Goal: Task Accomplishment & Management: Manage account settings

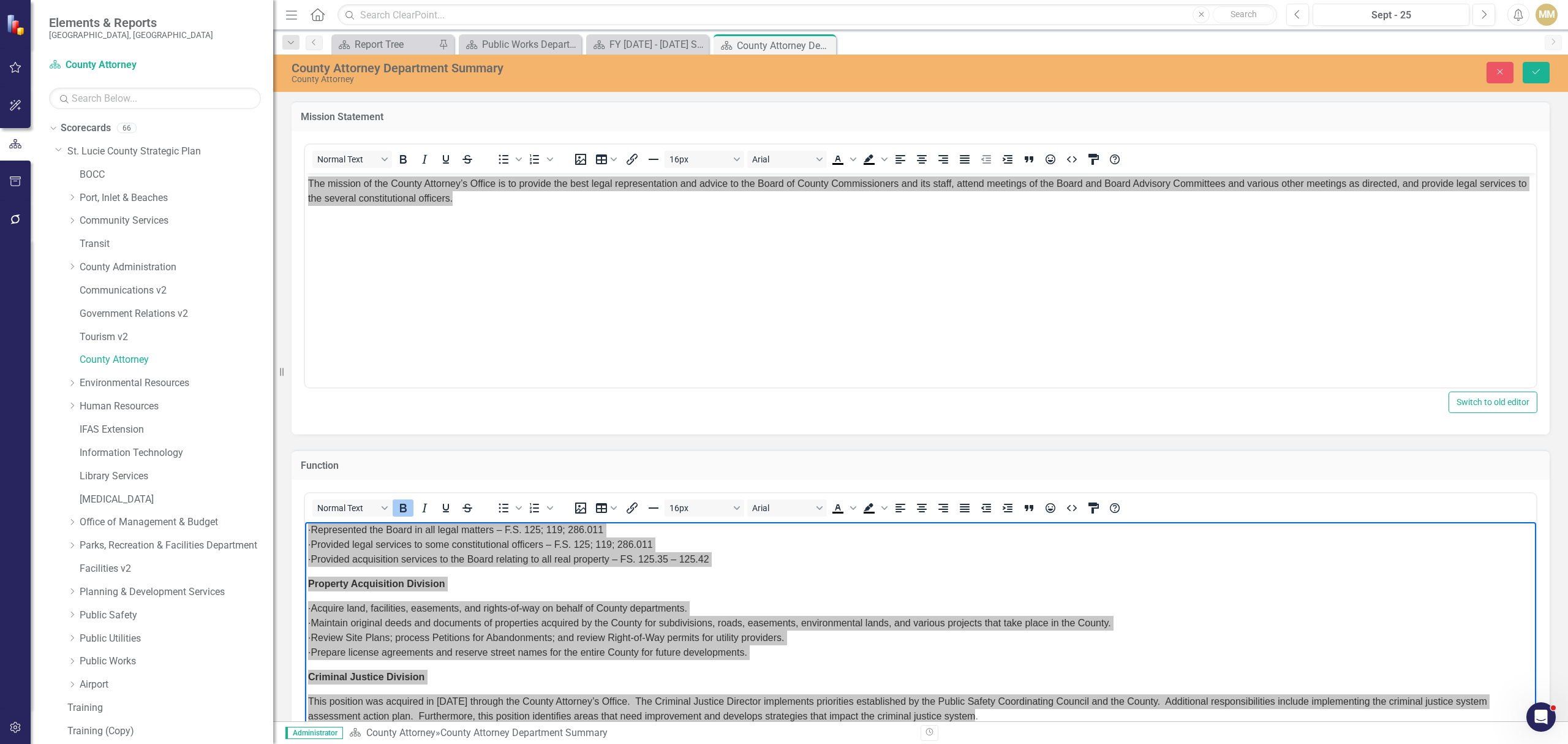
scroll to position [163, 0]
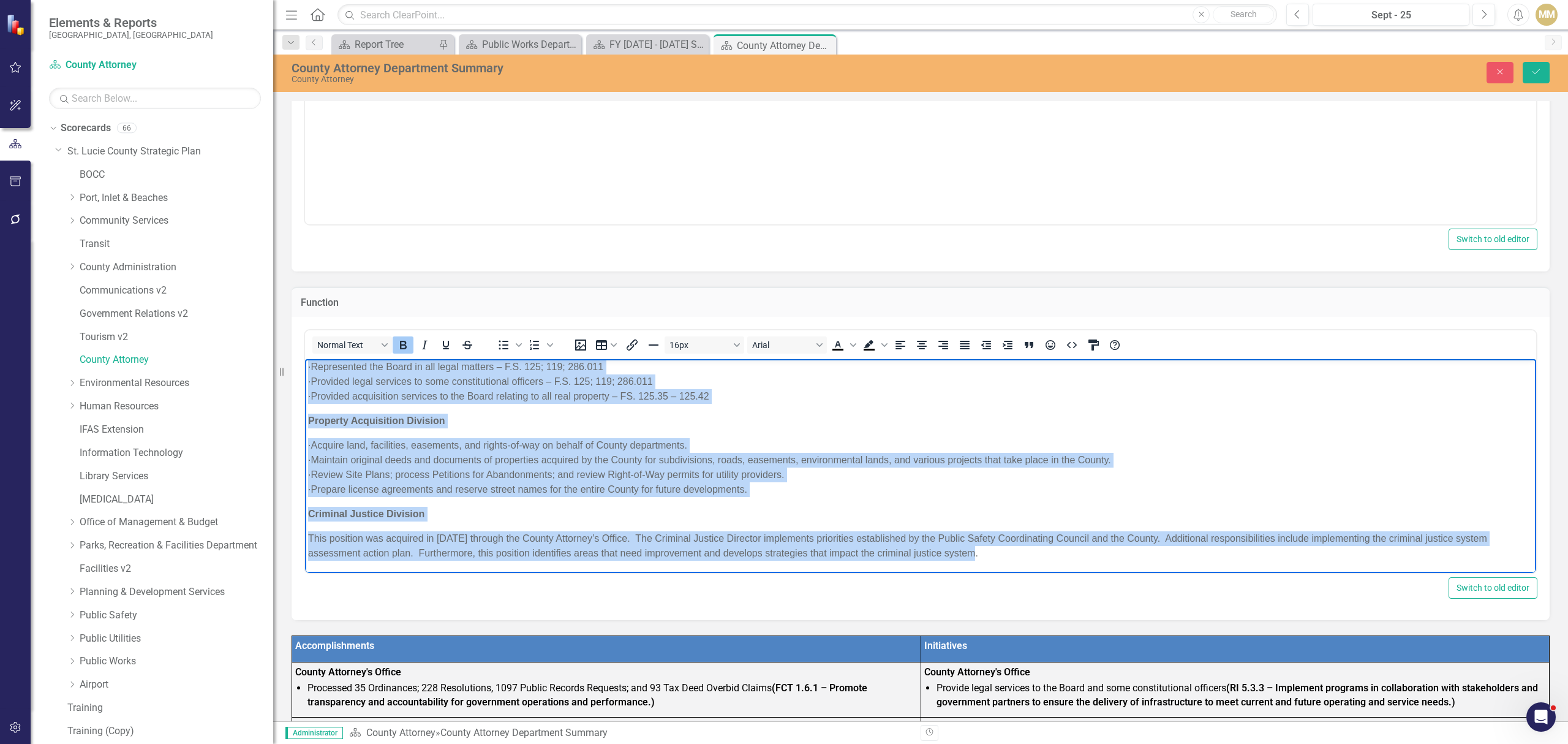
drag, startPoint x: 453, startPoint y: 461, endPoint x: 442, endPoint y: 460, distance: 11.0
click at [453, 461] on p "· Acquire land, facilities, easements, and rights-of-way on behalf of County de…" at bounding box center [920, 466] width 1225 height 59
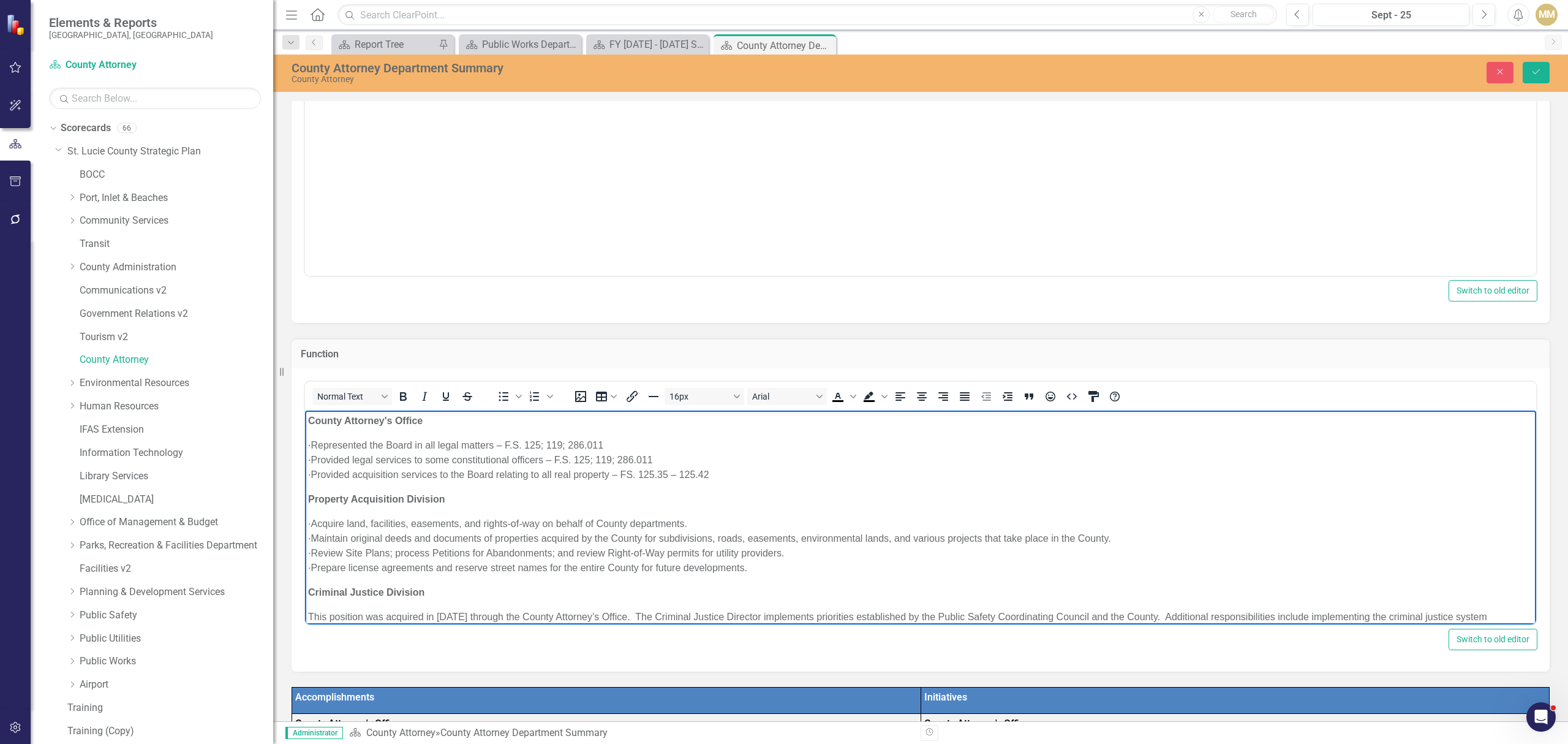
scroll to position [0, 0]
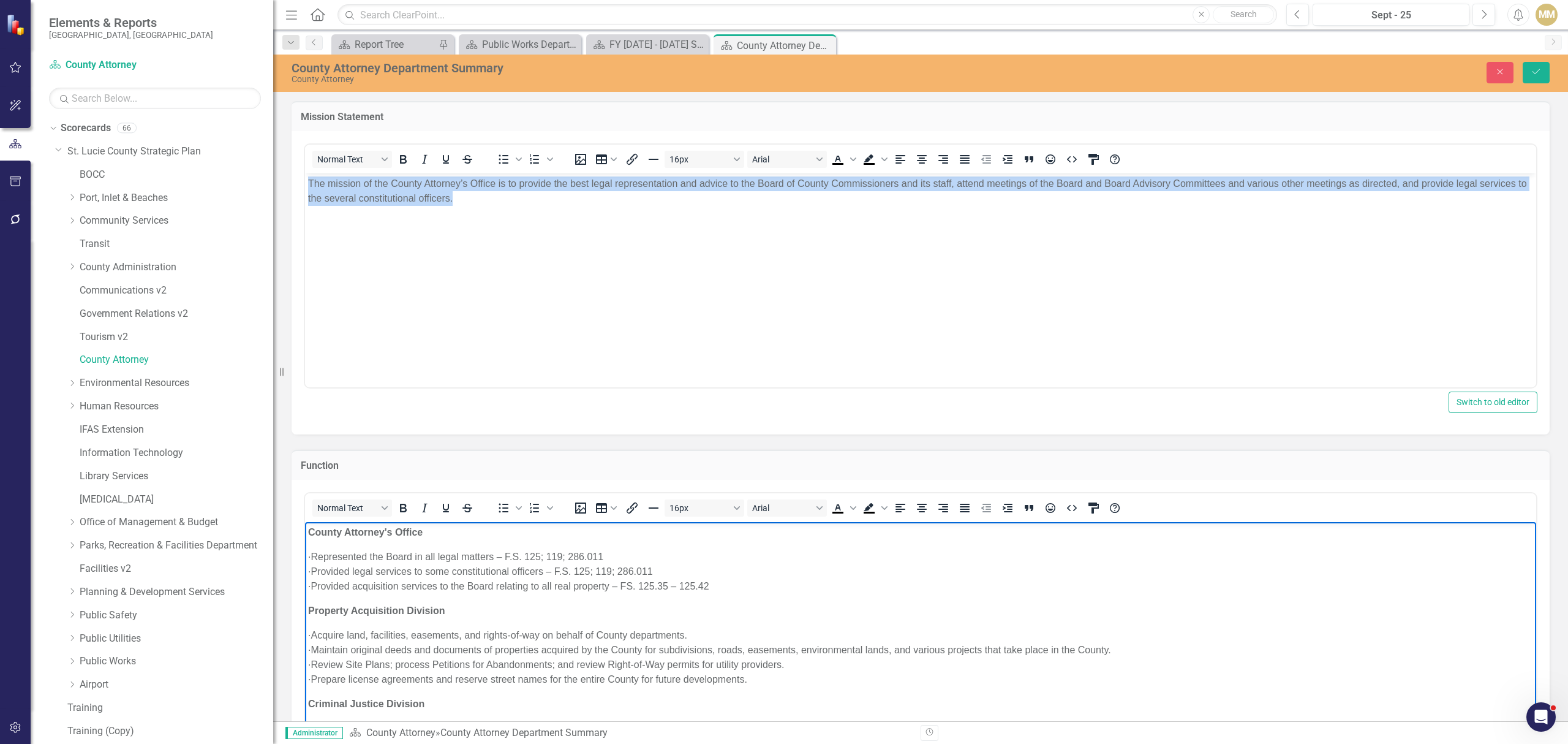
click at [495, 255] on body "The mission of the County Attorney’s Office is to provide the best legal repres…" at bounding box center [921, 265] width 1231 height 184
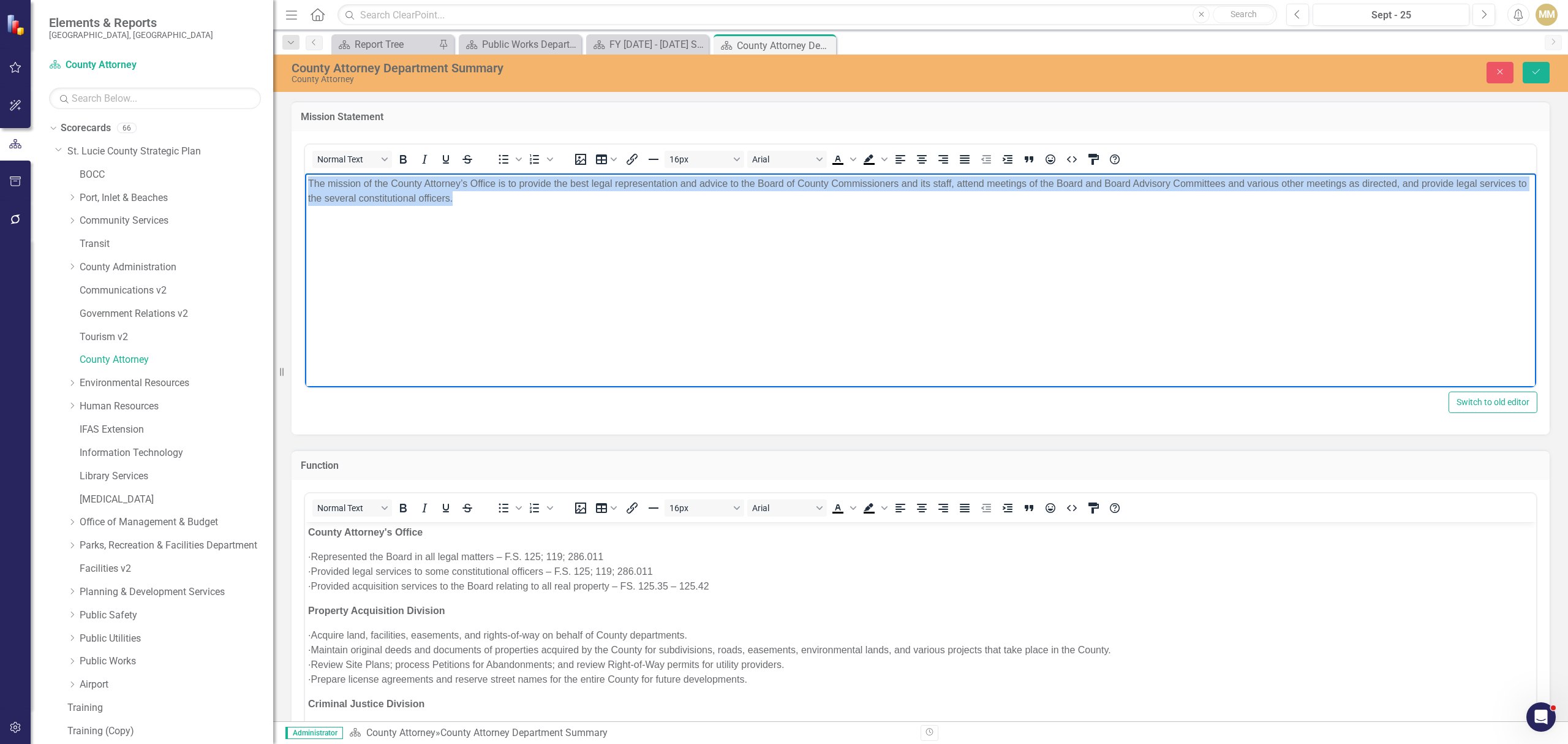
drag, startPoint x: 496, startPoint y: 206, endPoint x: 306, endPoint y: 187, distance: 190.9
click at [306, 187] on body "The mission of the County Attorney’s Office is to provide the best legal repres…" at bounding box center [921, 265] width 1231 height 184
copy p "The mission of the County Attorney’s Office is to provide the best legal repres…"
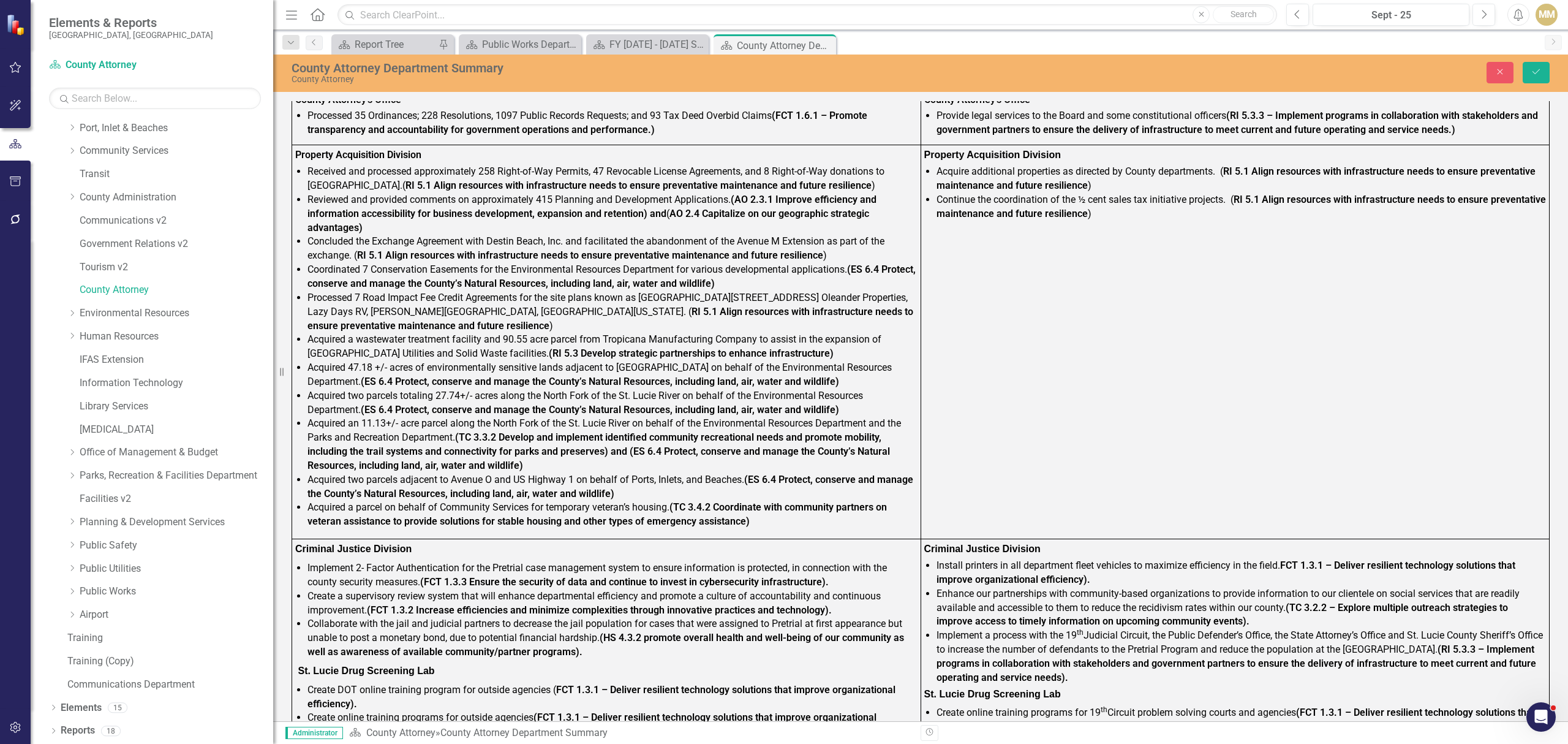
scroll to position [572, 0]
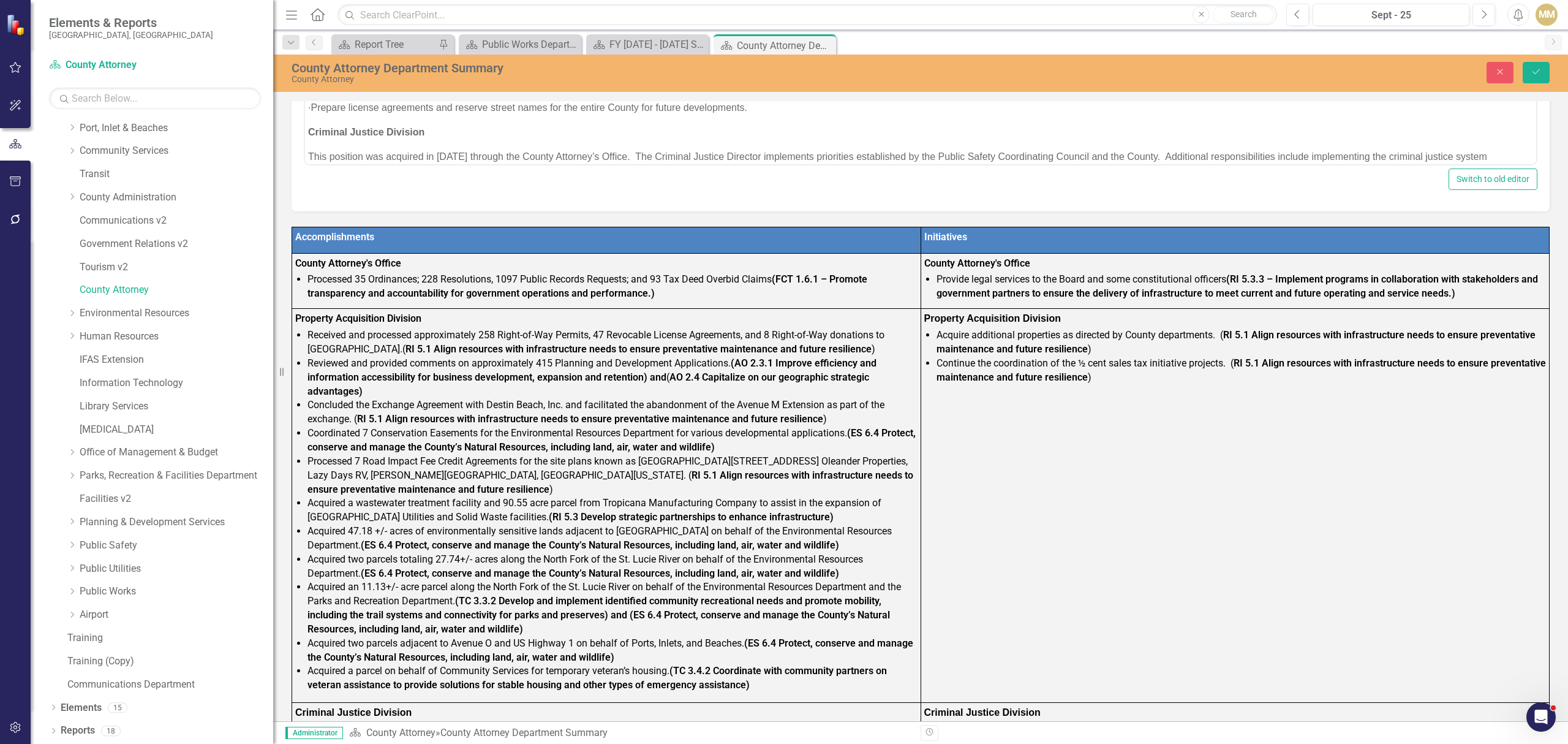
click at [459, 287] on strong "(FCT 1.6.1 – Promote transparency and accountability for government operations …" at bounding box center [587, 286] width 560 height 26
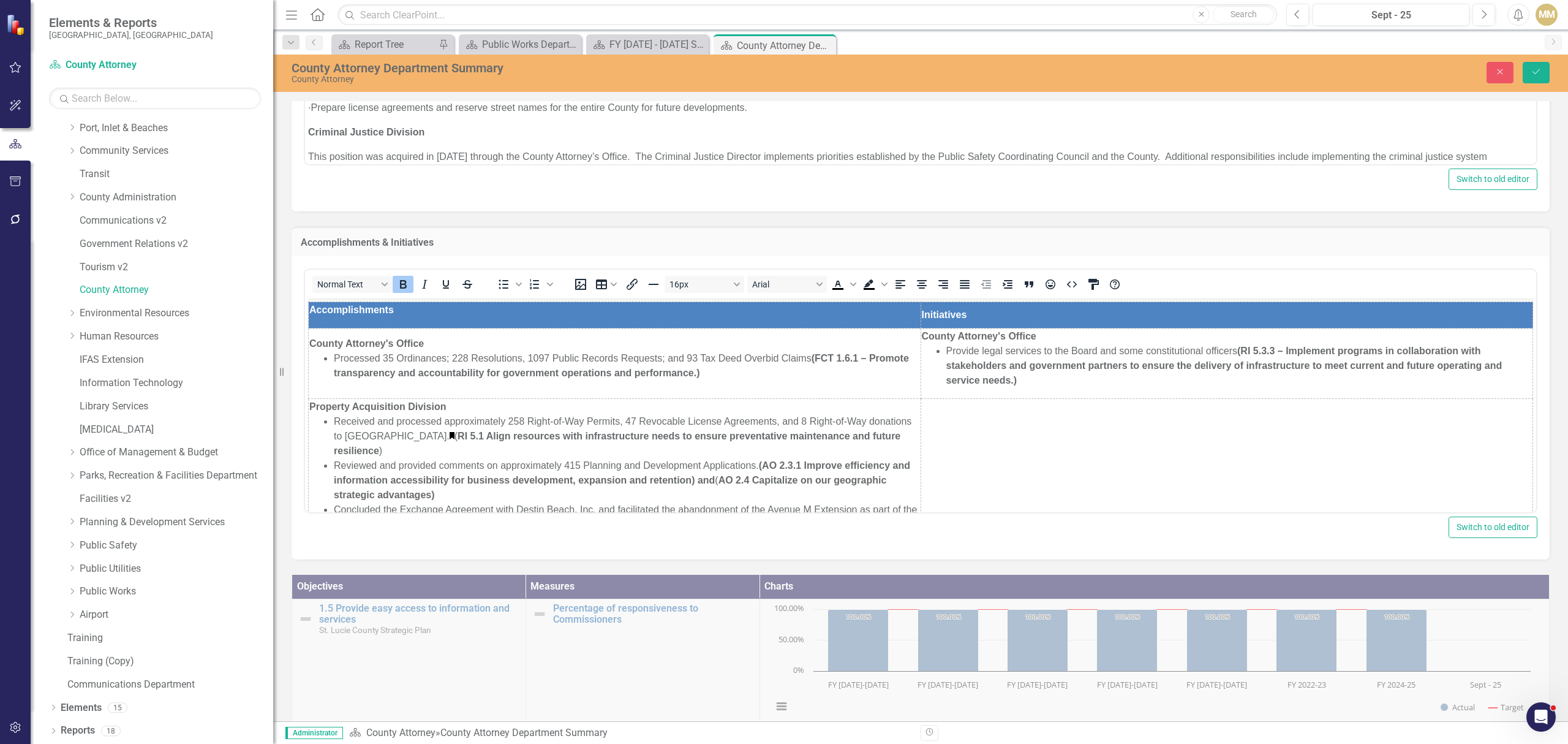
scroll to position [0, 0]
click at [746, 375] on li "Processed 35 Ordinances; 228 Resolutions, 1097 Public Records Requests; and 93 …" at bounding box center [627, 365] width 586 height 29
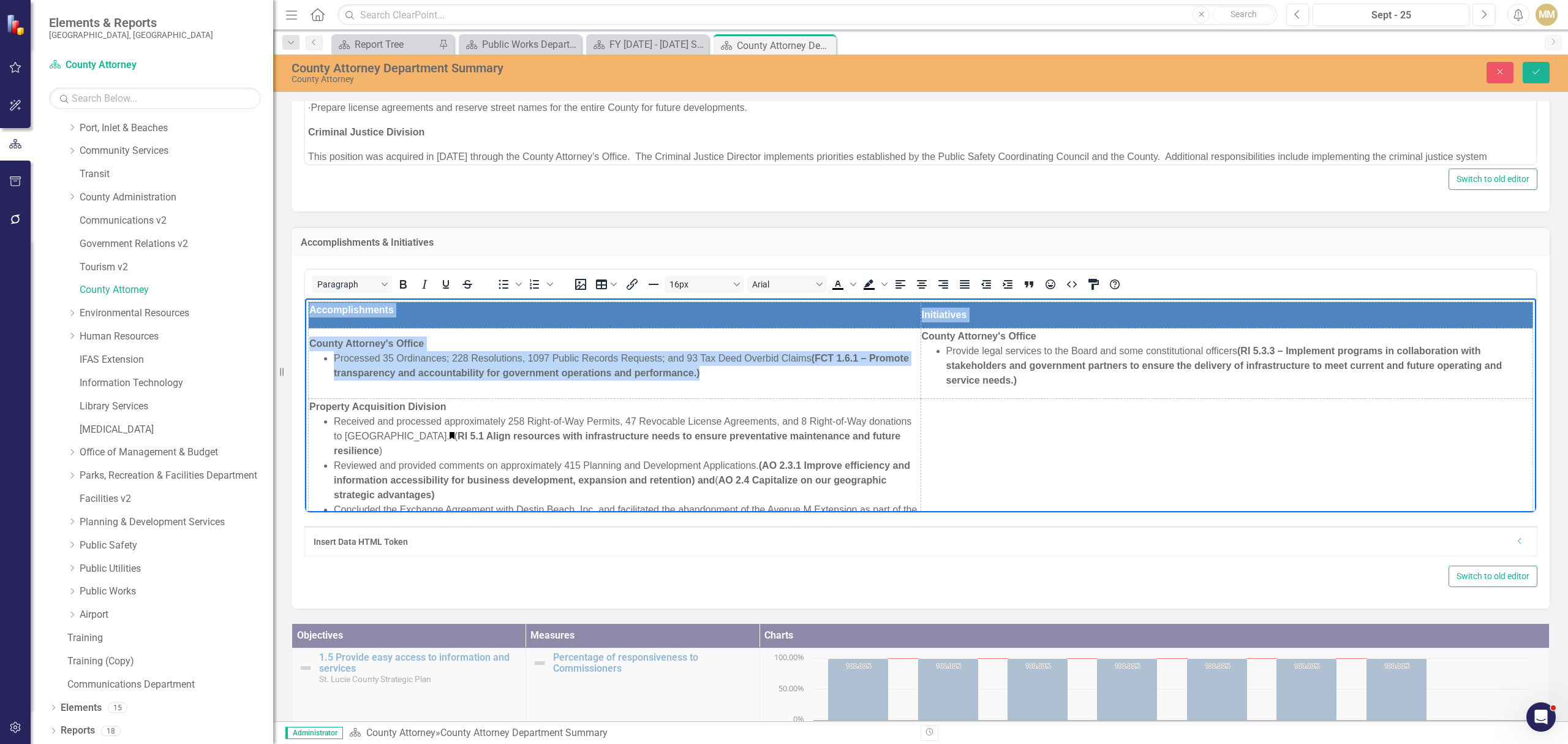
drag, startPoint x: 747, startPoint y: 377, endPoint x: 298, endPoint y: 350, distance: 449.8
copy tbody "Accomplishments Initiatives County Attorney's Office Processed 35 Ordinances; 2…"
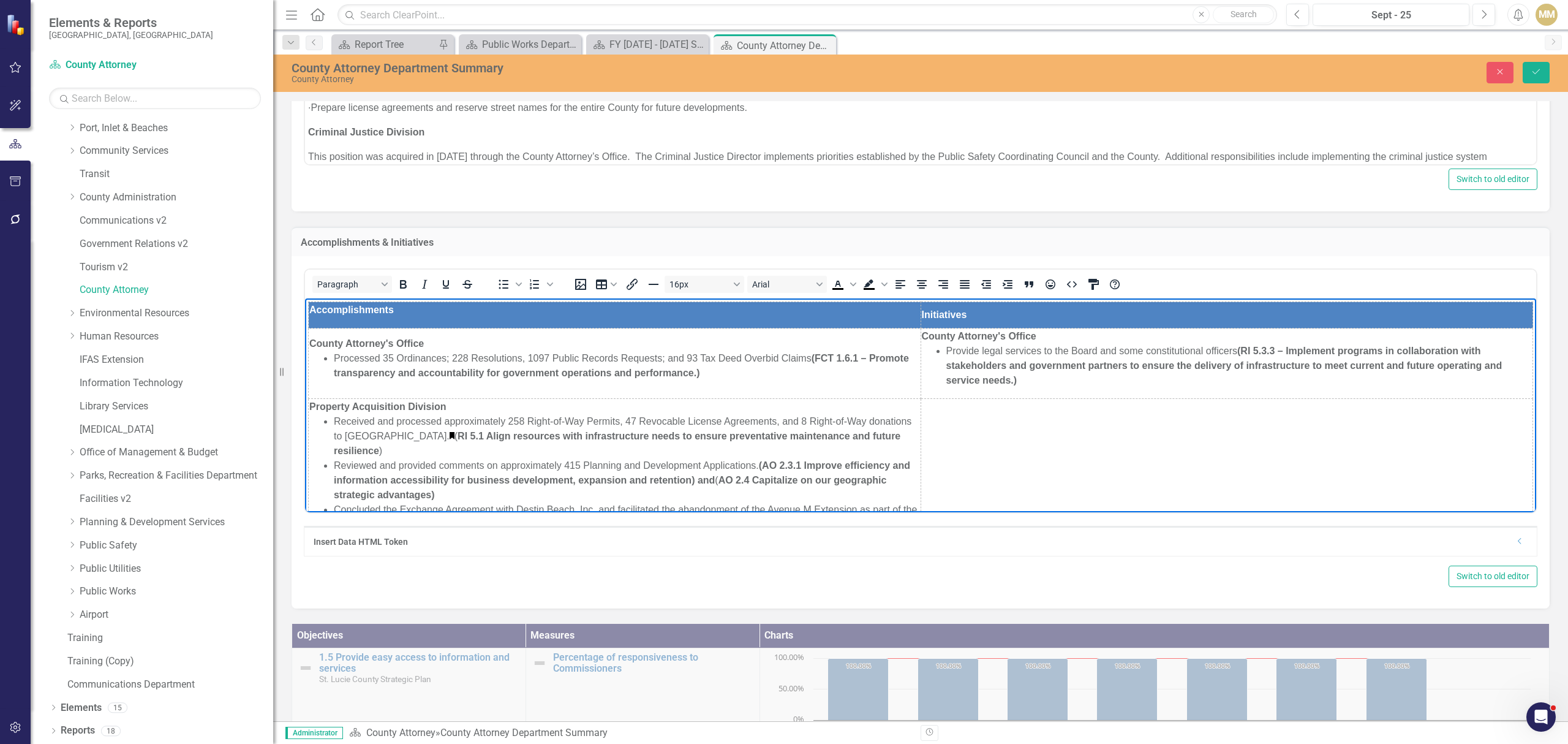
click at [1003, 376] on strong "(RI 5.3.3 – Implement programs in collaboration with stakeholders and governmen…" at bounding box center [1225, 365] width 556 height 40
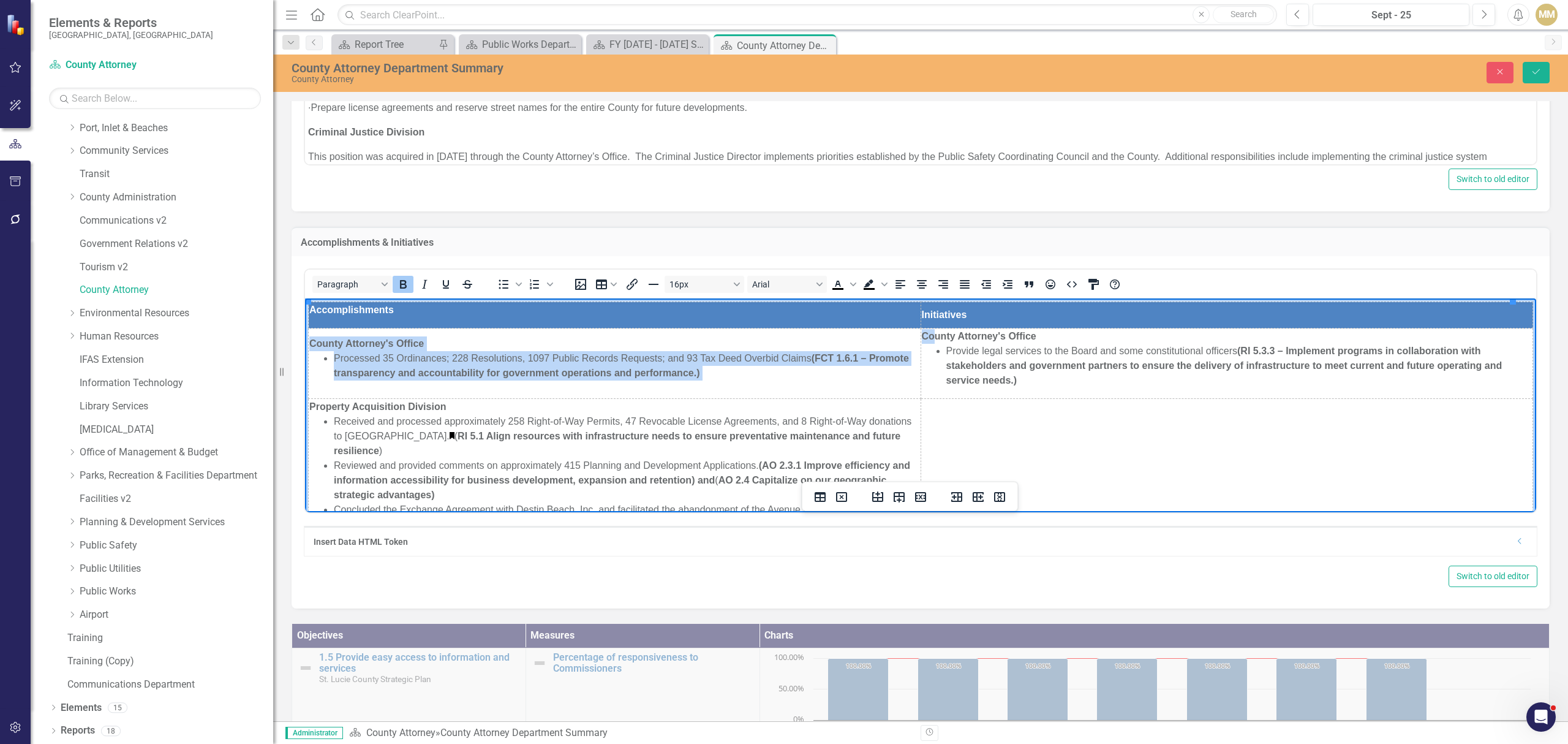
drag, startPoint x: 1016, startPoint y: 382, endPoint x: 922, endPoint y: 339, distance: 103.4
click at [922, 339] on td "County Attorney's Office Provide legal services to the Board and some constitut…" at bounding box center [1227, 364] width 613 height 71
click at [921, 339] on strong "County Attorney's Office" at bounding box center [978, 335] width 115 height 10
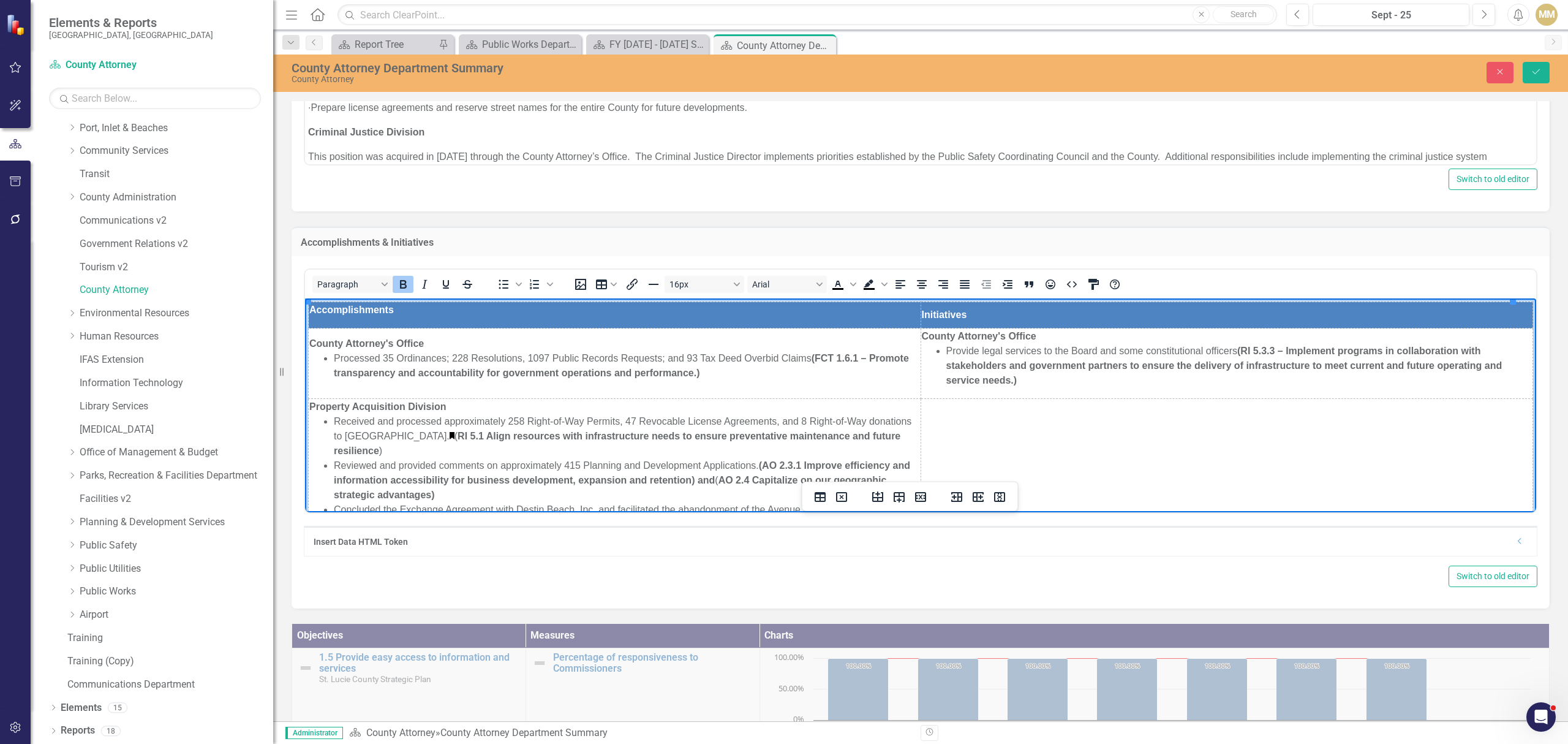
click at [921, 337] on strong "County Attorney's Office" at bounding box center [978, 335] width 115 height 10
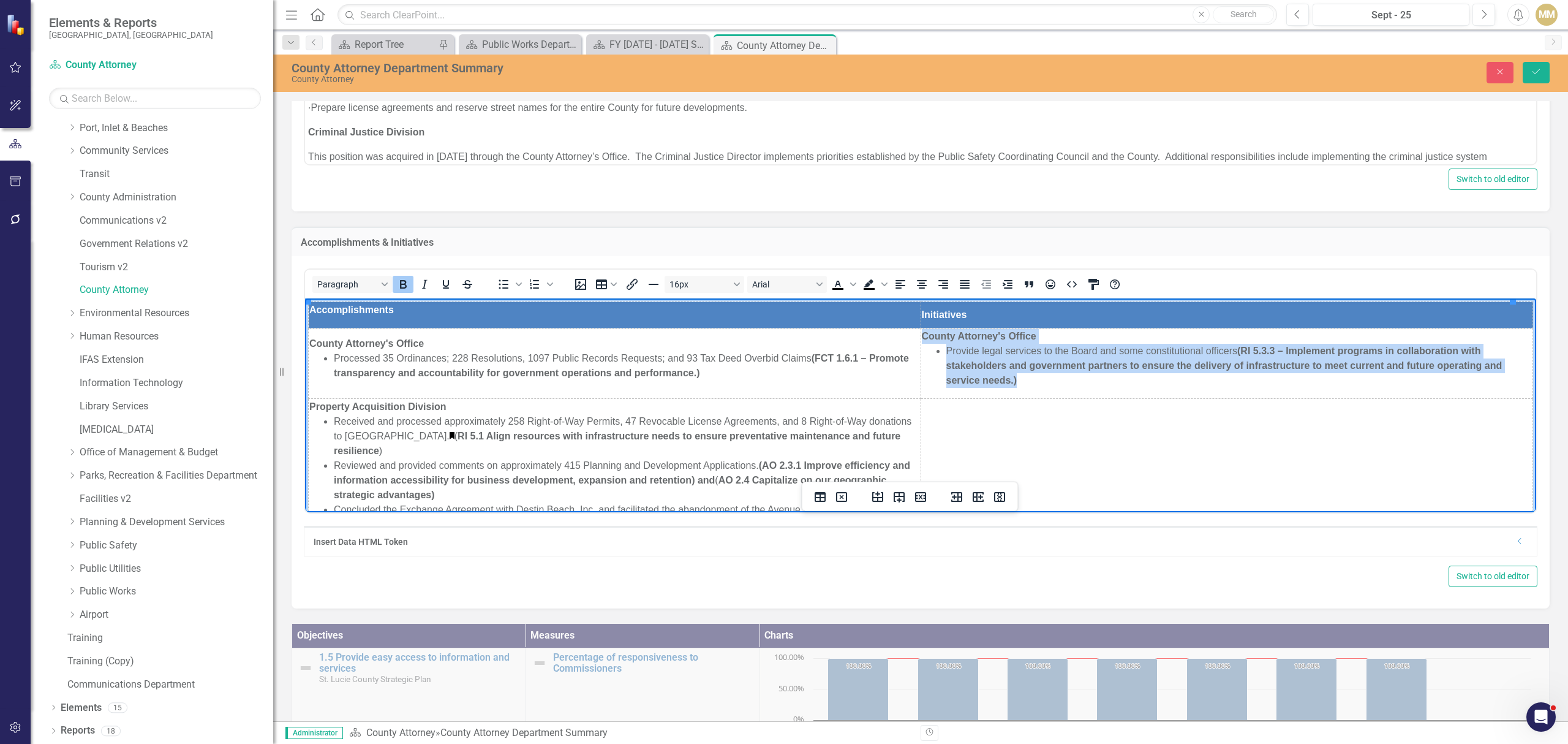
drag, startPoint x: 913, startPoint y: 337, endPoint x: 1016, endPoint y: 386, distance: 114.1
click at [1016, 386] on td "County Attorney's Office Provide legal services to the Board and some constitut…" at bounding box center [1227, 364] width 613 height 71
copy td "County Attorney's Office Provide legal services to the Board and some constitut…"
click at [465, 413] on td "Property Acquisition Division Received and processed approximately 258 Right-of…" at bounding box center [615, 618] width 613 height 438
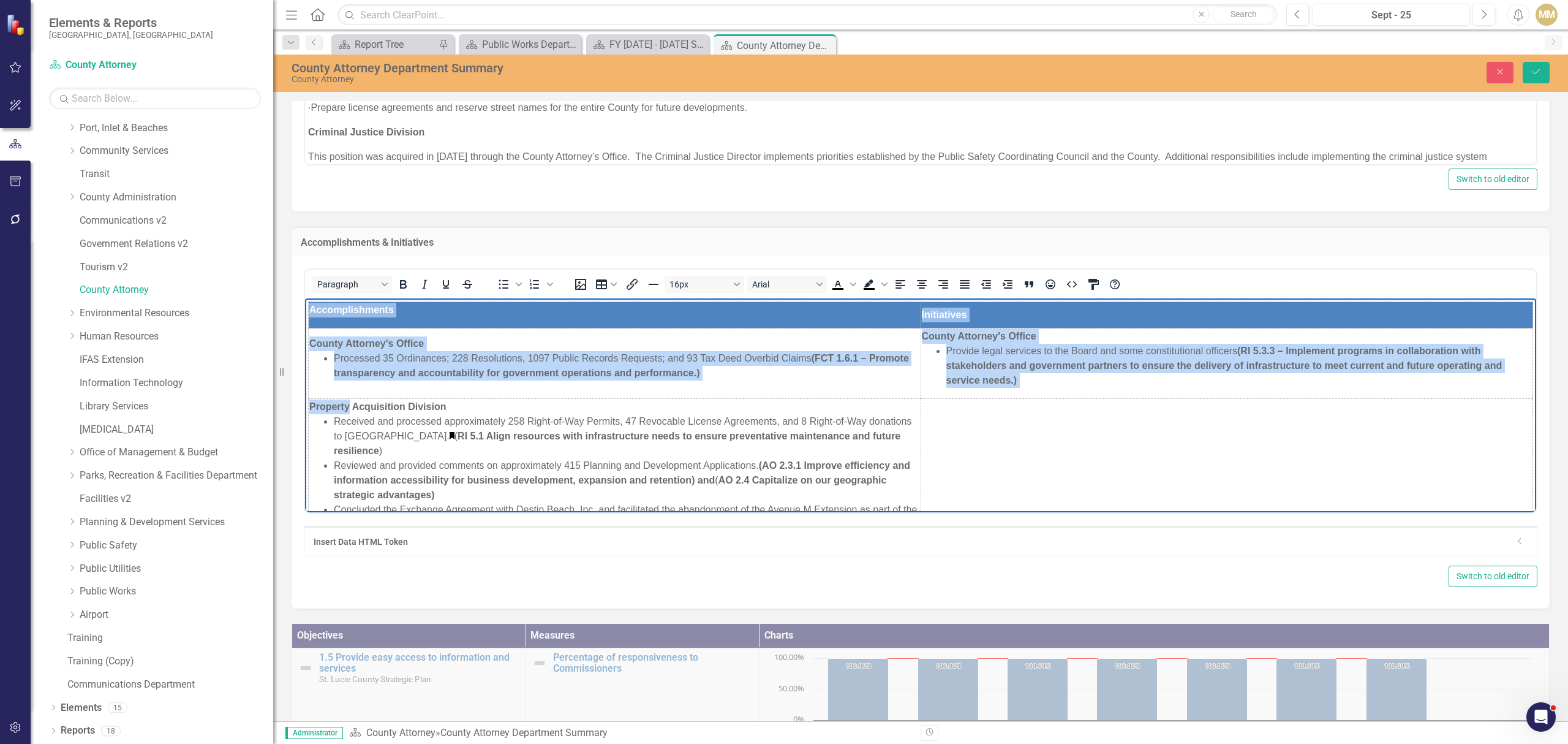
drag, startPoint x: 307, startPoint y: 406, endPoint x: 345, endPoint y: 409, distance: 38.1
click at [345, 409] on span "Property Acquisition Division" at bounding box center [377, 406] width 136 height 10
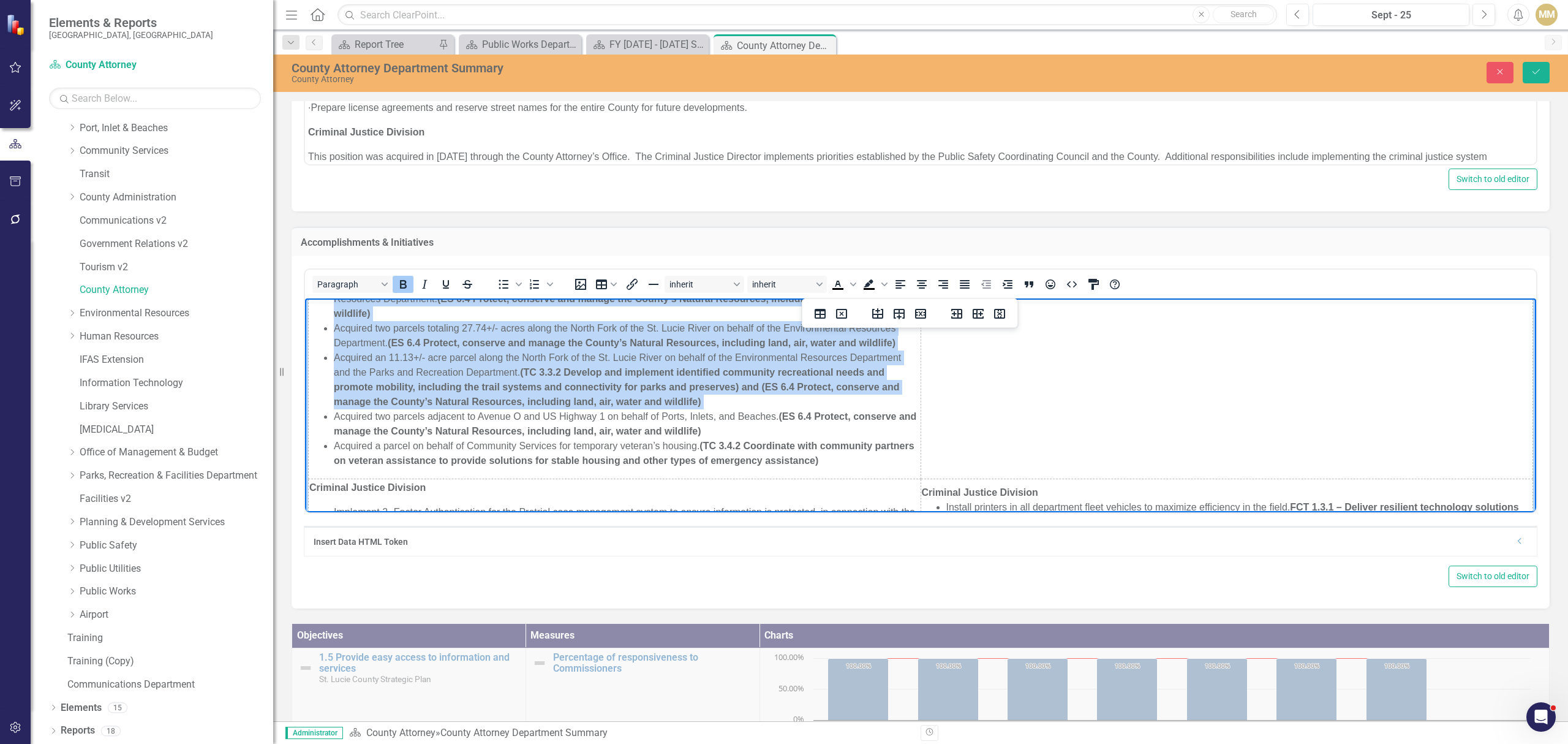
scroll to position [408, 0]
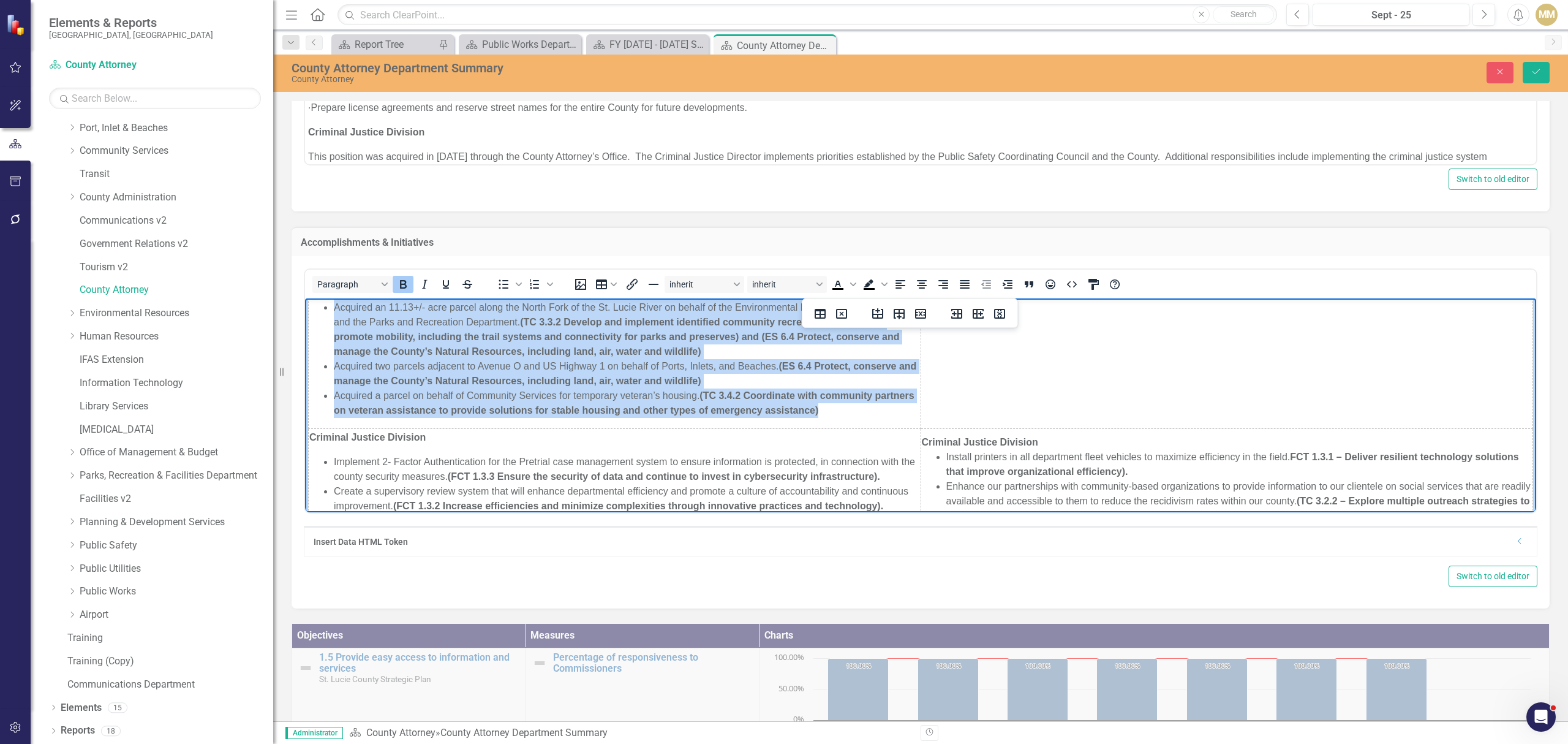
drag, startPoint x: 312, startPoint y: 411, endPoint x: 861, endPoint y: 408, distance: 549.0
click at [861, 408] on td "Property Acquisition Division Received and processed approximately 258 Right-of…" at bounding box center [615, 209] width 613 height 438
copy td "Loremips Dolorsitame Consecte Adipisci eli seddoeius temporincidid 831 Utlab-et…"
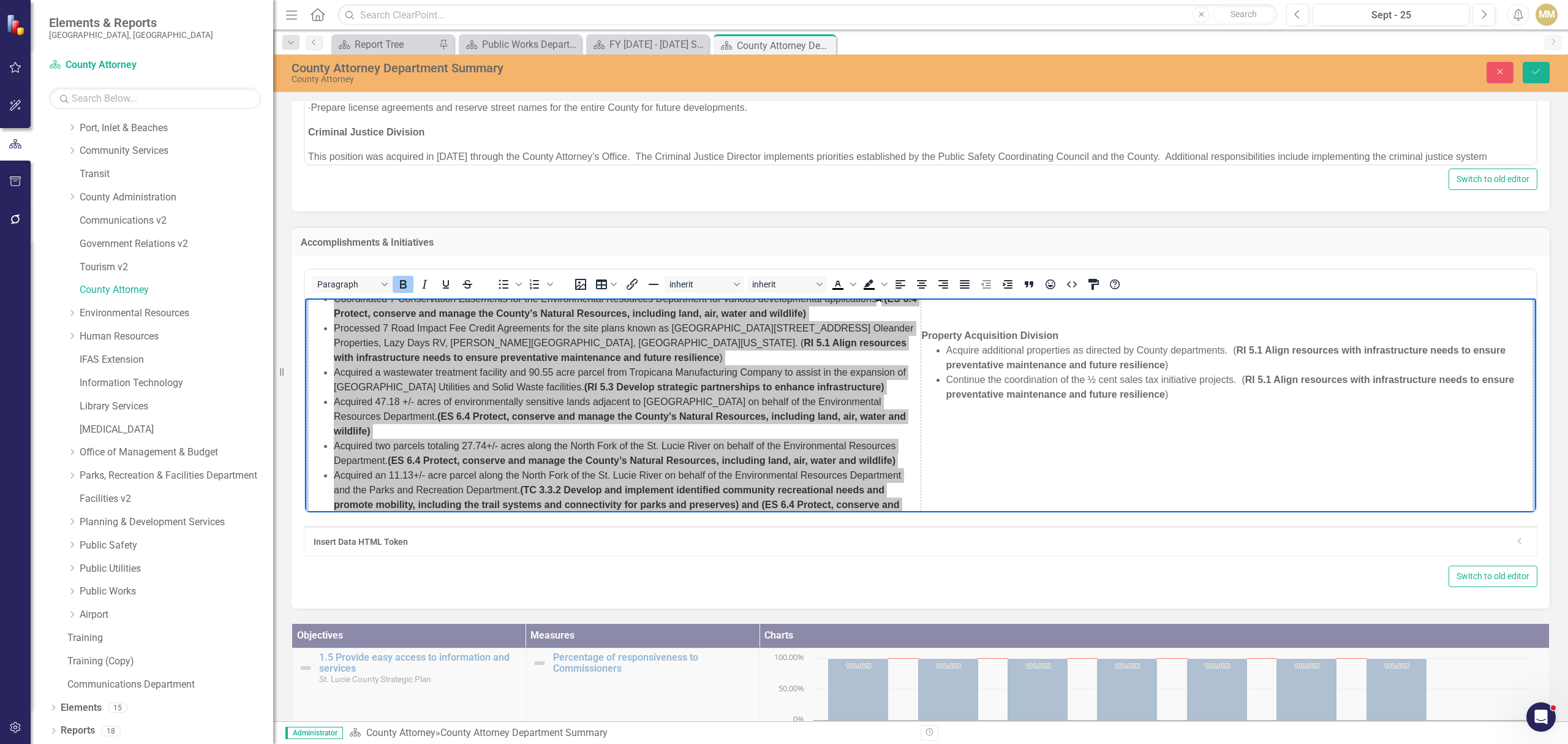
scroll to position [245, 0]
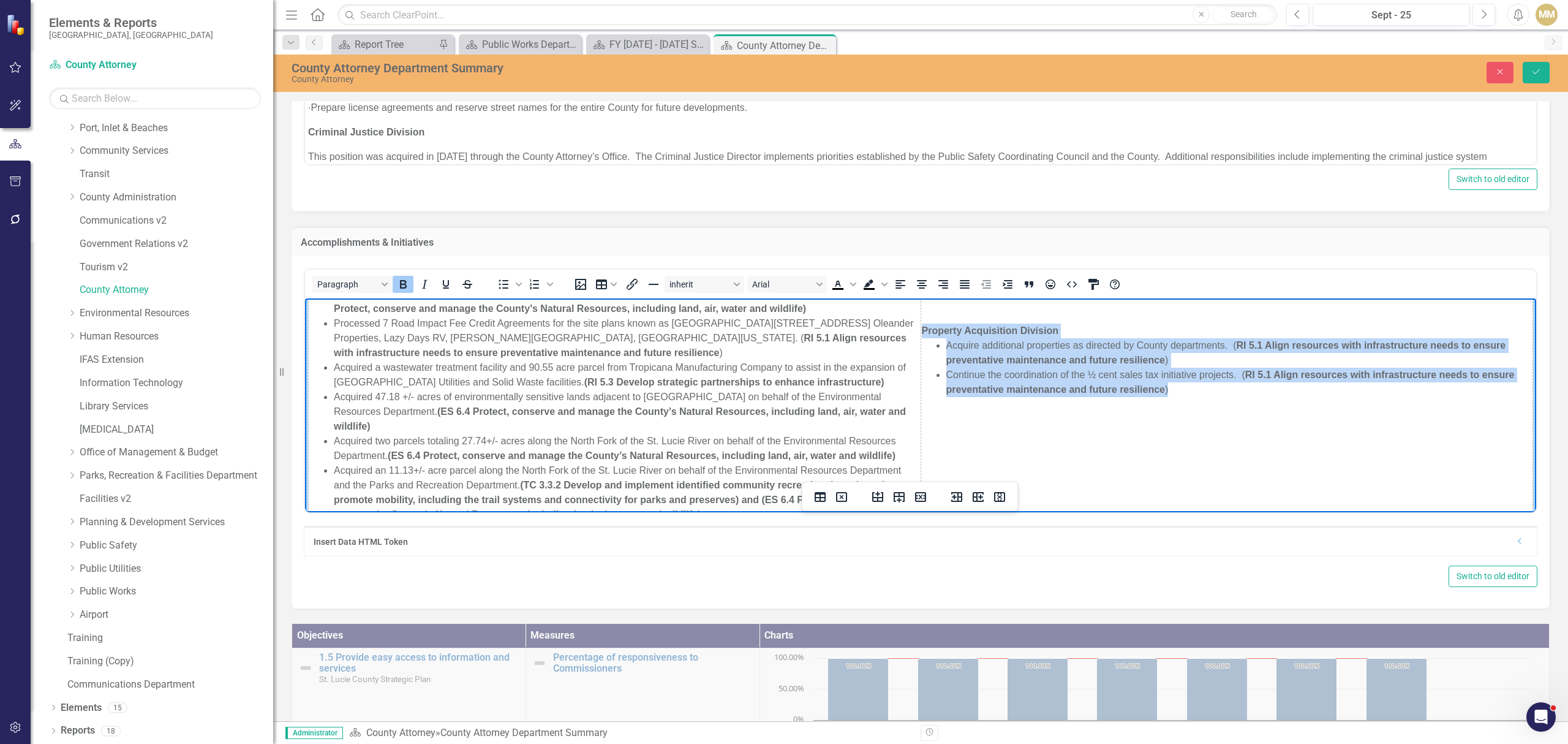
drag, startPoint x: 914, startPoint y: 331, endPoint x: 1170, endPoint y: 394, distance: 263.6
click at [1170, 394] on td "Property Acquisition Division Acquire additional properties as directed by Coun…" at bounding box center [1227, 373] width 613 height 438
copy td "Property Acquisition Division Acquire additional properties as directed by Coun…"
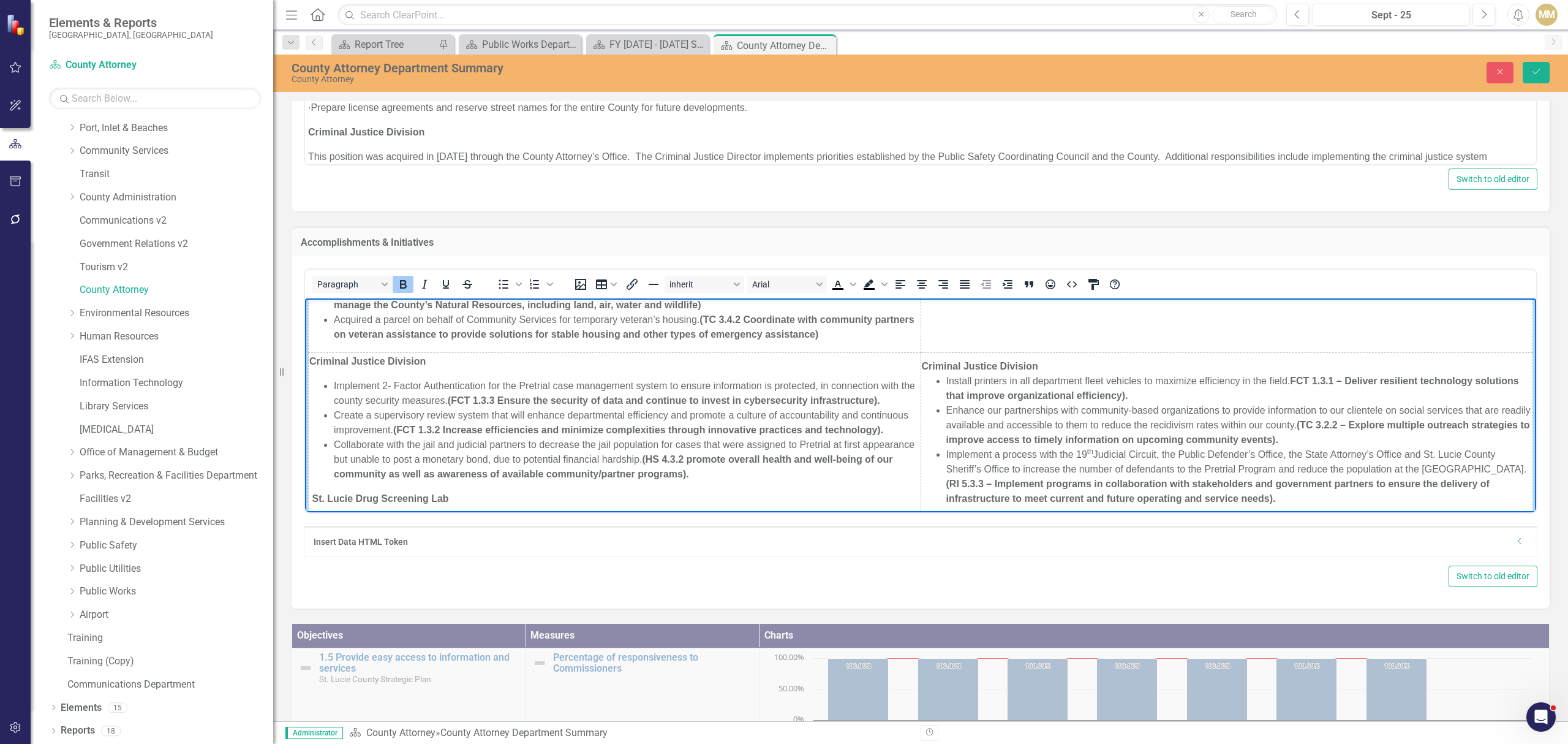
scroll to position [490, 0]
click at [345, 365] on td "Criminal Justice Division Implement 2- Factor Authentication for the Pretrial c…" at bounding box center [615, 561] width 613 height 429
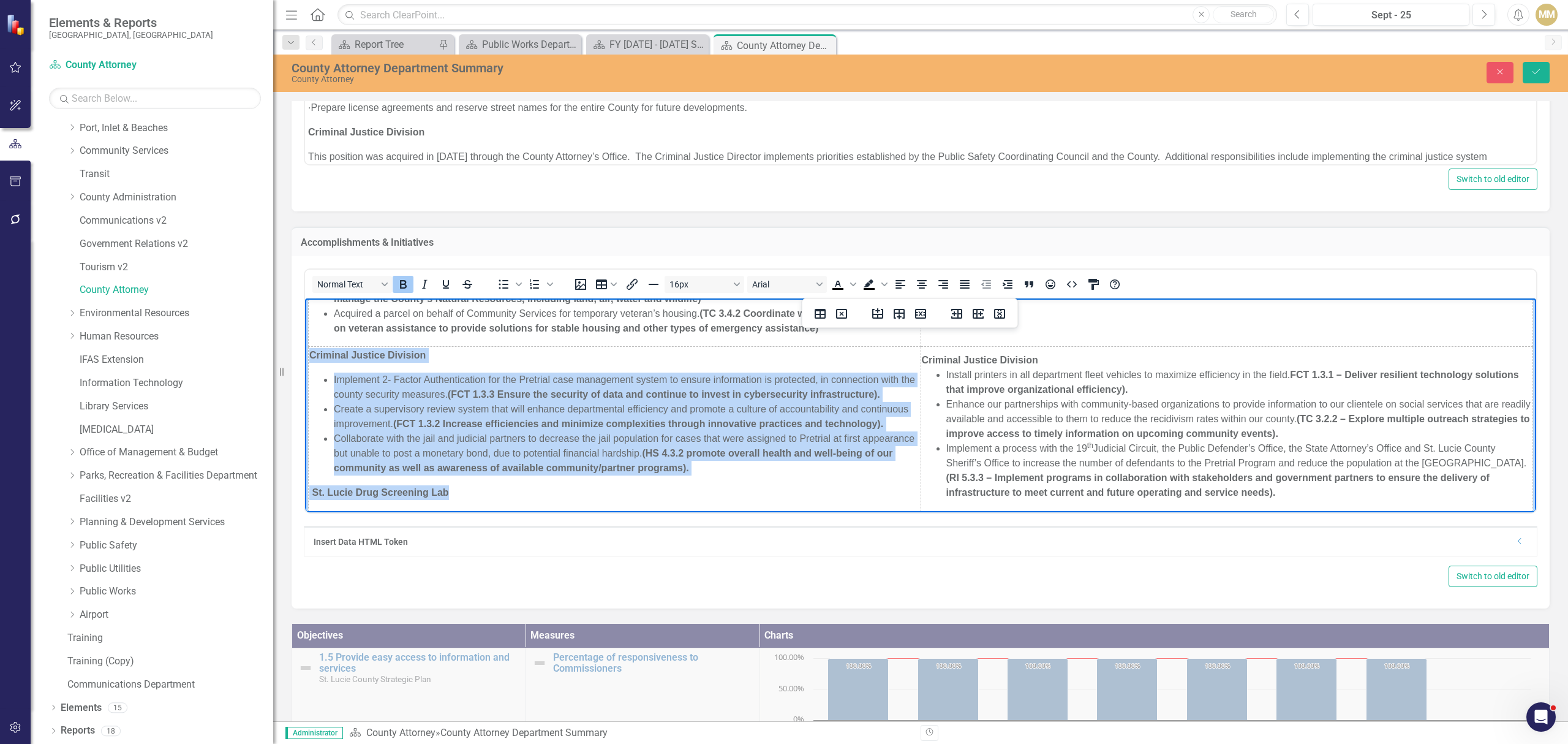
drag, startPoint x: 311, startPoint y: 357, endPoint x: 792, endPoint y: 475, distance: 495.3
click at [792, 475] on td "Criminal Justice Division Implement 2- Factor Authentication for the Pretrial c…" at bounding box center [615, 561] width 613 height 429
click at [783, 475] on td "Criminal Justice Division Implement 2- Factor Authentication for the Pretrial c…" at bounding box center [615, 561] width 613 height 429
drag, startPoint x: 766, startPoint y: 472, endPoint x: 311, endPoint y: 362, distance: 468.1
click at [311, 362] on td "Criminal Justice Division Implement 2- Factor Authentication for the Pretrial c…" at bounding box center [615, 561] width 613 height 429
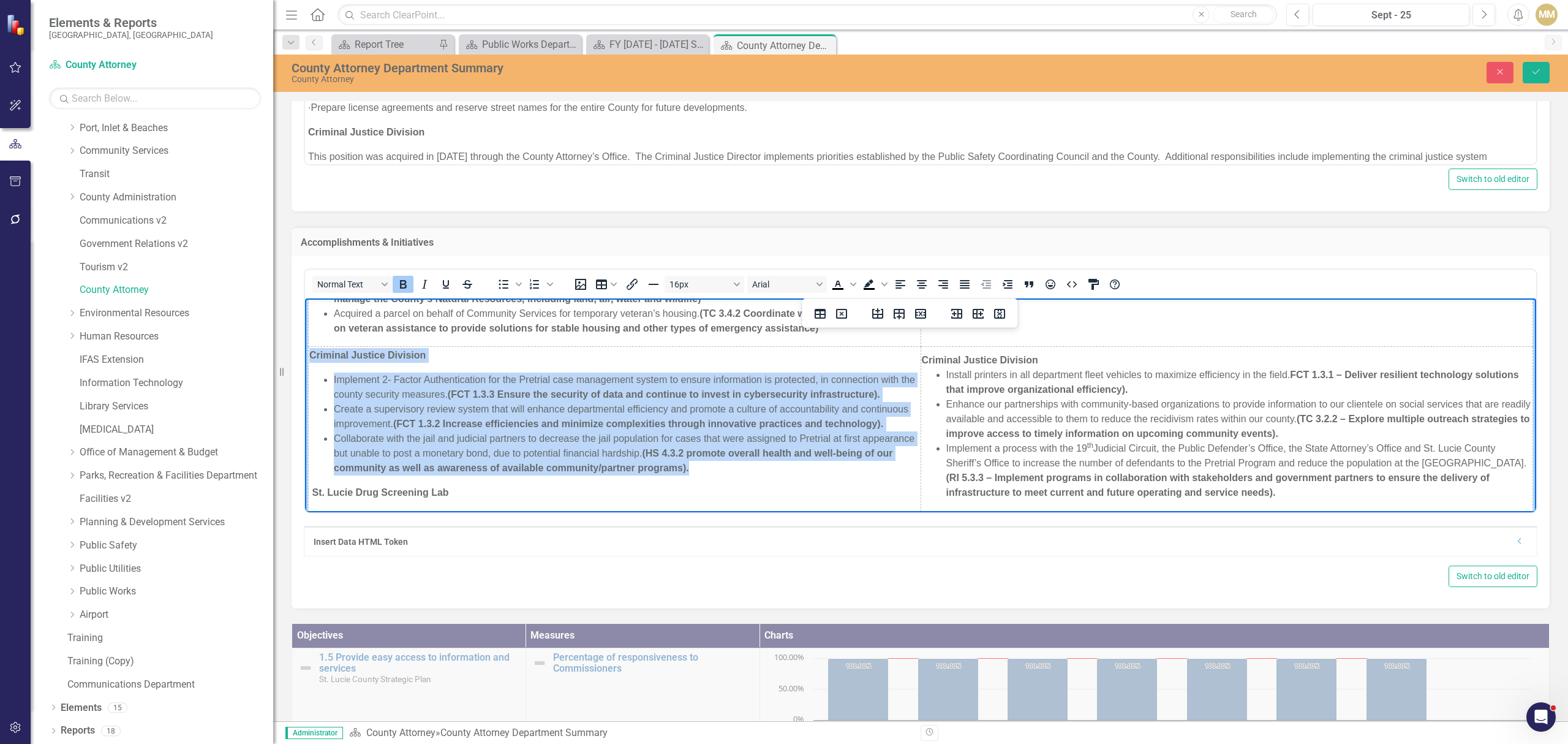
copy td "Criminal Justice Division Implement 2- Factor Authentication for the Pretrial c…"
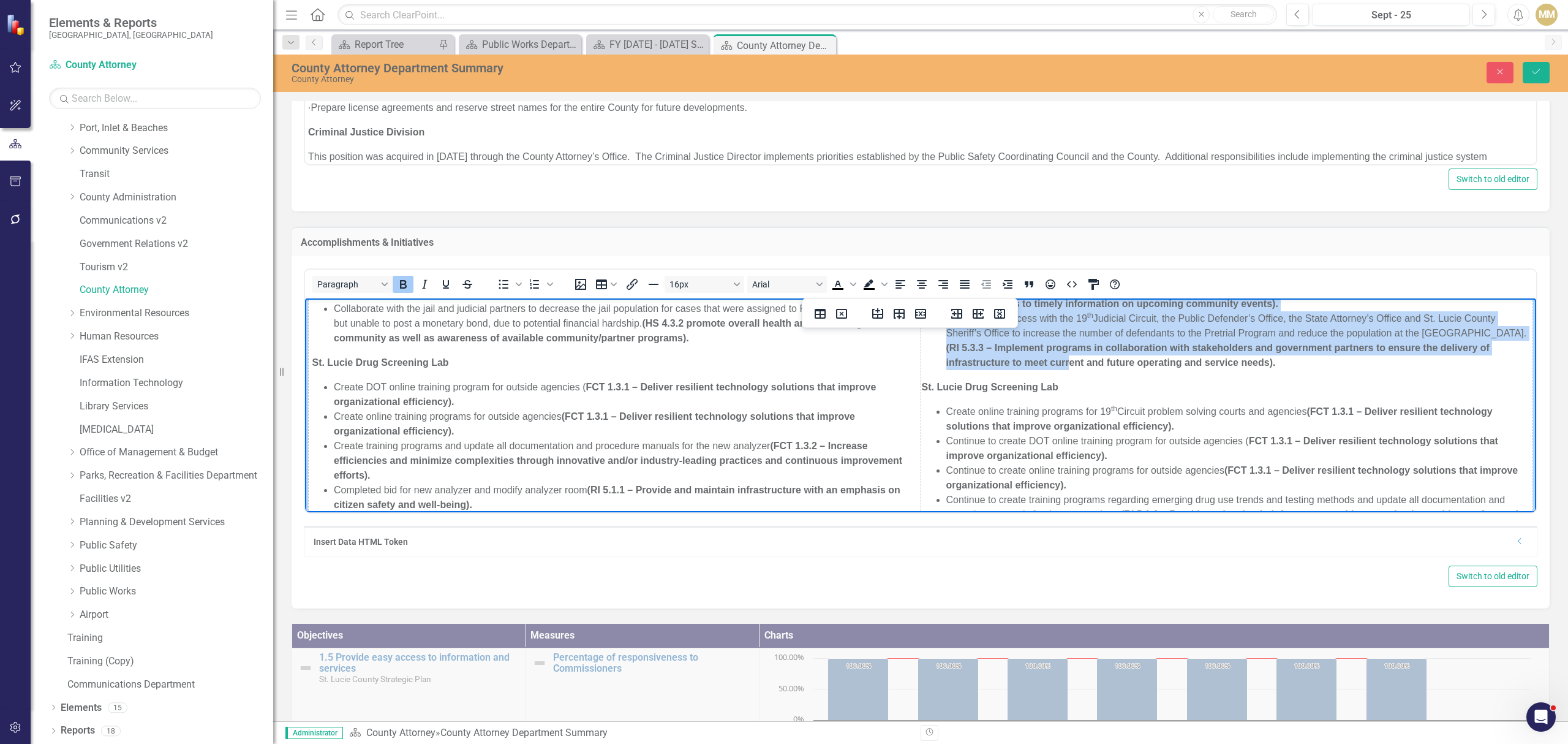
scroll to position [572, 0]
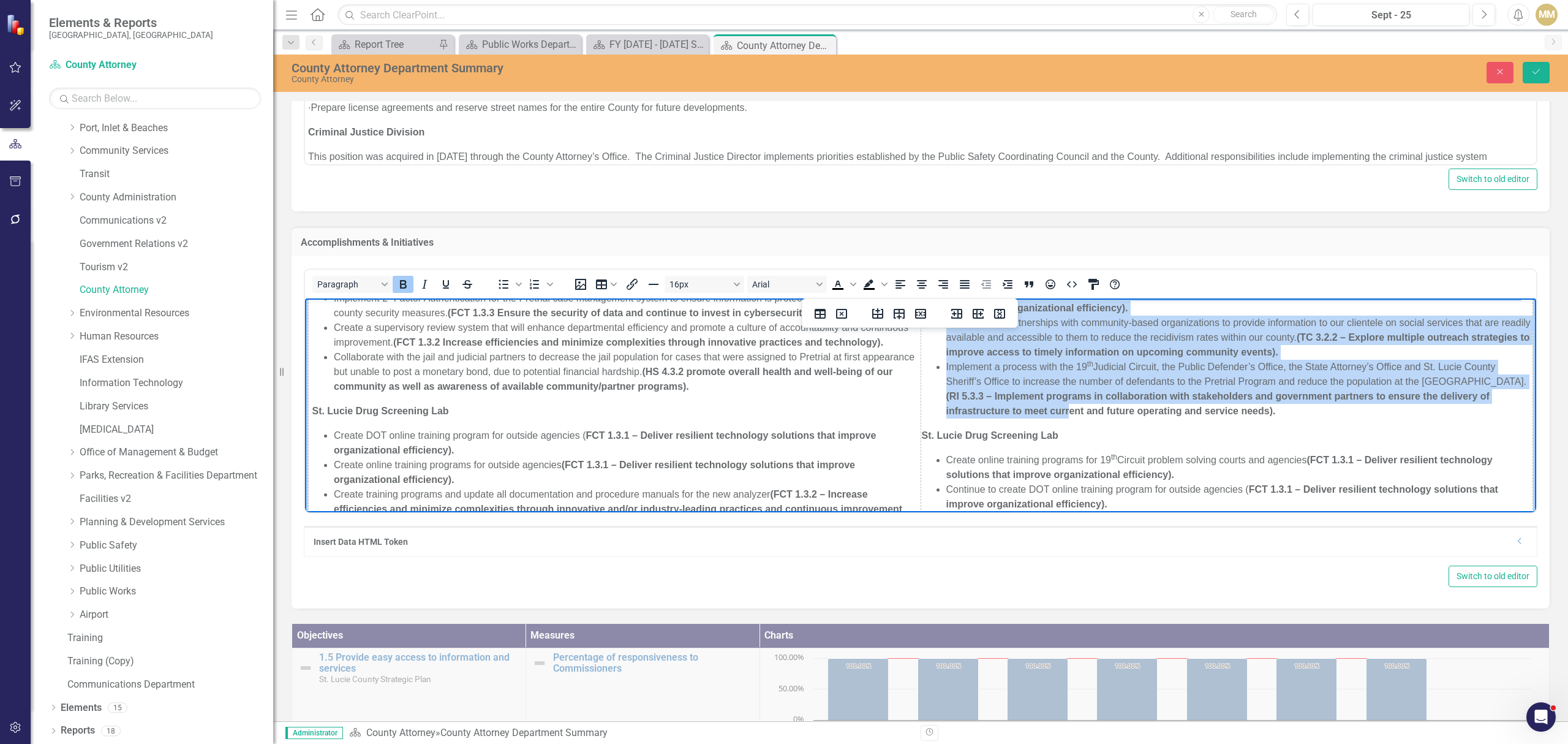
drag, startPoint x: 913, startPoint y: 360, endPoint x: 1278, endPoint y: 411, distance: 368.5
click at [1278, 411] on td "Criminal Justice Division Install printers in all department fleet vehicles to …" at bounding box center [1227, 480] width 613 height 429
copy td "Criminal Justice Division Install printers in all department fleet vehicles to …"
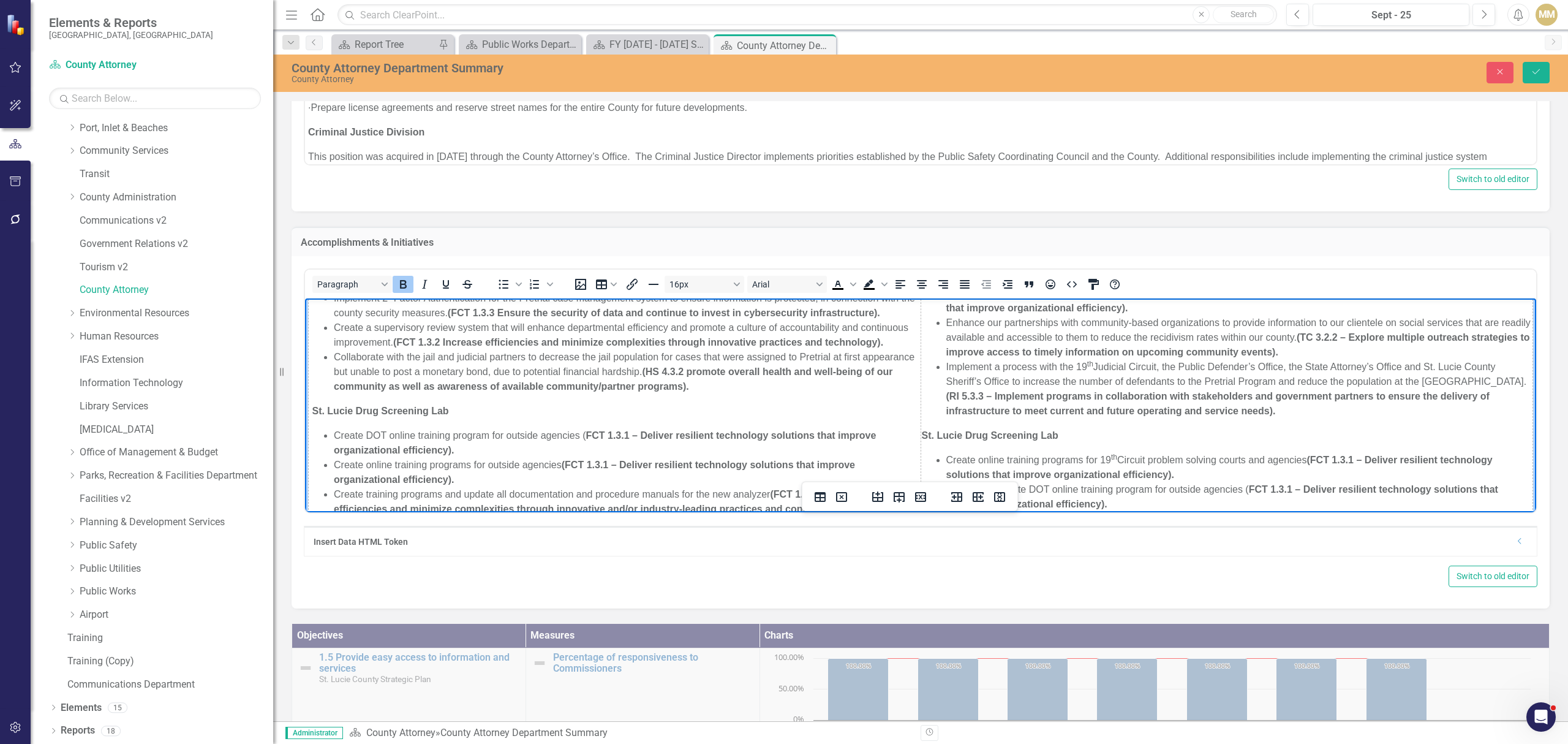
click at [921, 435] on strong "St. Lucie Drug Screening Lab" at bounding box center [989, 435] width 136 height 10
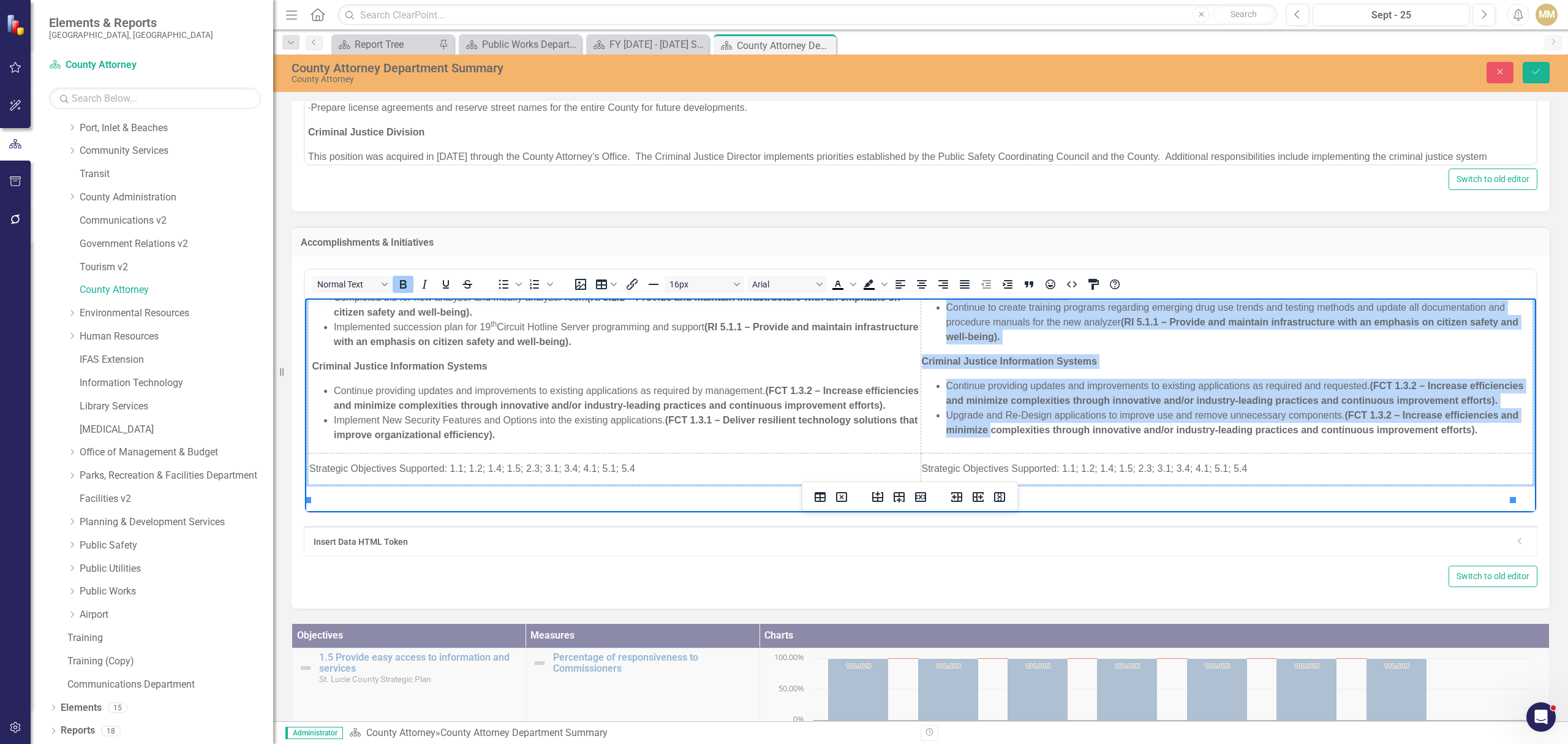
scroll to position [827, 0]
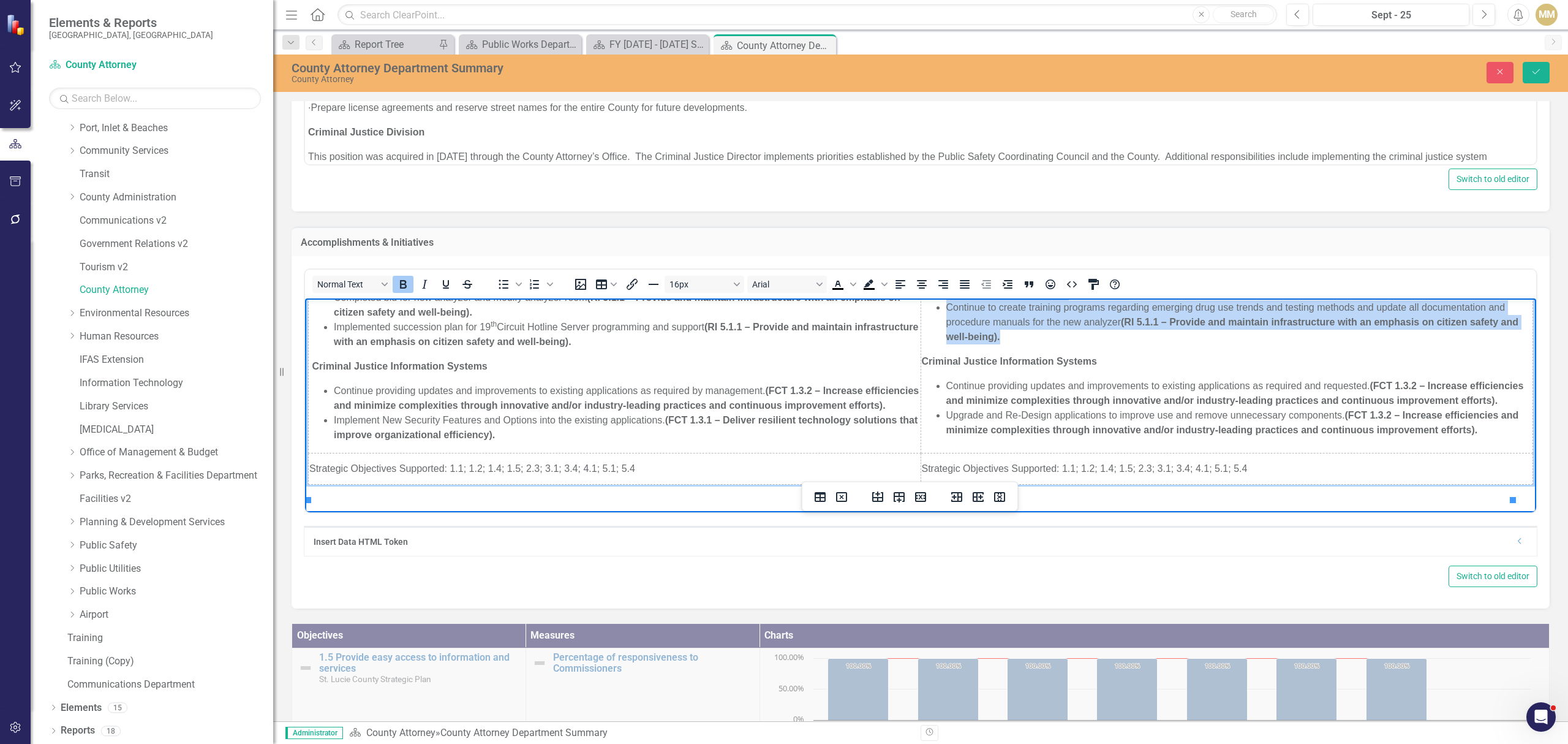
drag, startPoint x: 914, startPoint y: 435, endPoint x: 1012, endPoint y: 325, distance: 147.3
click at [1012, 325] on td "Criminal Justice Division Install printers in all department fleet vehicles to …" at bounding box center [1227, 239] width 613 height 429
copy td "St. Lucie Drug Screening Lab Create online training programs for 19 th Circuit …"
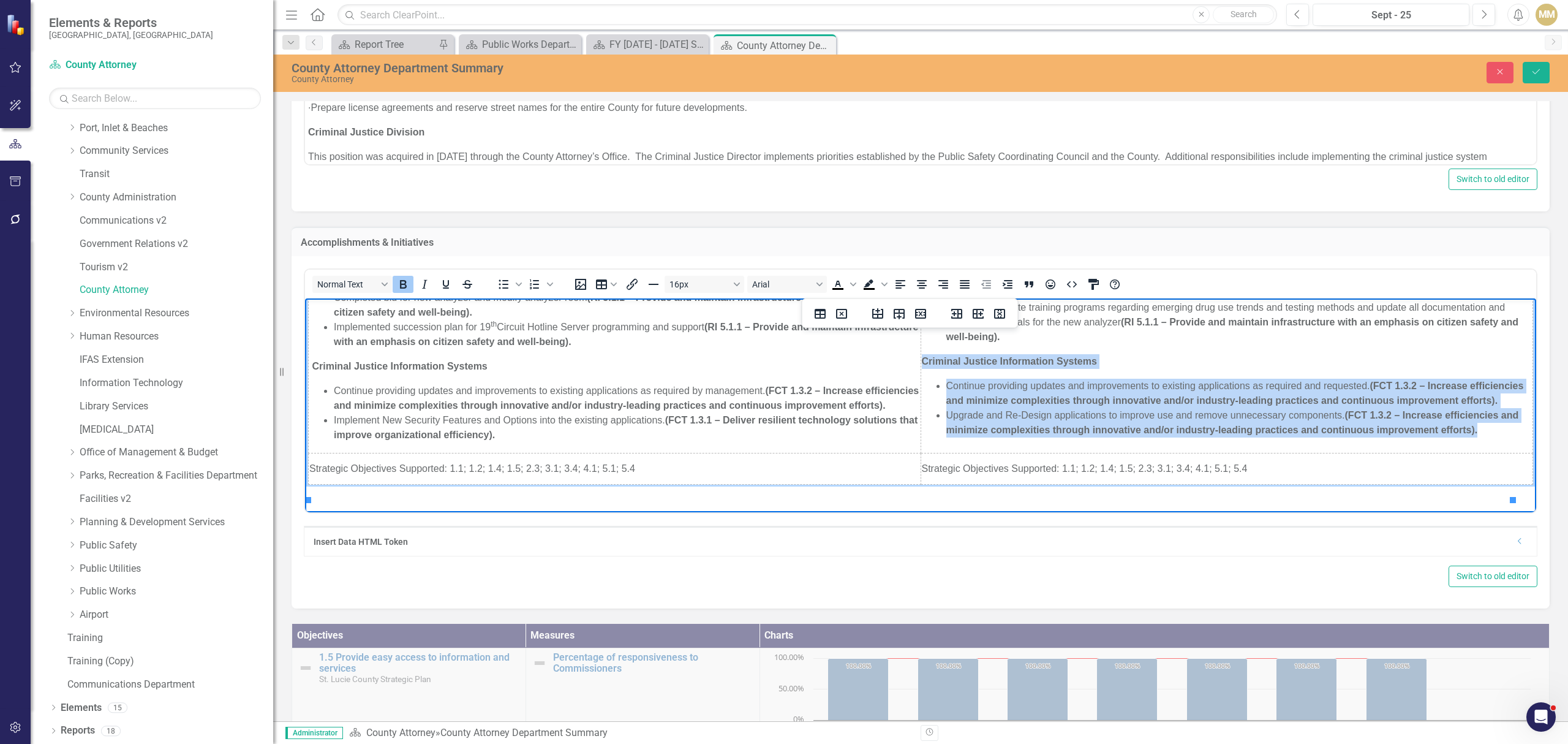
drag, startPoint x: 913, startPoint y: 349, endPoint x: 1480, endPoint y: 430, distance: 572.8
click at [1480, 430] on td "Criminal Justice Division Install printers in all department fleet vehicles to …" at bounding box center [1227, 239] width 613 height 429
copy td "Criminal Justice Information Systems Continue providing updates and improvement…"
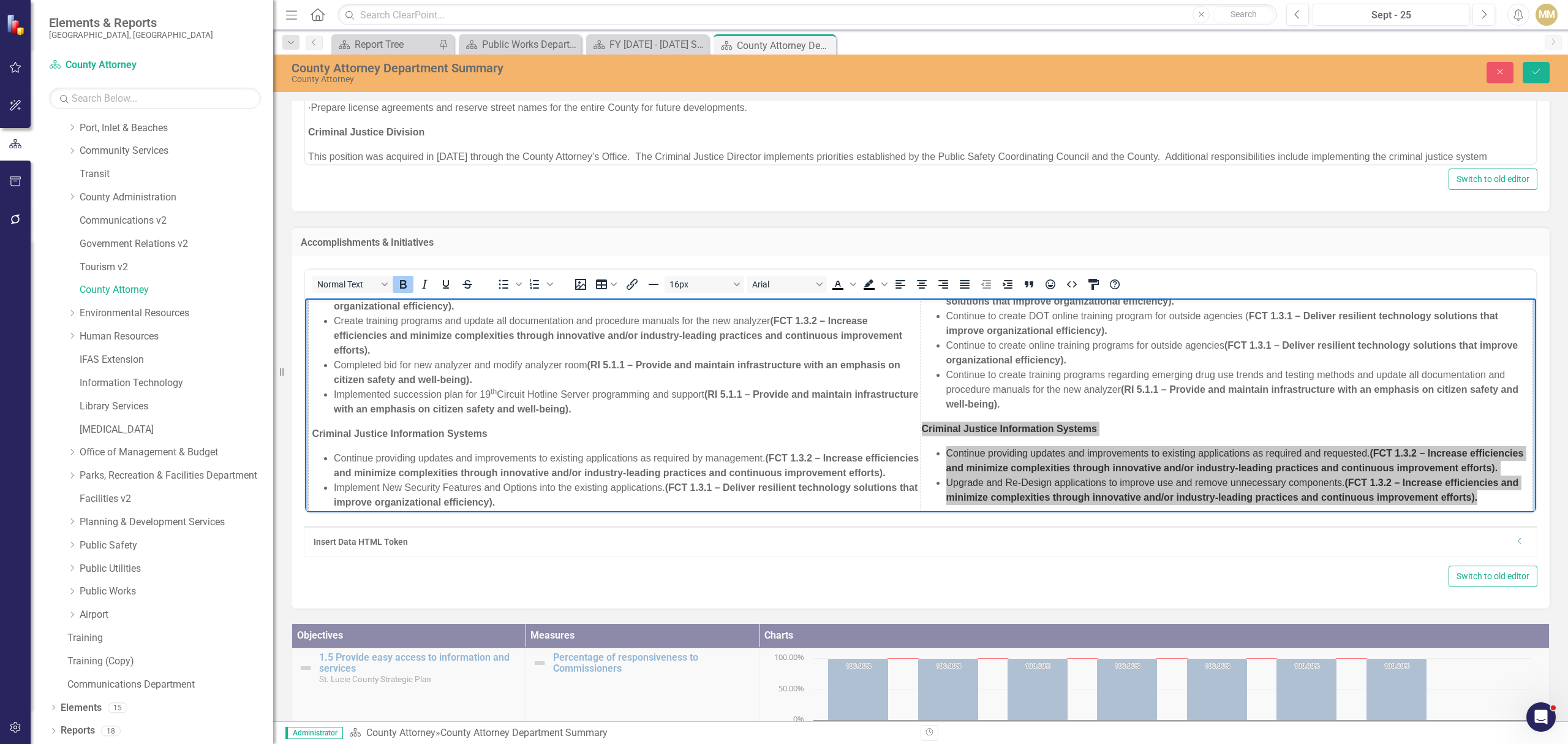
scroll to position [663, 0]
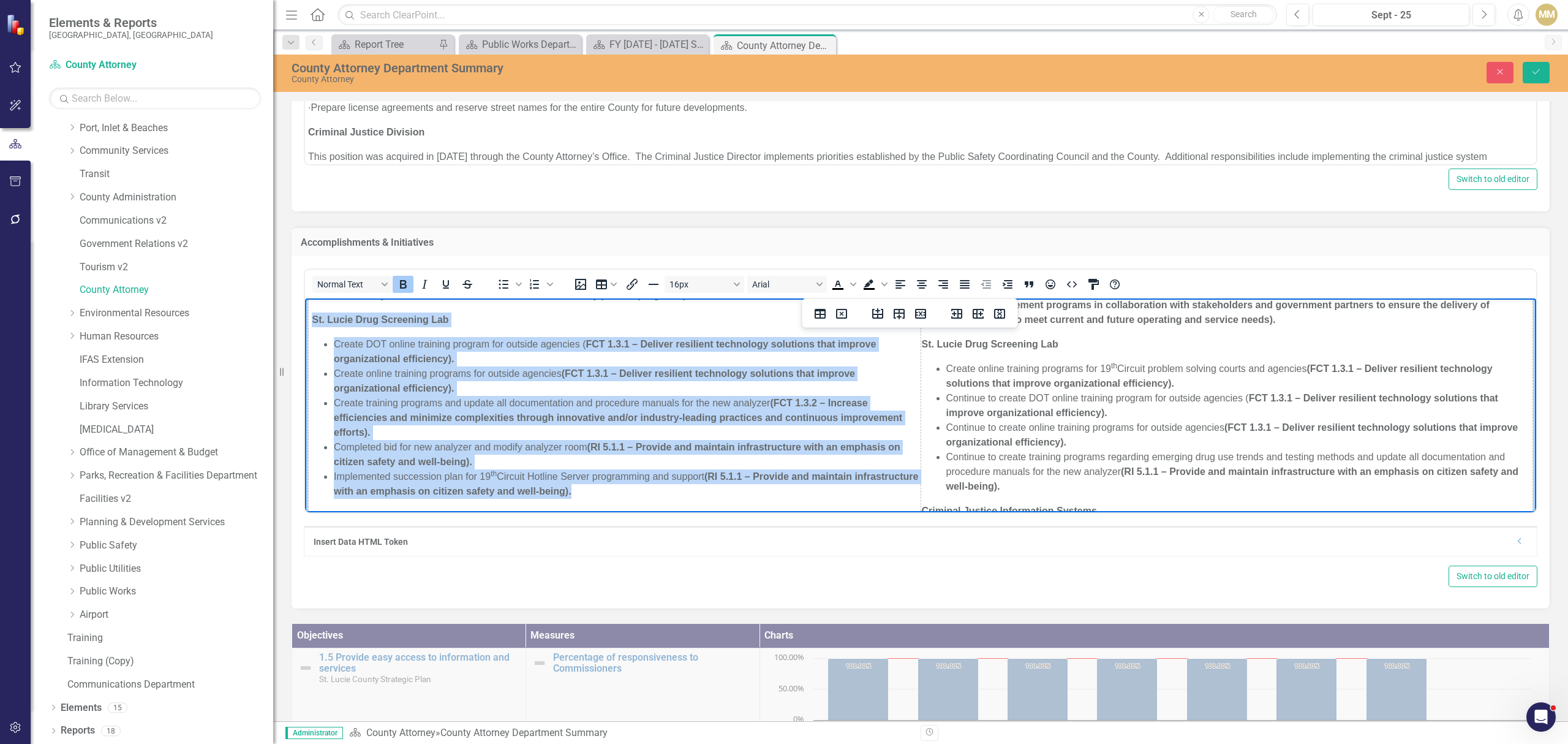
drag, startPoint x: 653, startPoint y: 489, endPoint x: 313, endPoint y: 321, distance: 379.2
click at [313, 321] on td "Criminal Justice Division Implement 2- Factor Authentication for the Pretrial c…" at bounding box center [615, 388] width 613 height 429
copy td "St. Lucie Drug Screening Lab Create DOT online training program for outside age…"
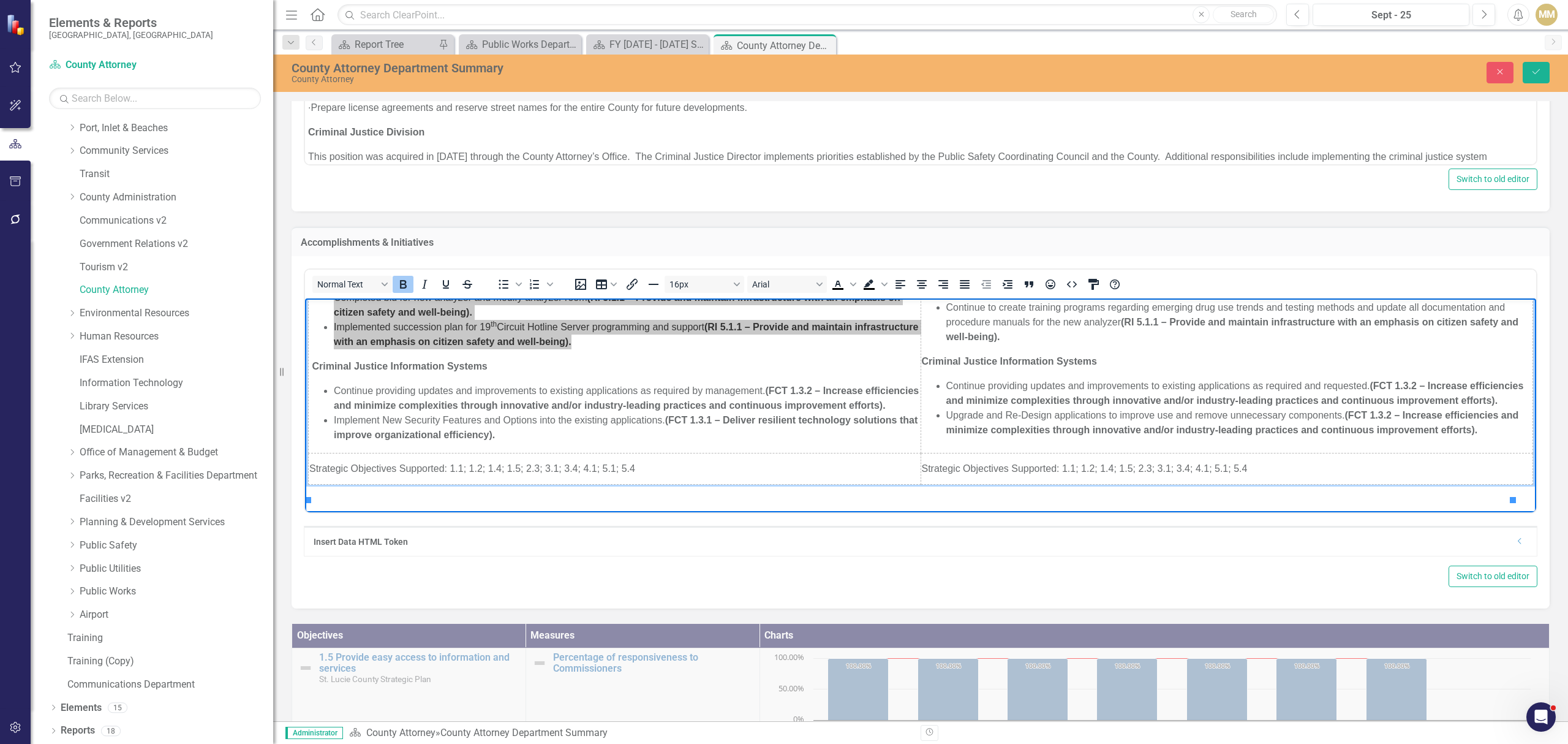
scroll to position [827, 0]
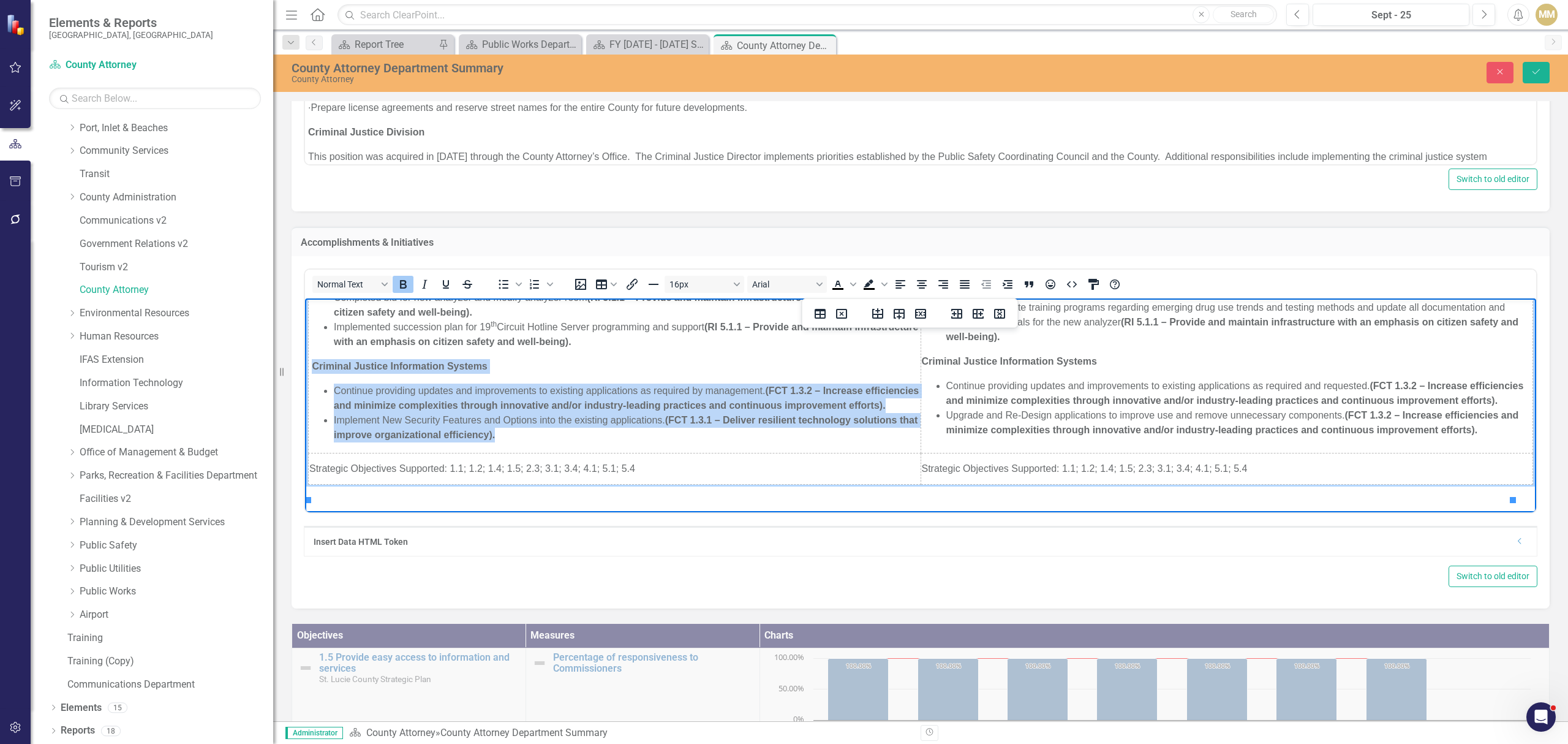
drag, startPoint x: 313, startPoint y: 352, endPoint x: 529, endPoint y: 433, distance: 230.7
click at [529, 433] on td "Criminal Justice Division Implement 2- Factor Authentication for the Pretrial c…" at bounding box center [615, 239] width 613 height 429
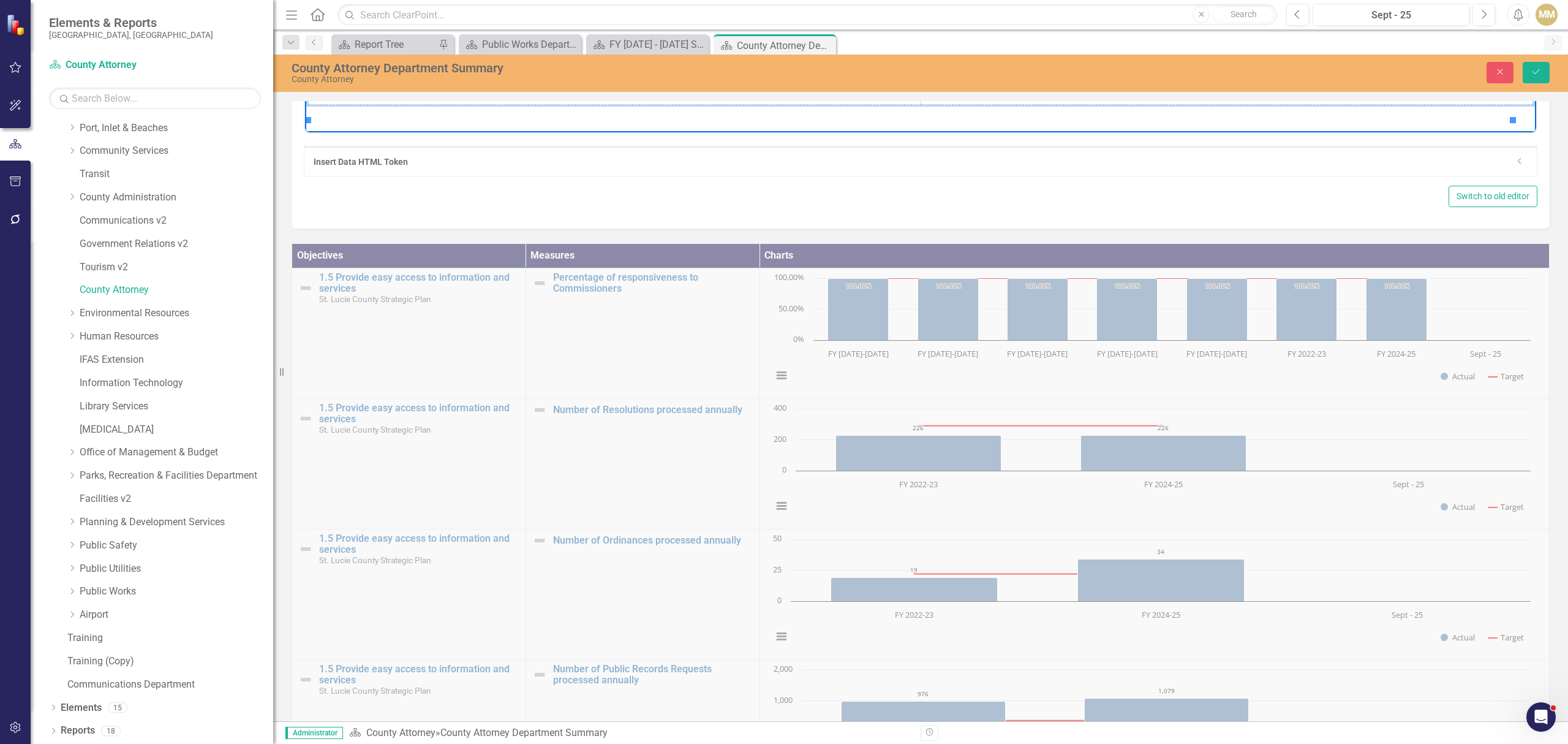
scroll to position [980, 0]
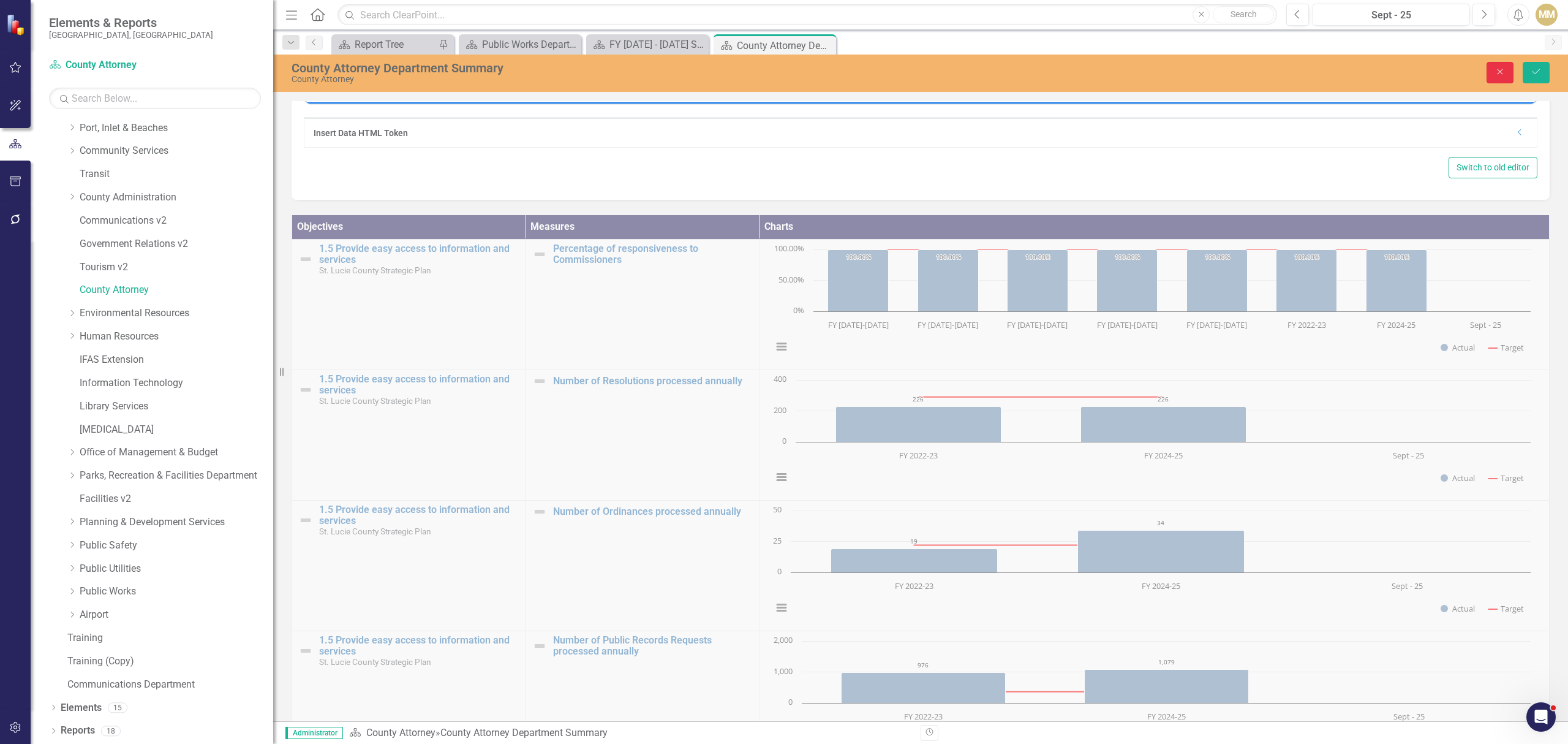
click at [1497, 75] on icon "Close" at bounding box center [1499, 71] width 11 height 9
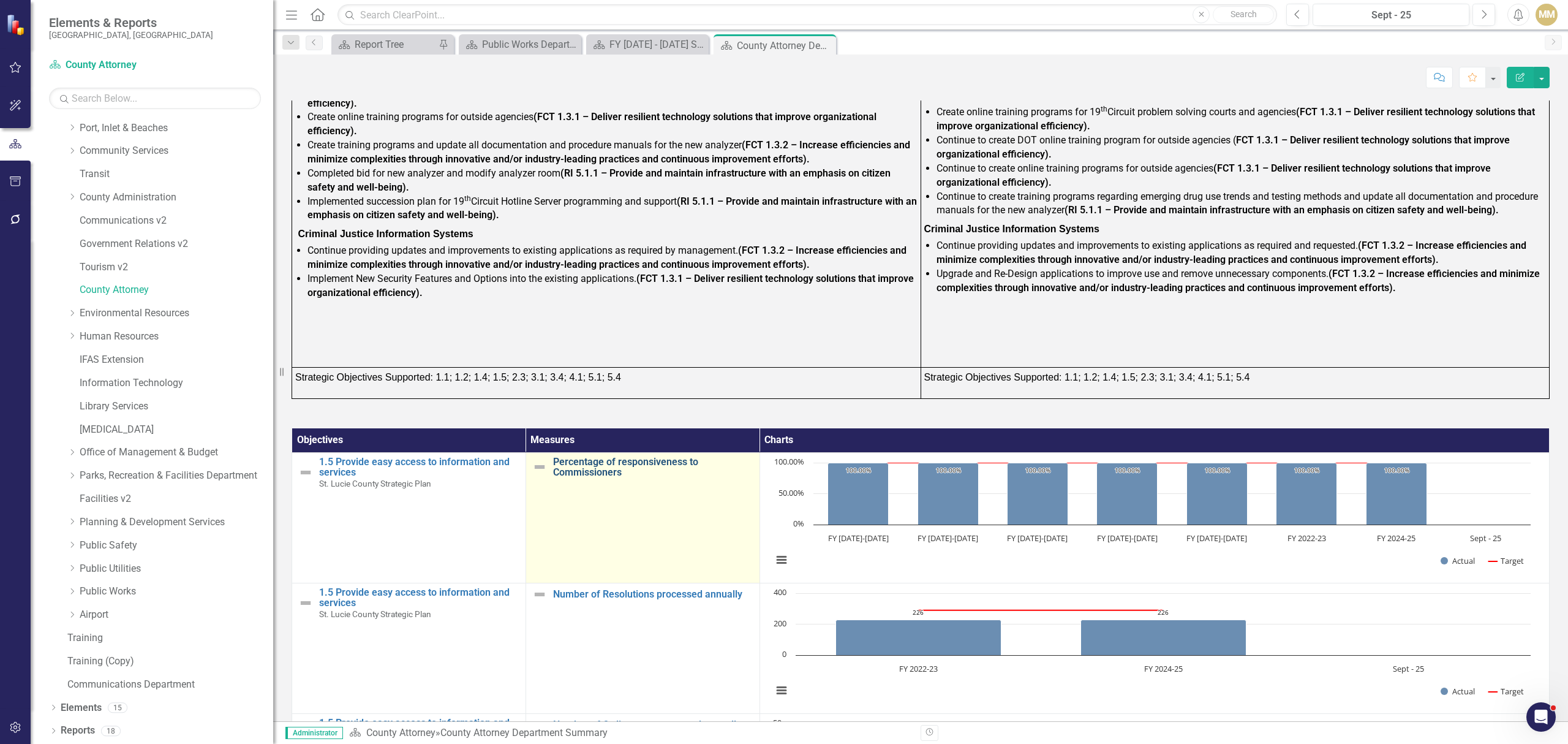
click at [610, 470] on link "Percentage of responsiveness to Commissioners" at bounding box center [653, 467] width 200 height 22
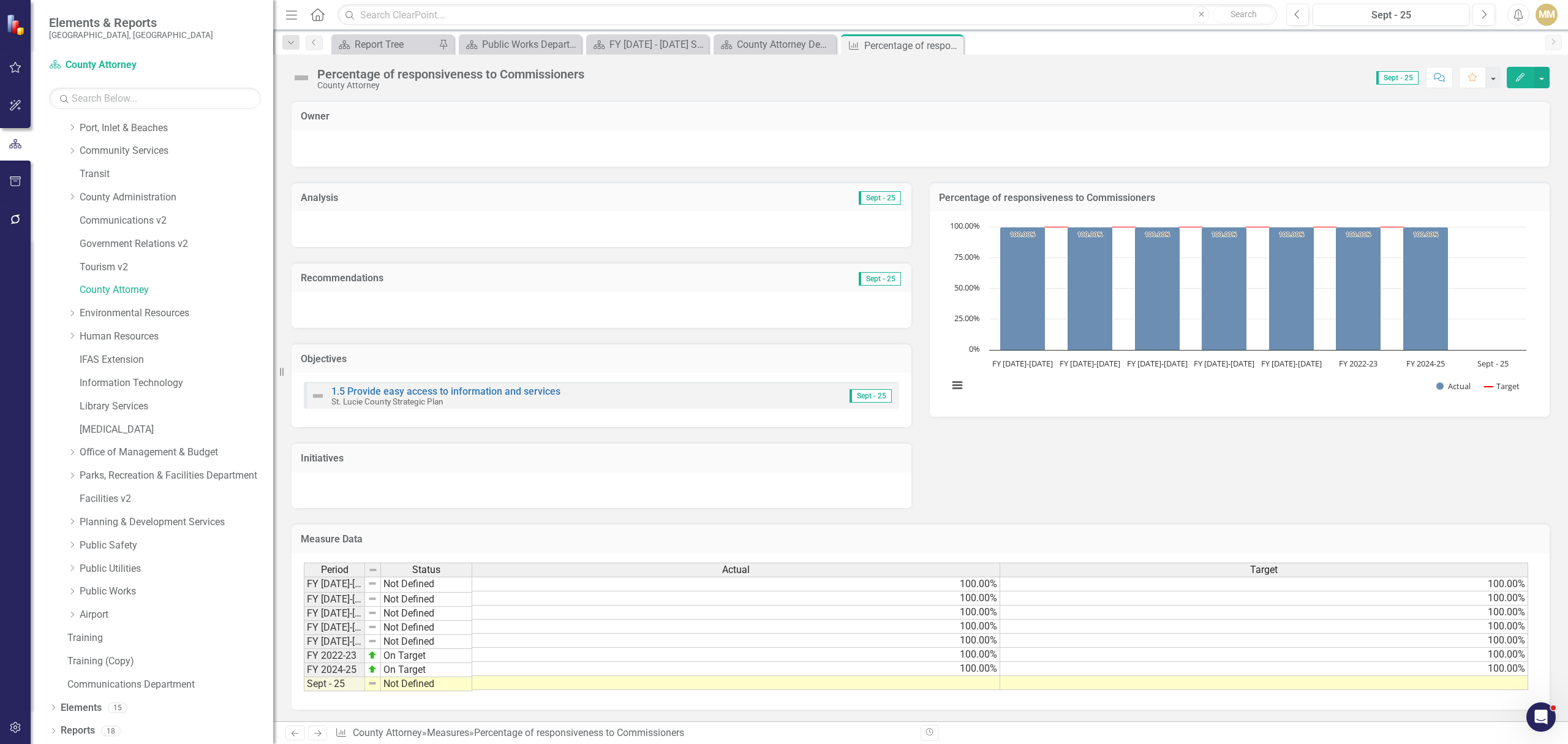
click at [505, 67] on div "Percentage of responsiveness to Commissioners" at bounding box center [451, 74] width 267 height 14
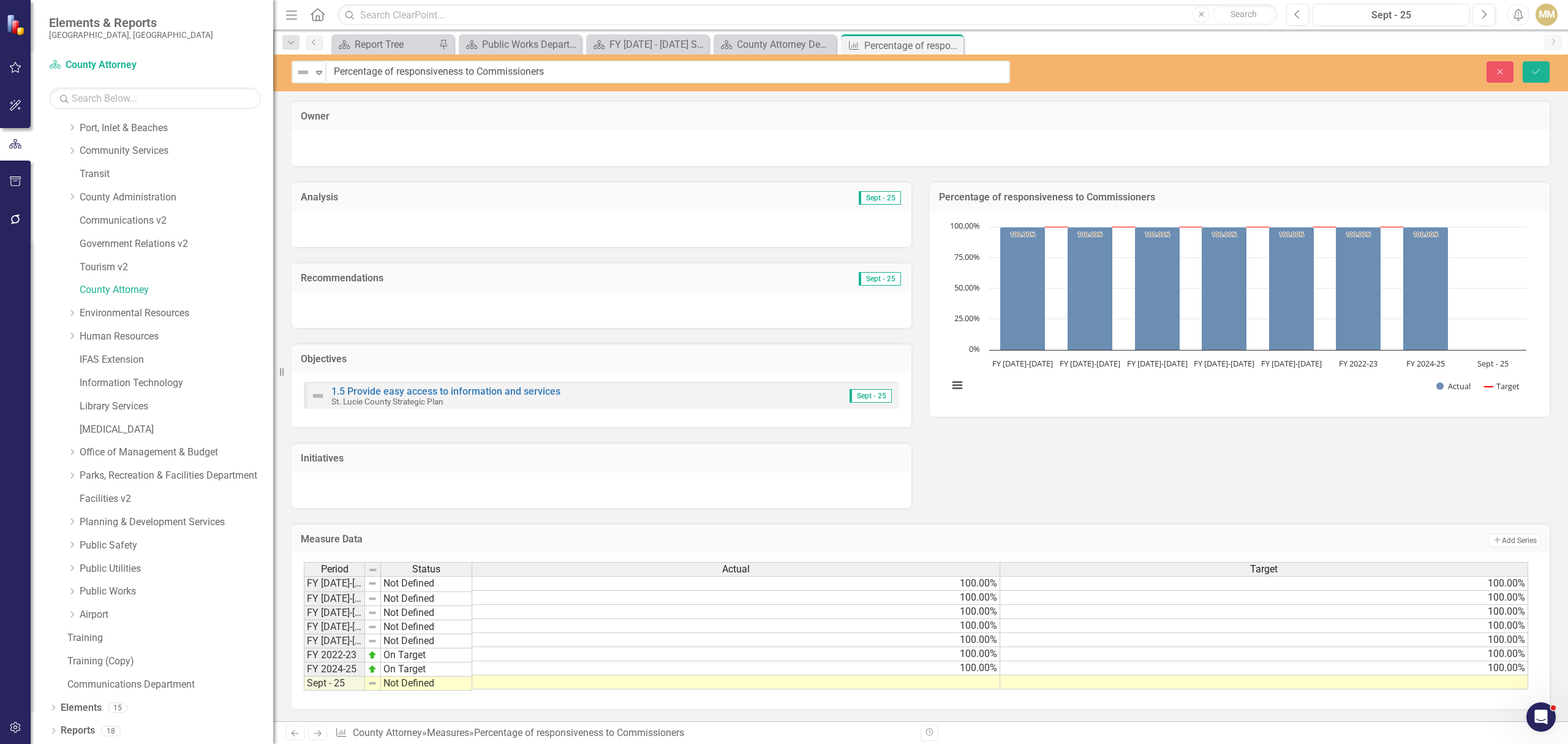
click at [505, 67] on input "Percentage of responsiveness to Commissioners" at bounding box center [668, 71] width 684 height 22
click at [1509, 71] on button "Close" at bounding box center [1500, 72] width 27 height 22
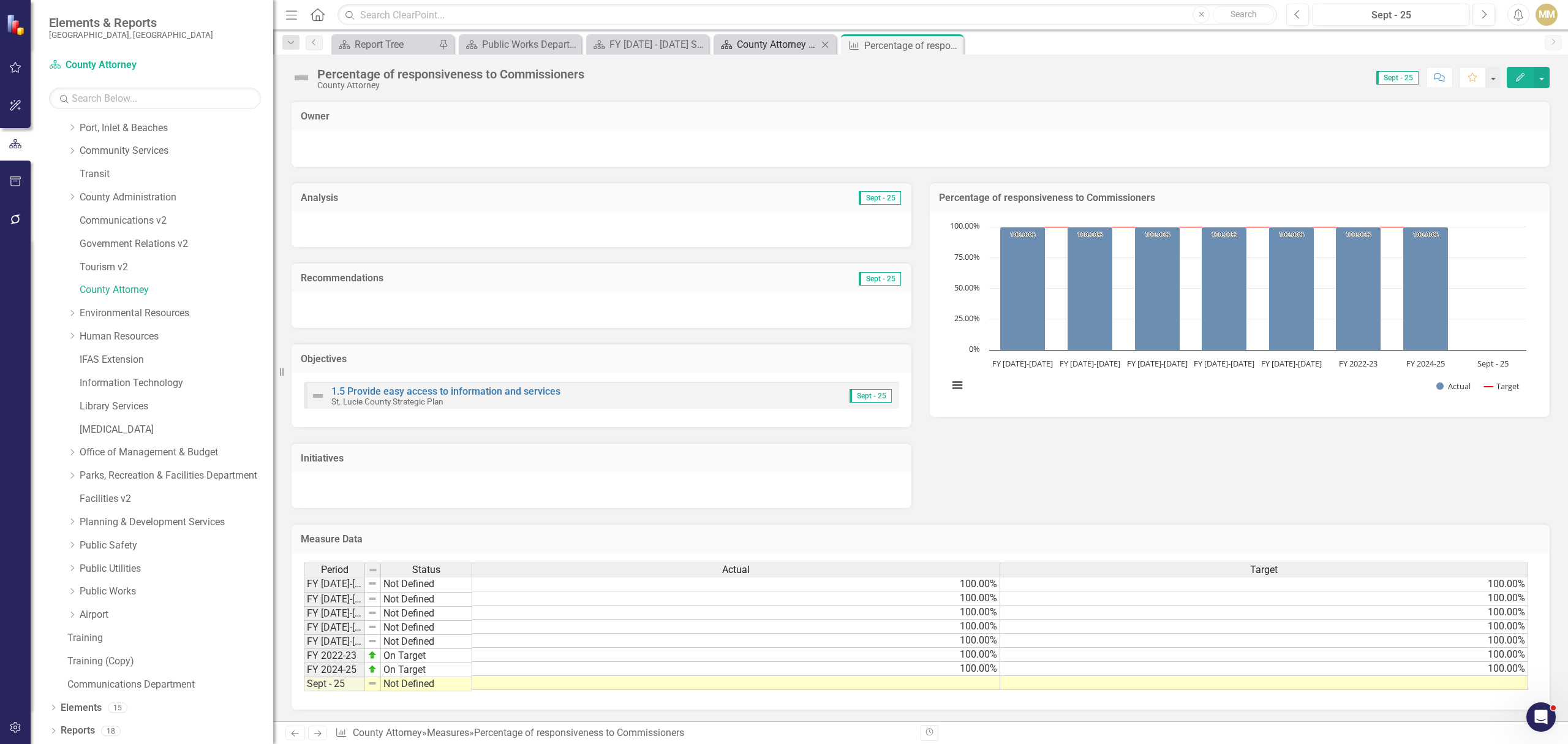
click at [748, 43] on div "County Attorney Department Summary" at bounding box center [777, 44] width 81 height 16
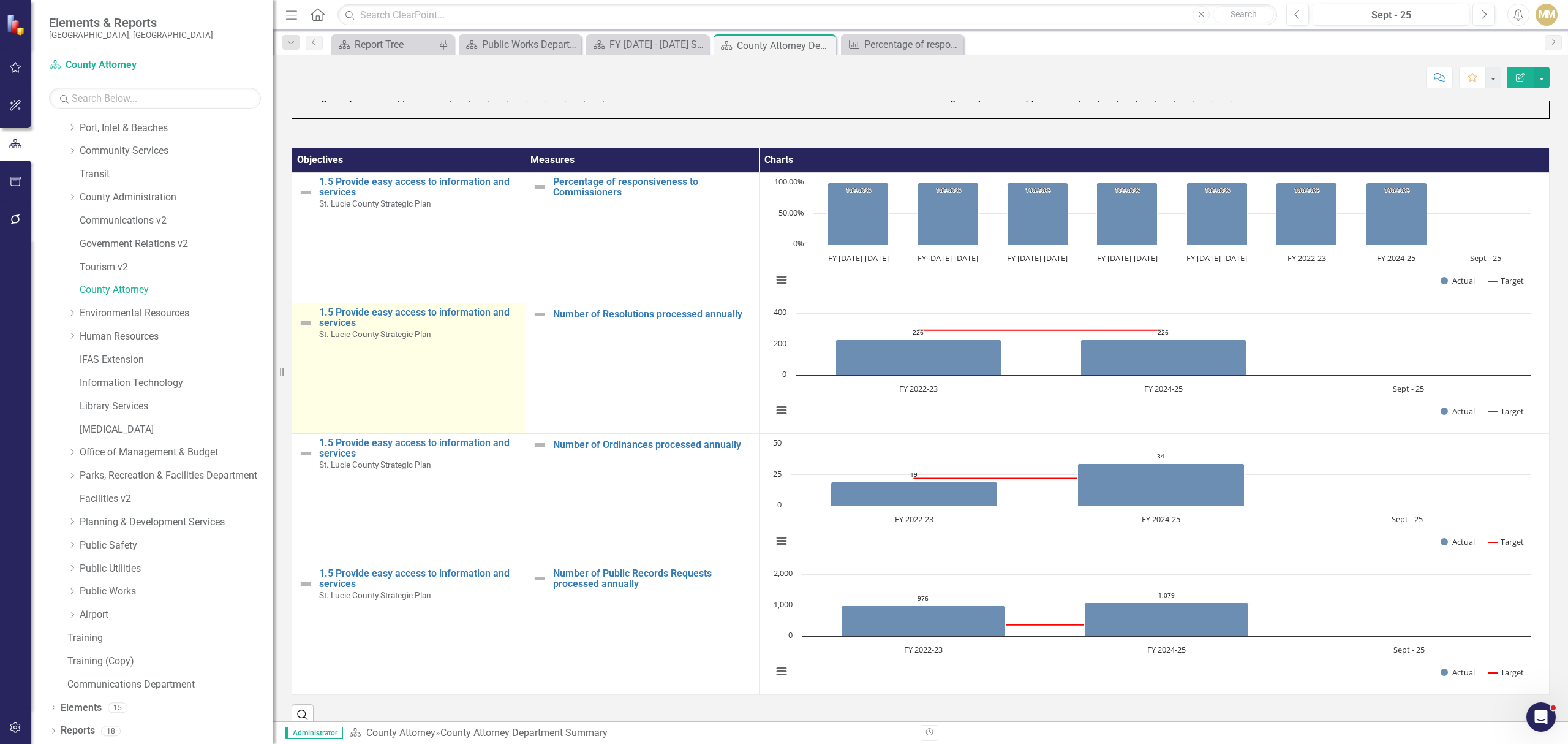
scroll to position [1280, 0]
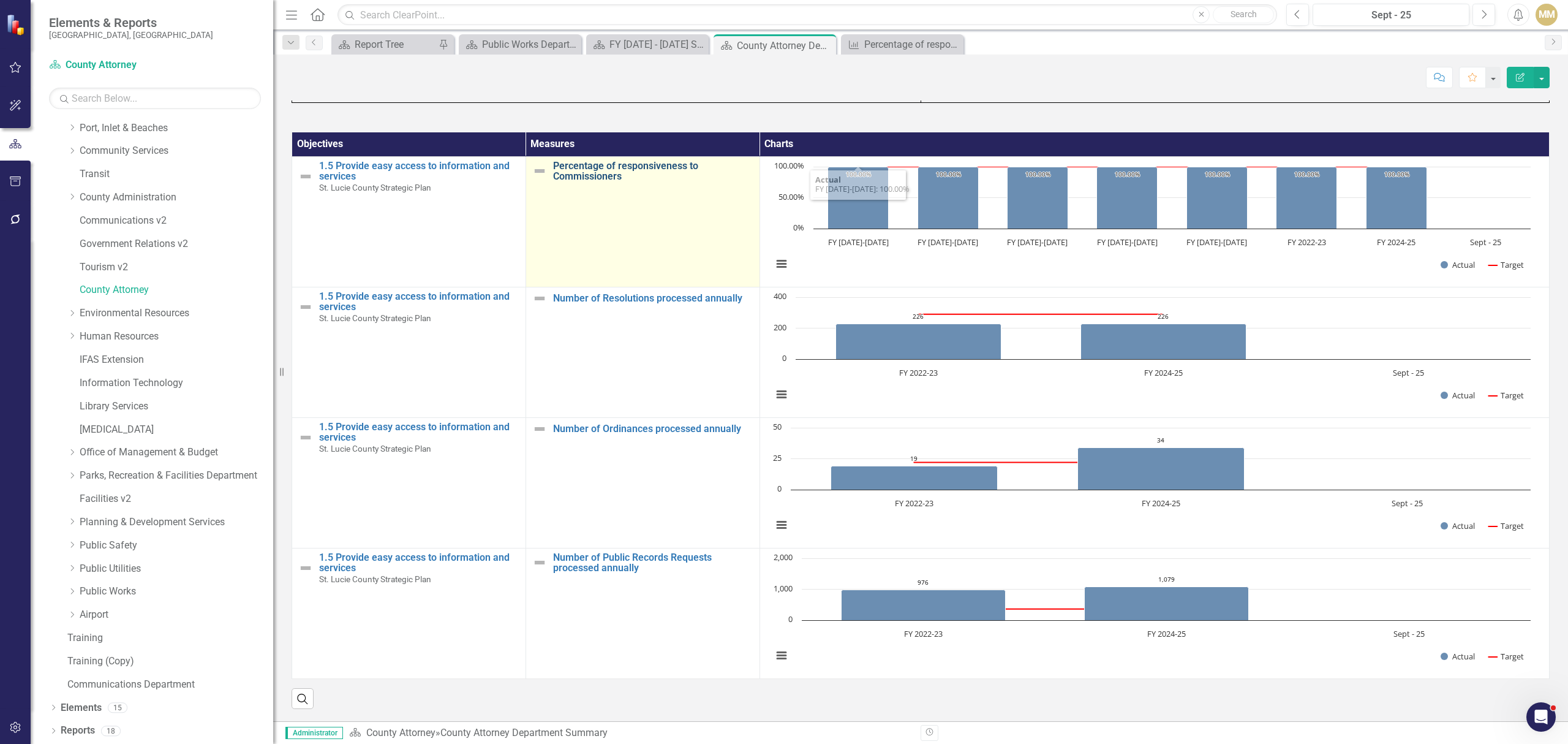
click at [655, 167] on link "Percentage of responsiveness to Commissioners" at bounding box center [653, 171] width 200 height 22
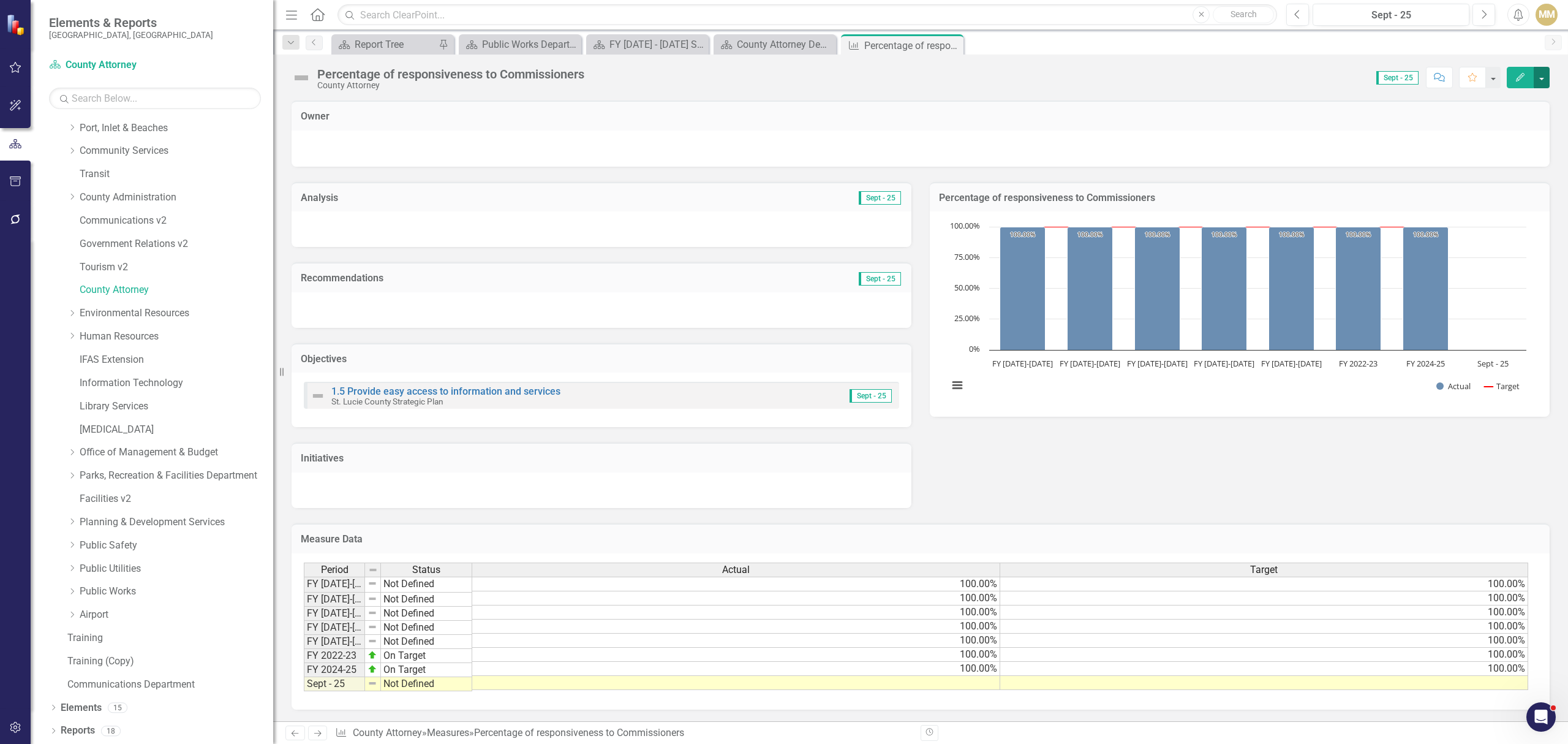
click at [1546, 73] on button "button" at bounding box center [1541, 77] width 16 height 22
click at [1509, 106] on link "Edit Edit Measure" at bounding box center [1490, 100] width 119 height 22
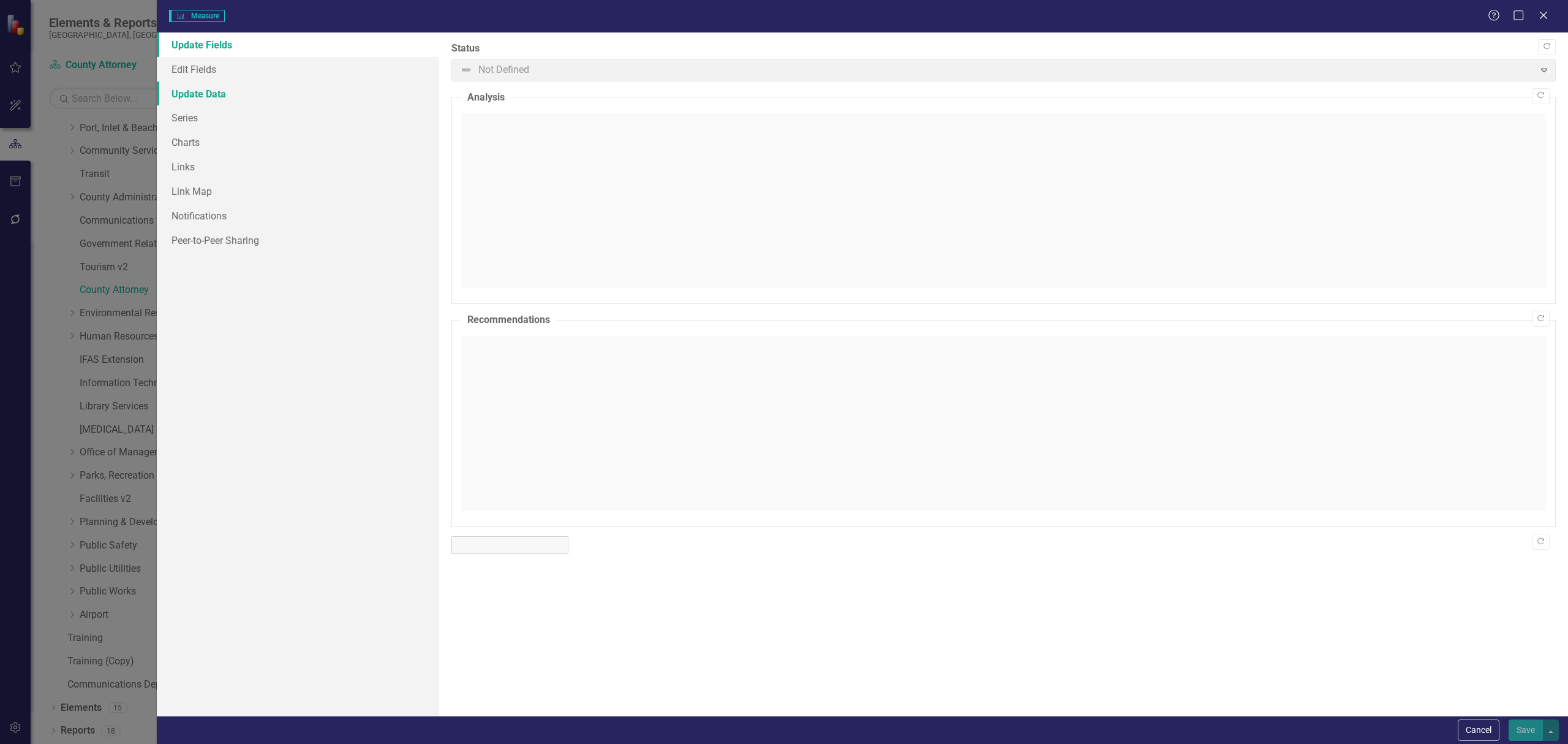
click at [236, 92] on link "Update Data" at bounding box center [298, 94] width 282 height 24
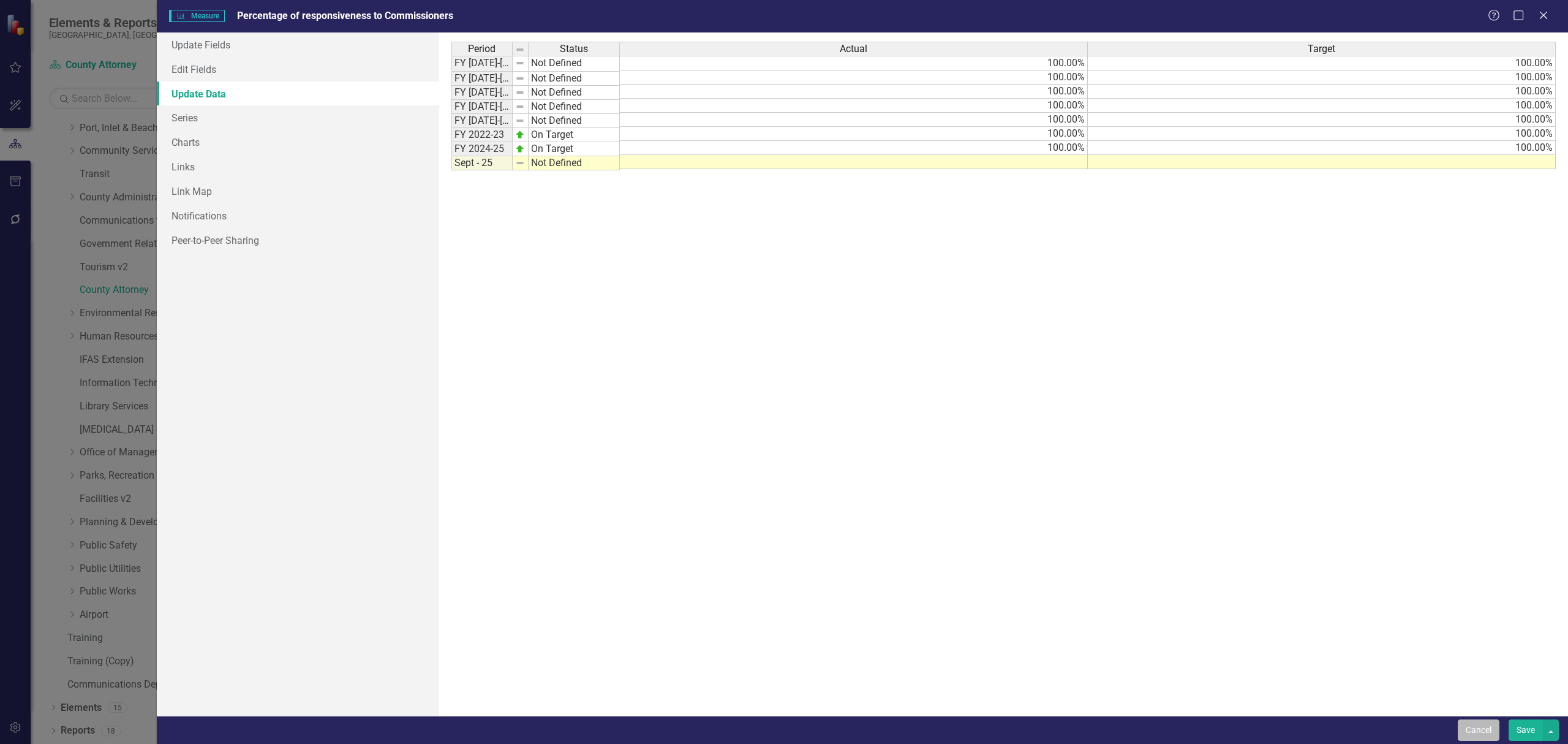
click at [1478, 728] on button "Cancel" at bounding box center [1478, 730] width 41 height 22
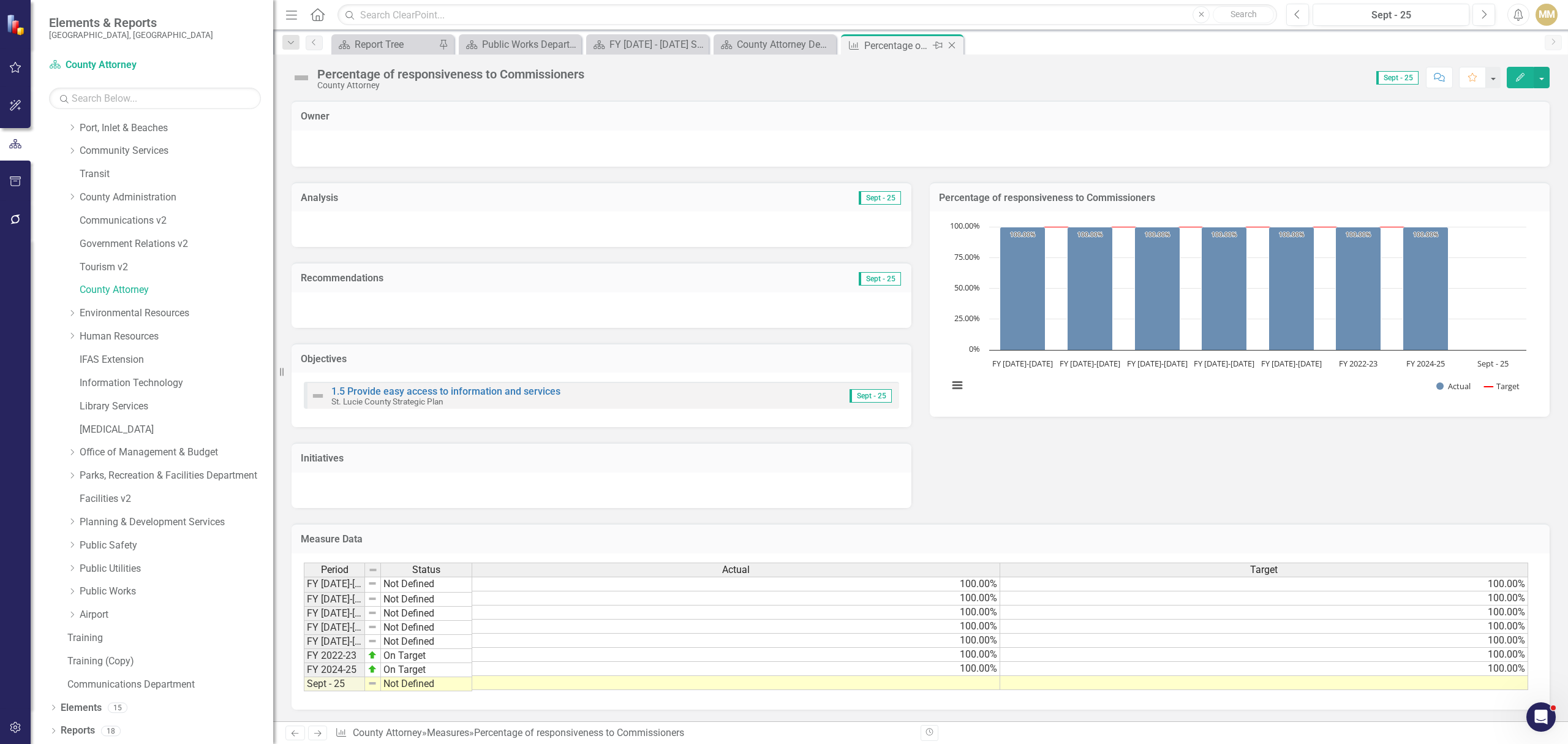
click at [949, 44] on icon "Close" at bounding box center [952, 45] width 12 height 10
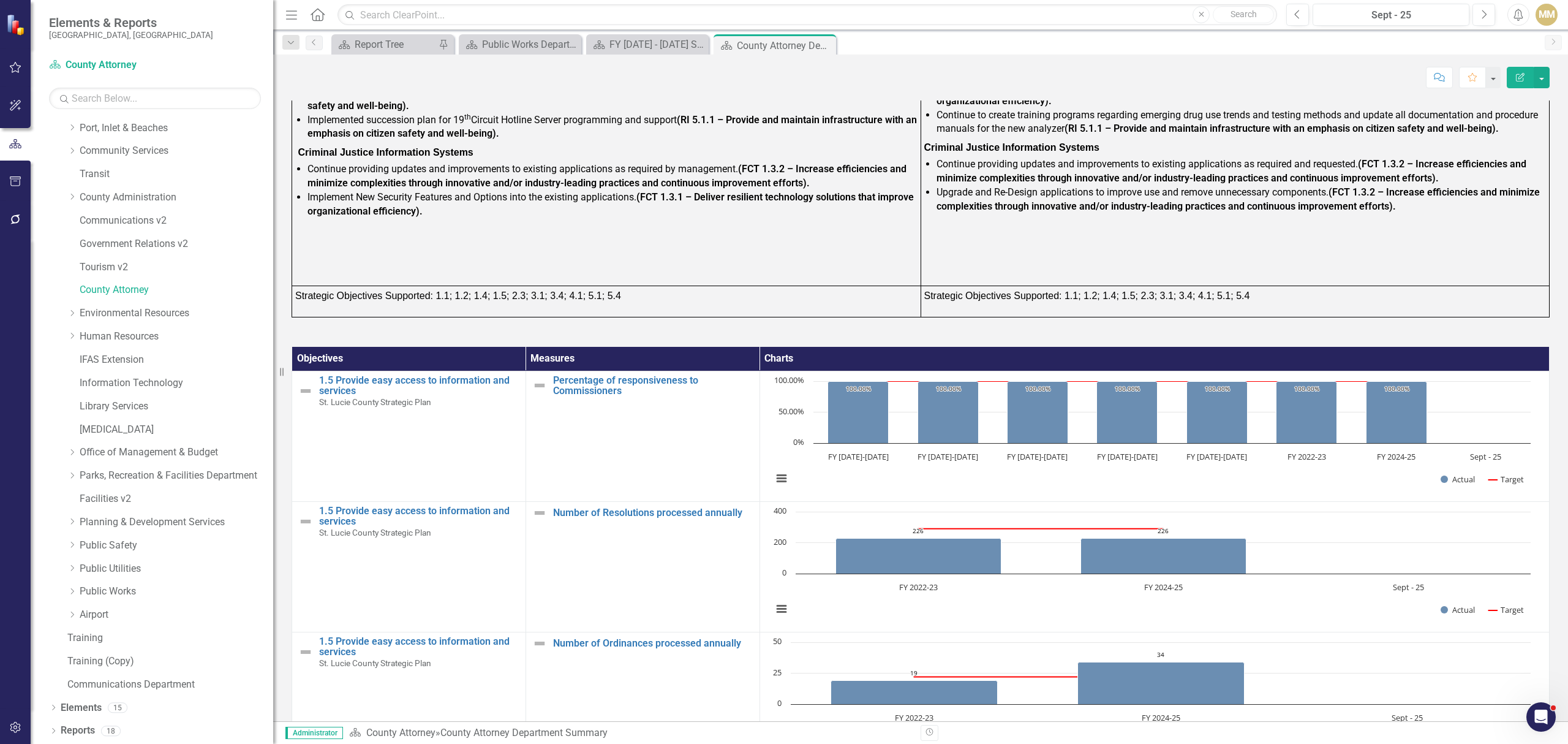
scroll to position [1280, 0]
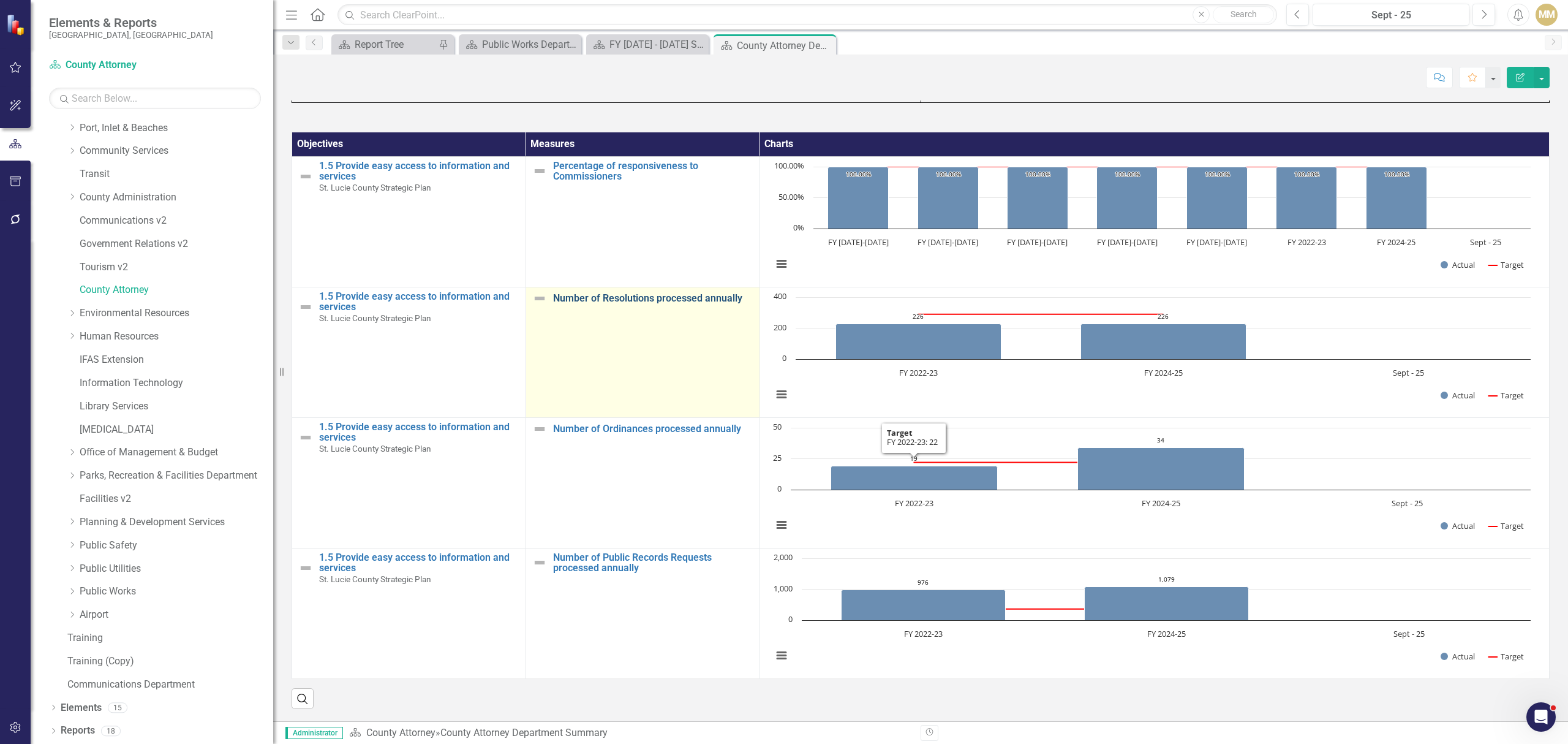
click at [593, 297] on link "Number of Resolutions processed annually" at bounding box center [653, 298] width 200 height 11
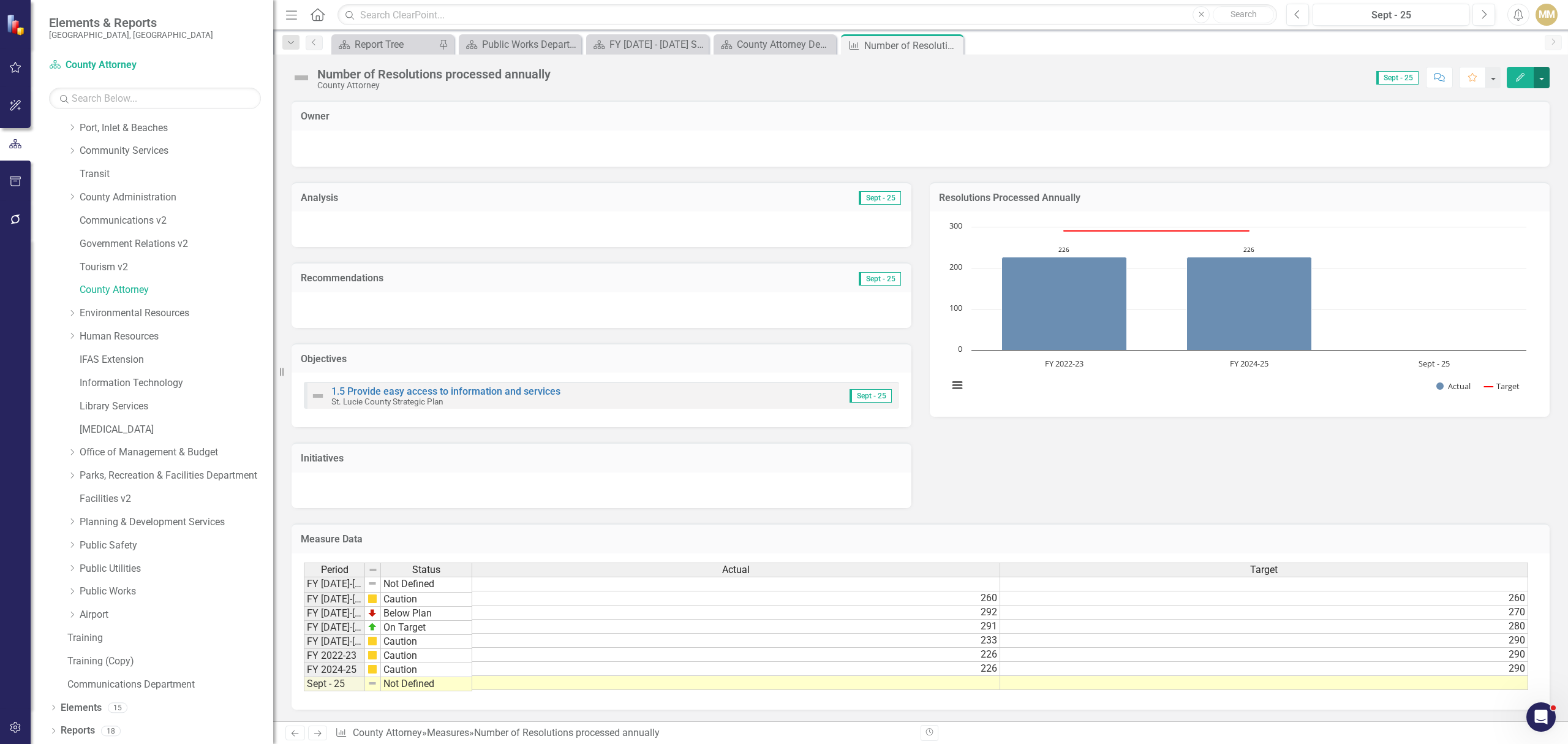
click at [1546, 71] on button "button" at bounding box center [1541, 77] width 16 height 22
click at [1505, 104] on link "Edit Edit Measure" at bounding box center [1490, 100] width 119 height 22
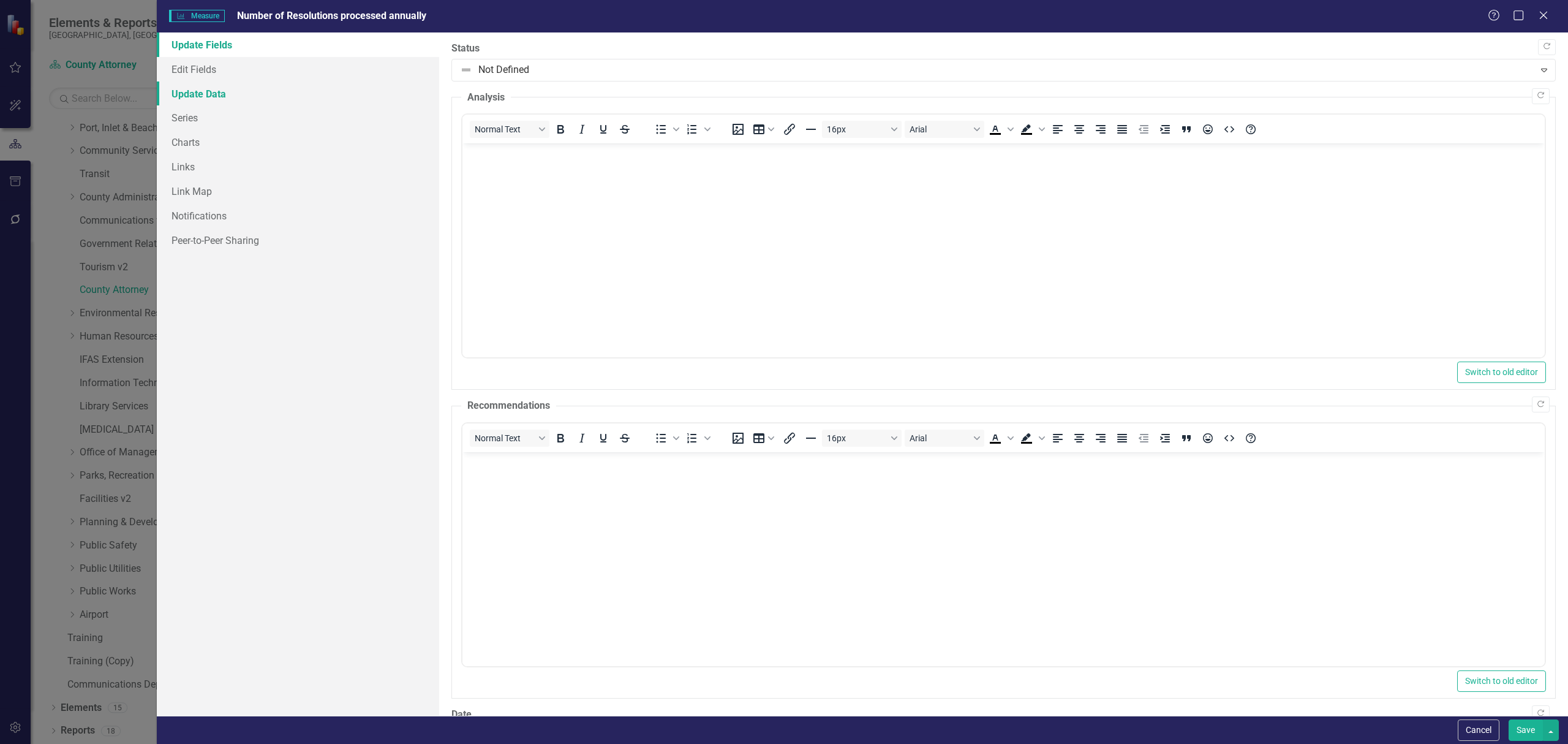
click at [235, 92] on link "Update Data" at bounding box center [298, 94] width 282 height 24
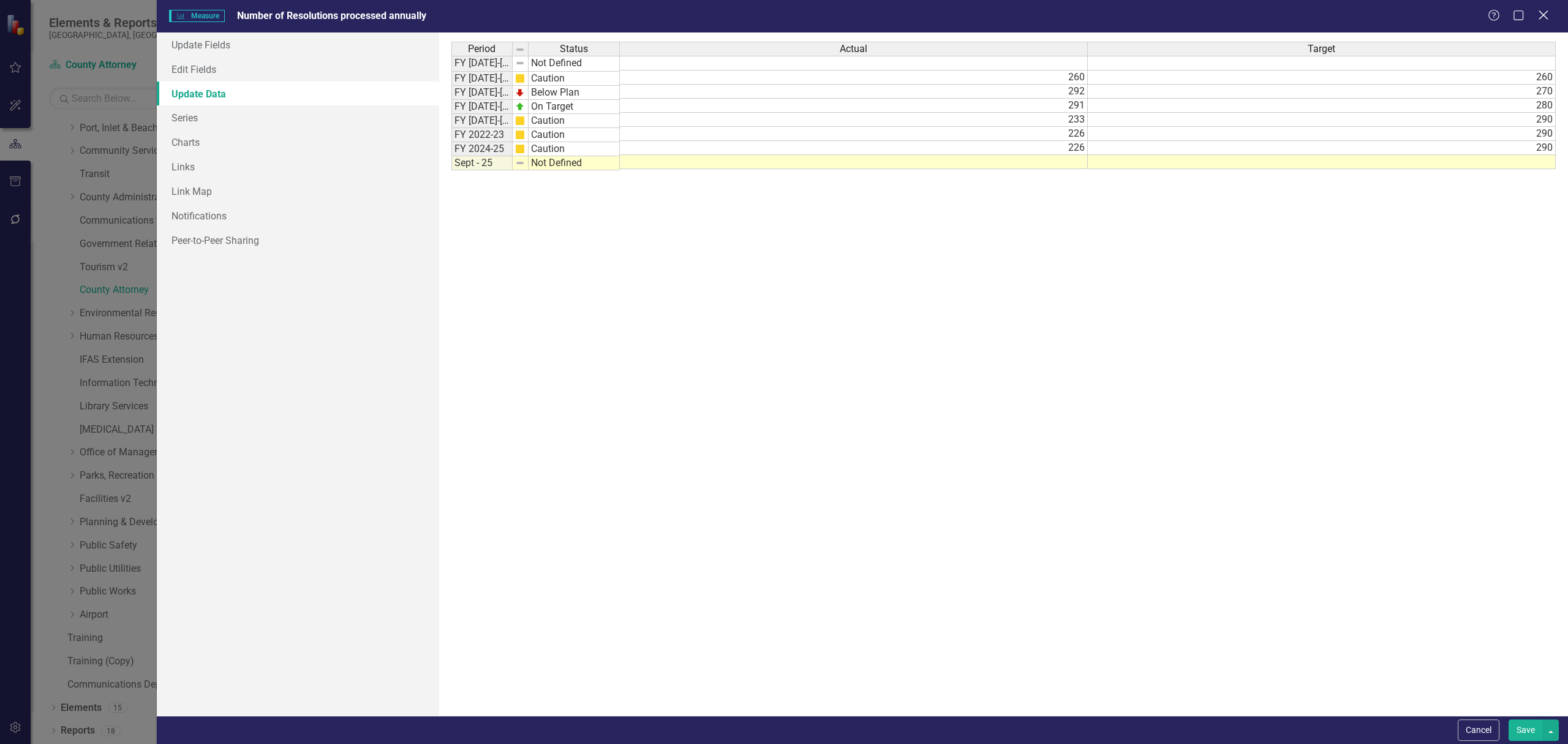
click at [1544, 11] on icon "Close" at bounding box center [1543, 15] width 16 height 12
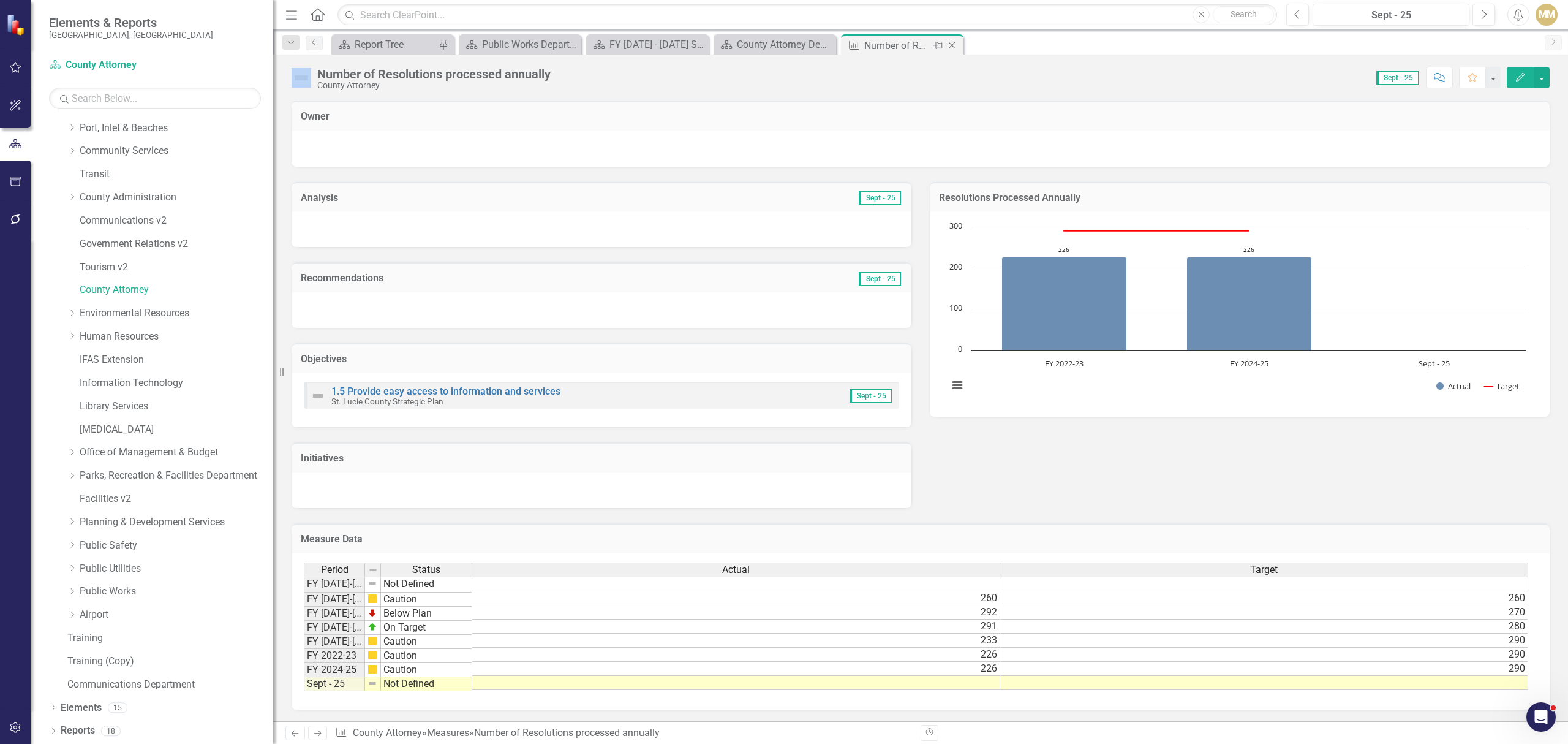
click at [946, 43] on icon "Close" at bounding box center [952, 45] width 12 height 10
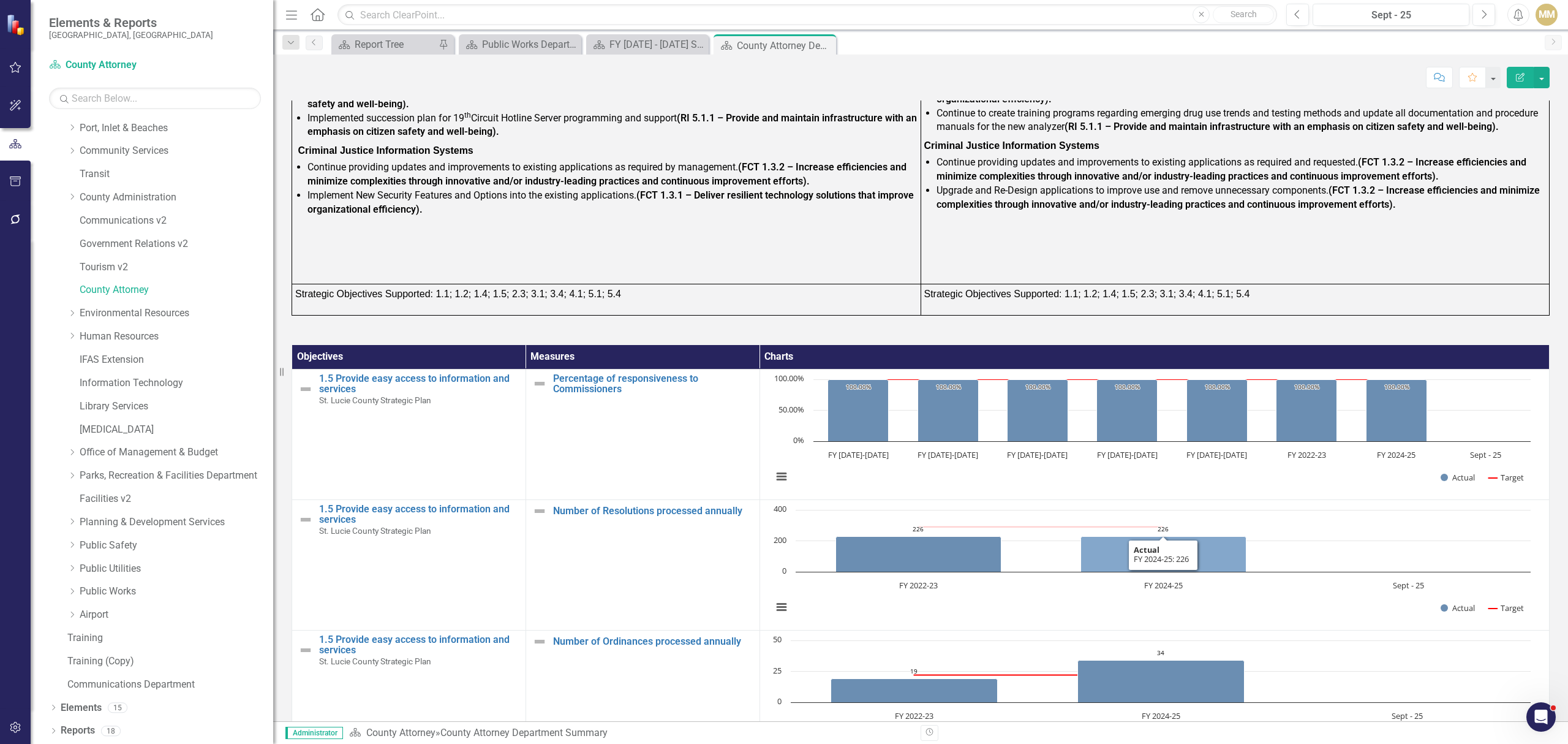
scroll to position [1143, 0]
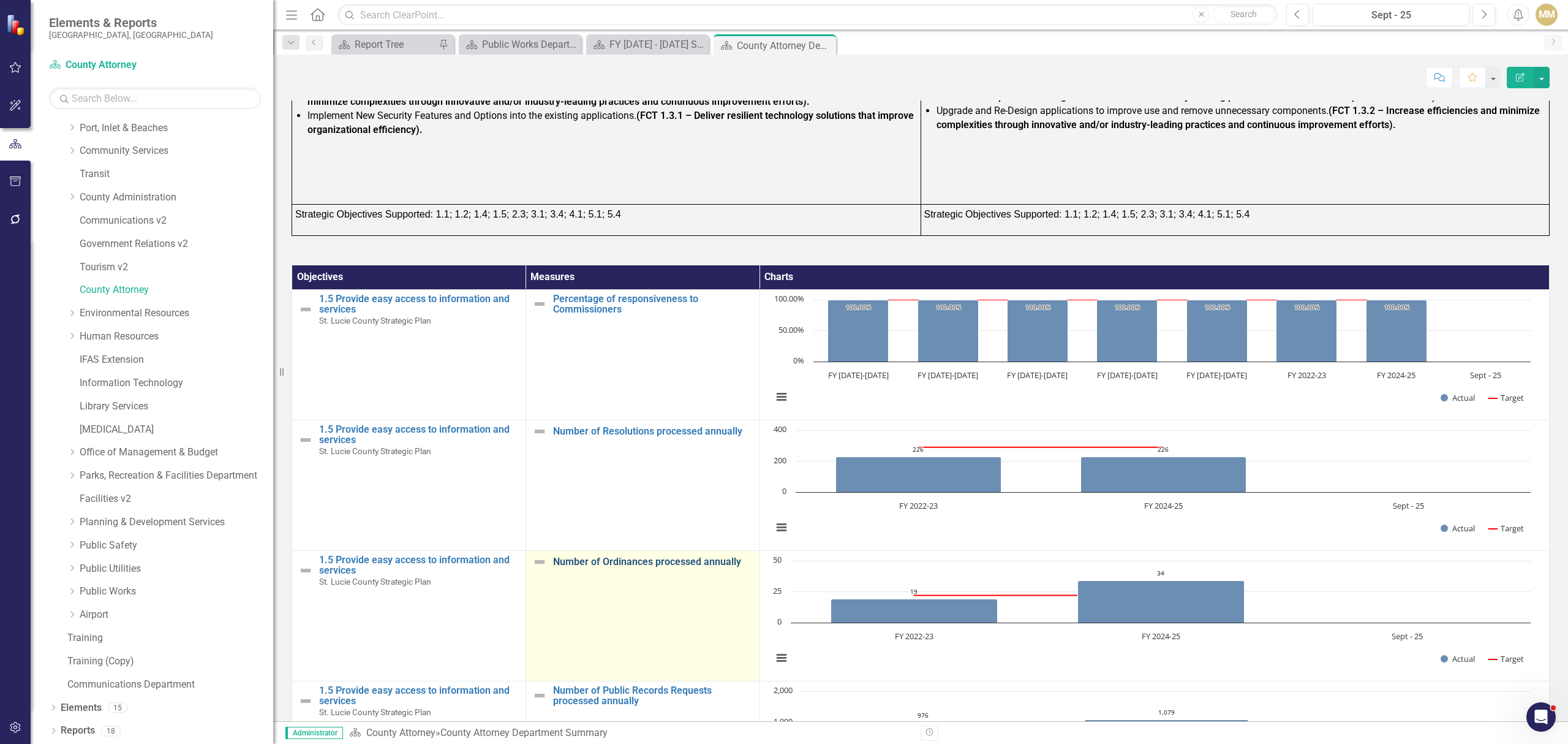
click at [659, 563] on link "Number of Ordinances processed annually" at bounding box center [653, 562] width 200 height 11
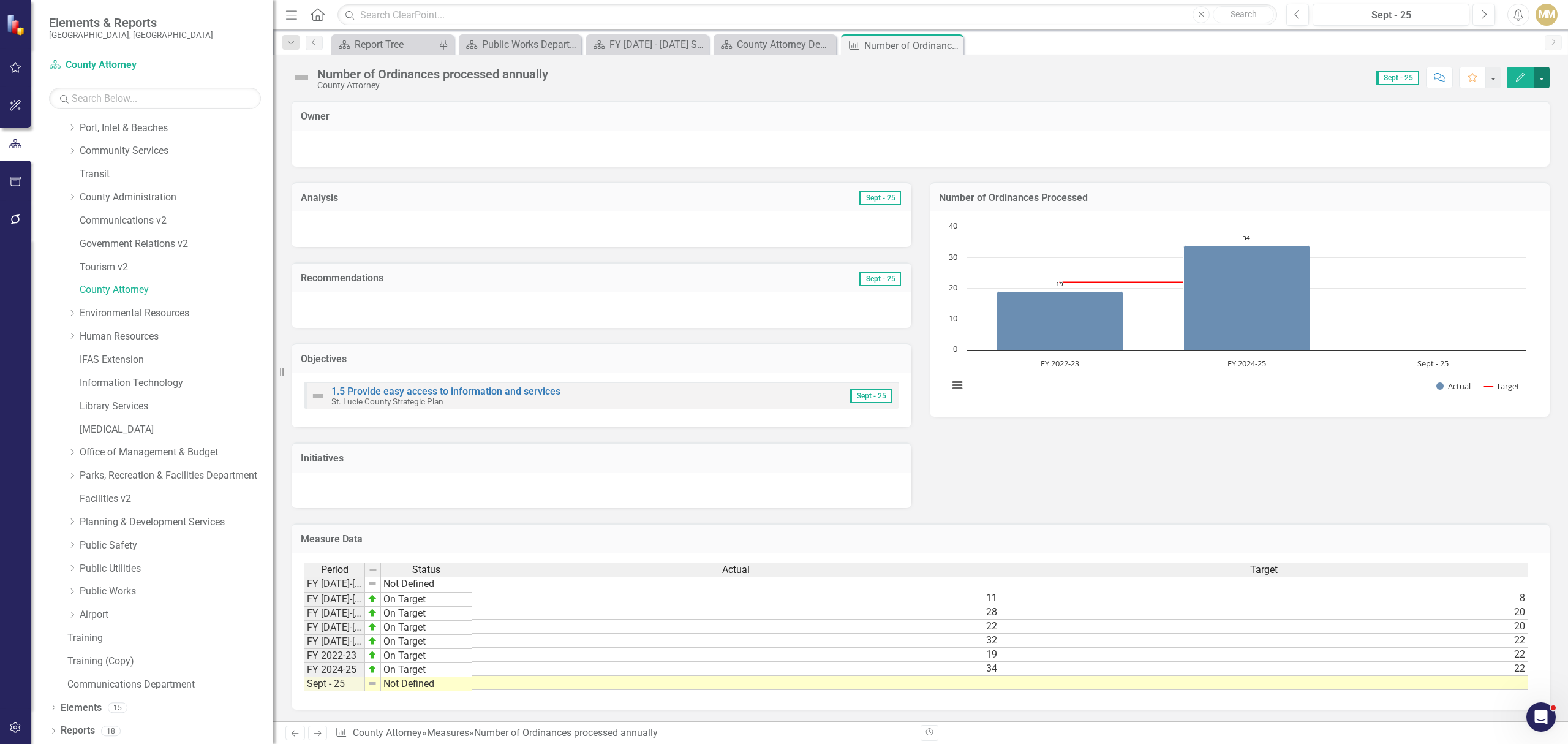
click at [1537, 85] on button "button" at bounding box center [1541, 77] width 16 height 22
click at [1507, 103] on link "Edit Edit Measure" at bounding box center [1490, 100] width 119 height 22
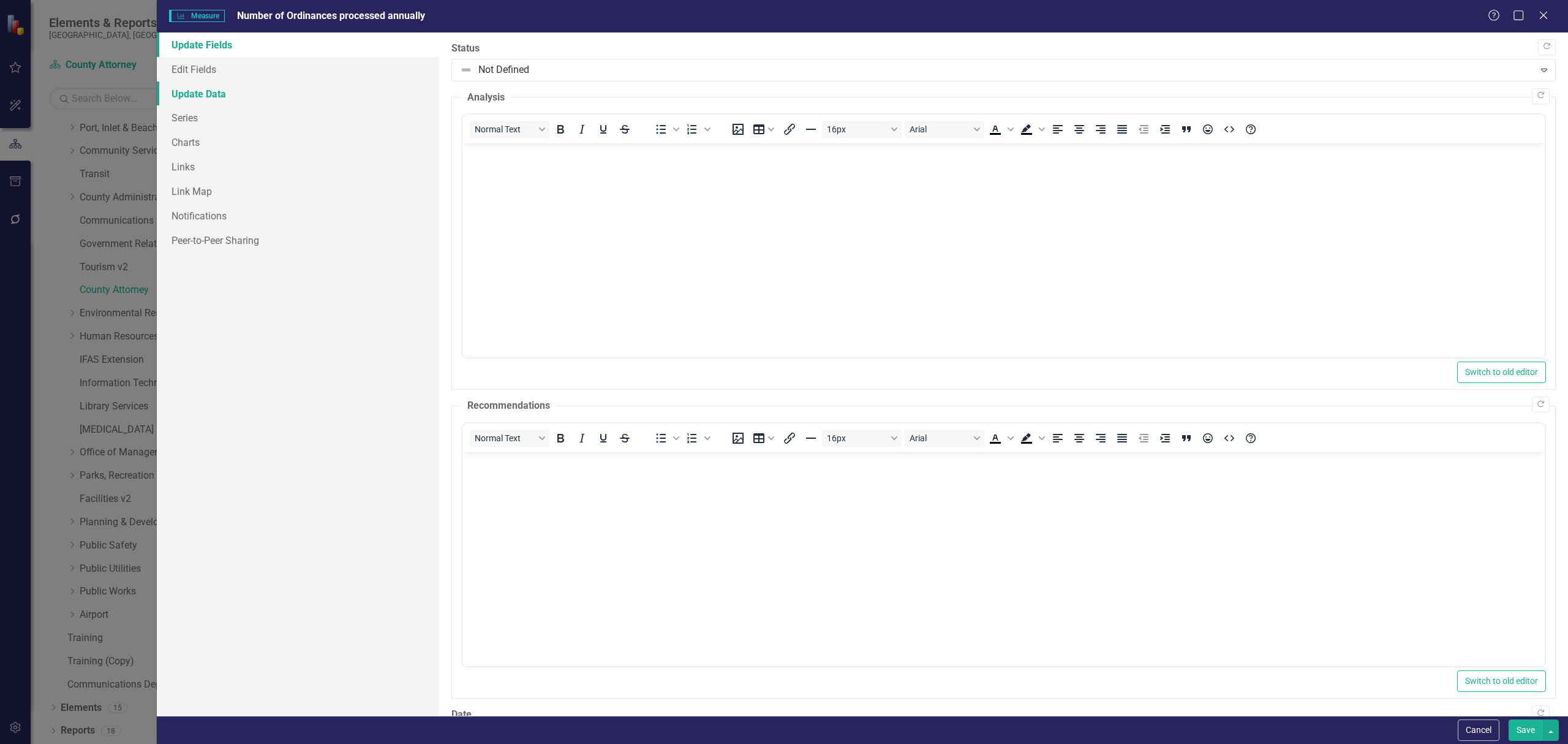
click at [246, 96] on link "Update Data" at bounding box center [298, 94] width 282 height 24
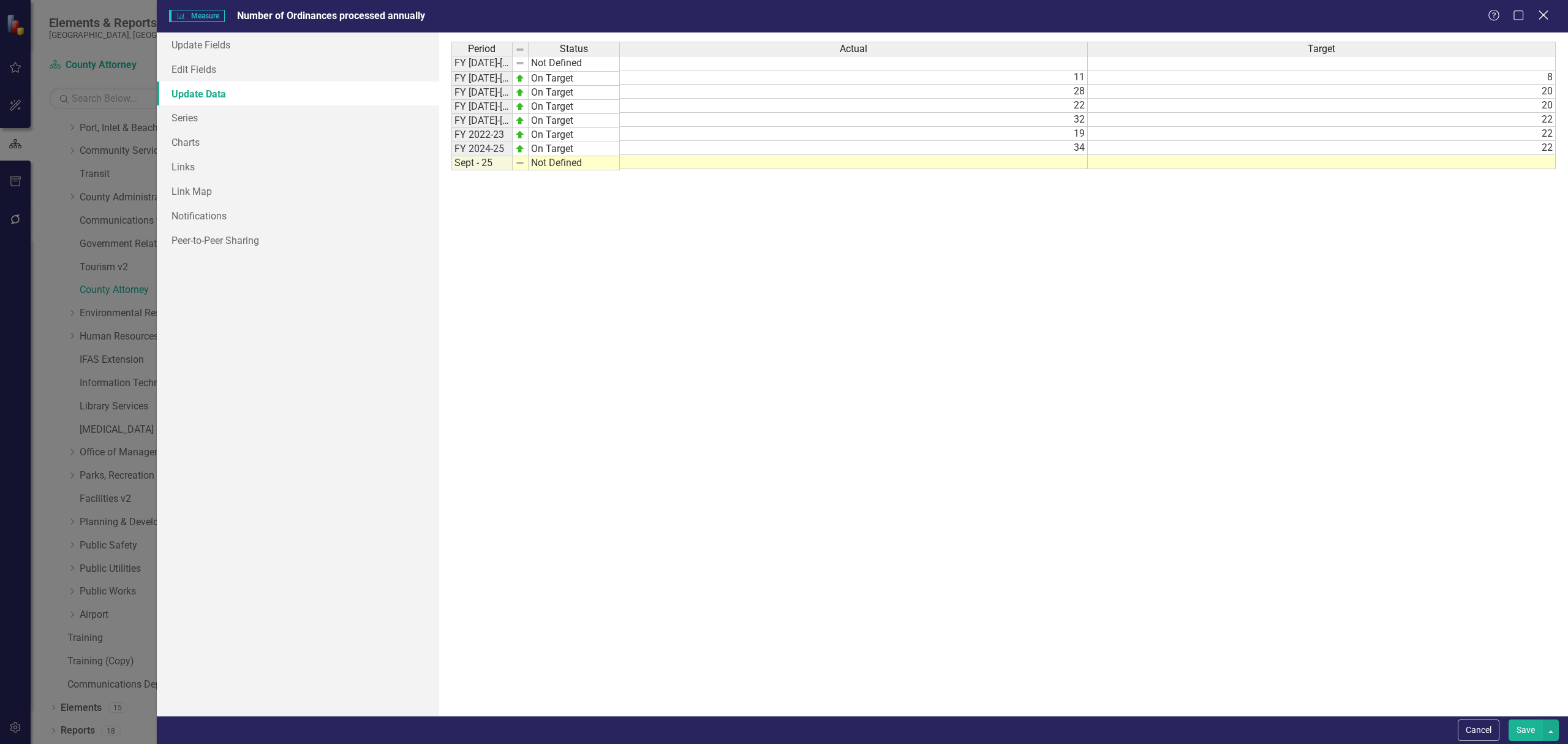
click at [1544, 14] on icon "Close" at bounding box center [1543, 15] width 16 height 12
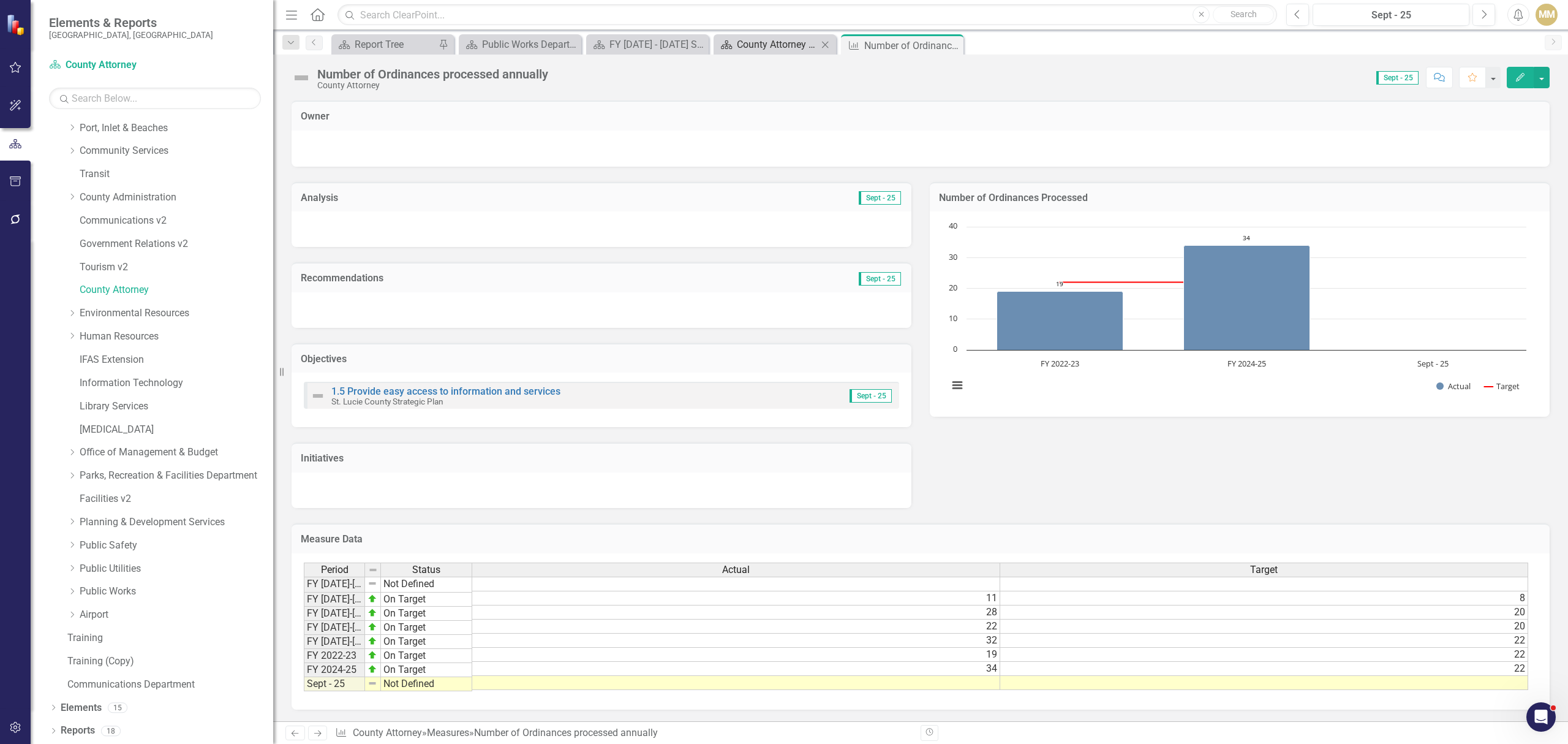
click at [777, 47] on div "County Attorney Department Summary" at bounding box center [777, 44] width 81 height 16
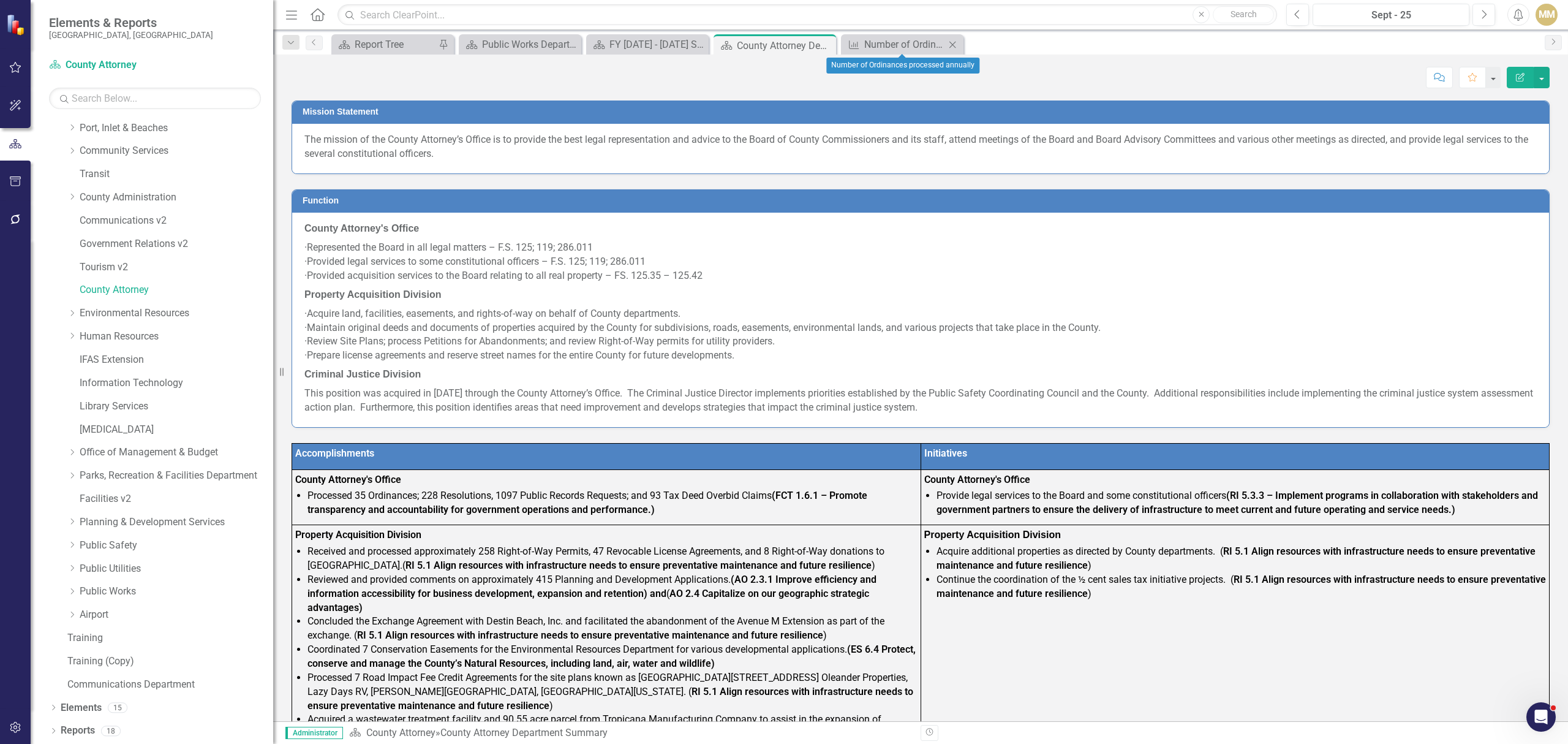
click at [958, 41] on icon "Close" at bounding box center [953, 45] width 12 height 10
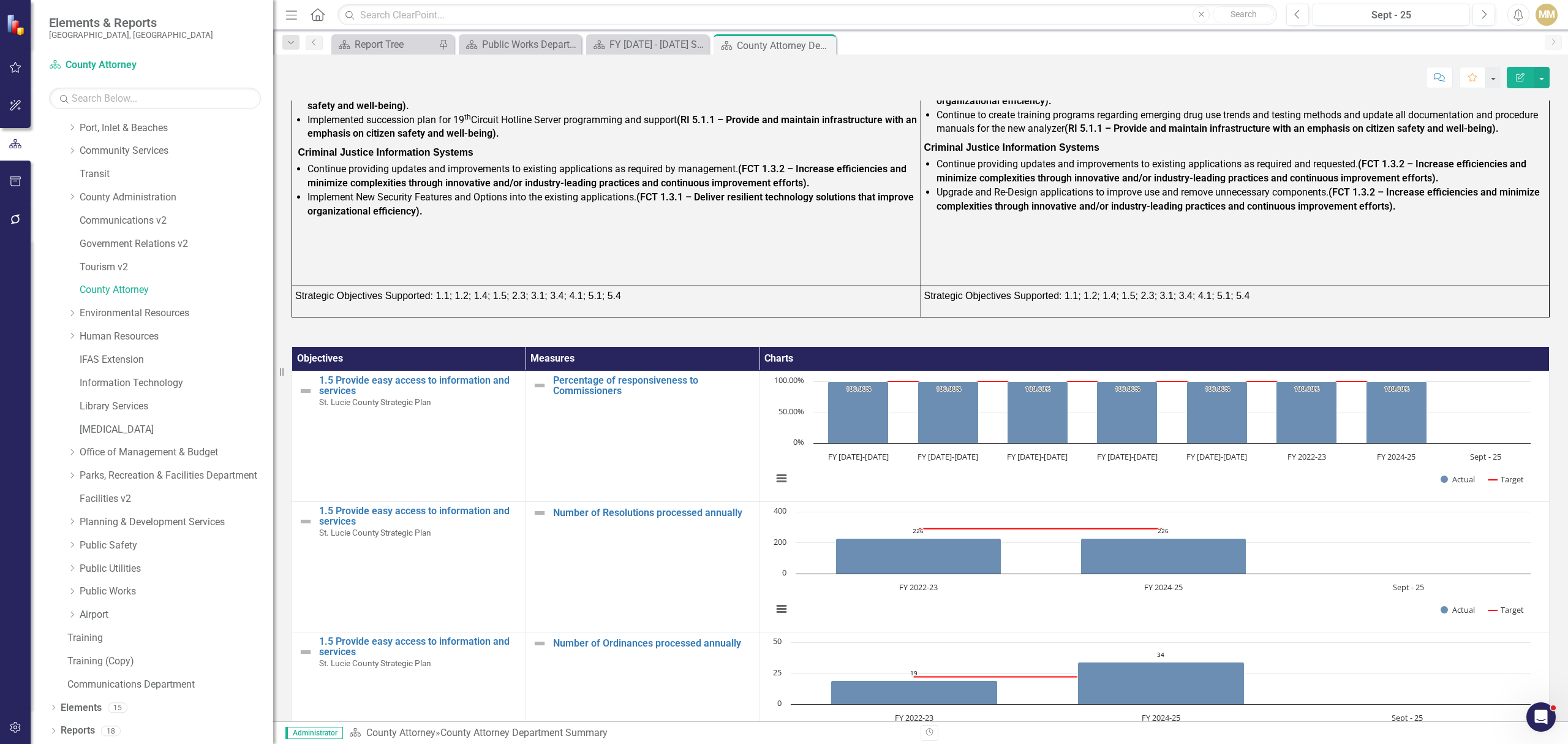
scroll to position [1280, 0]
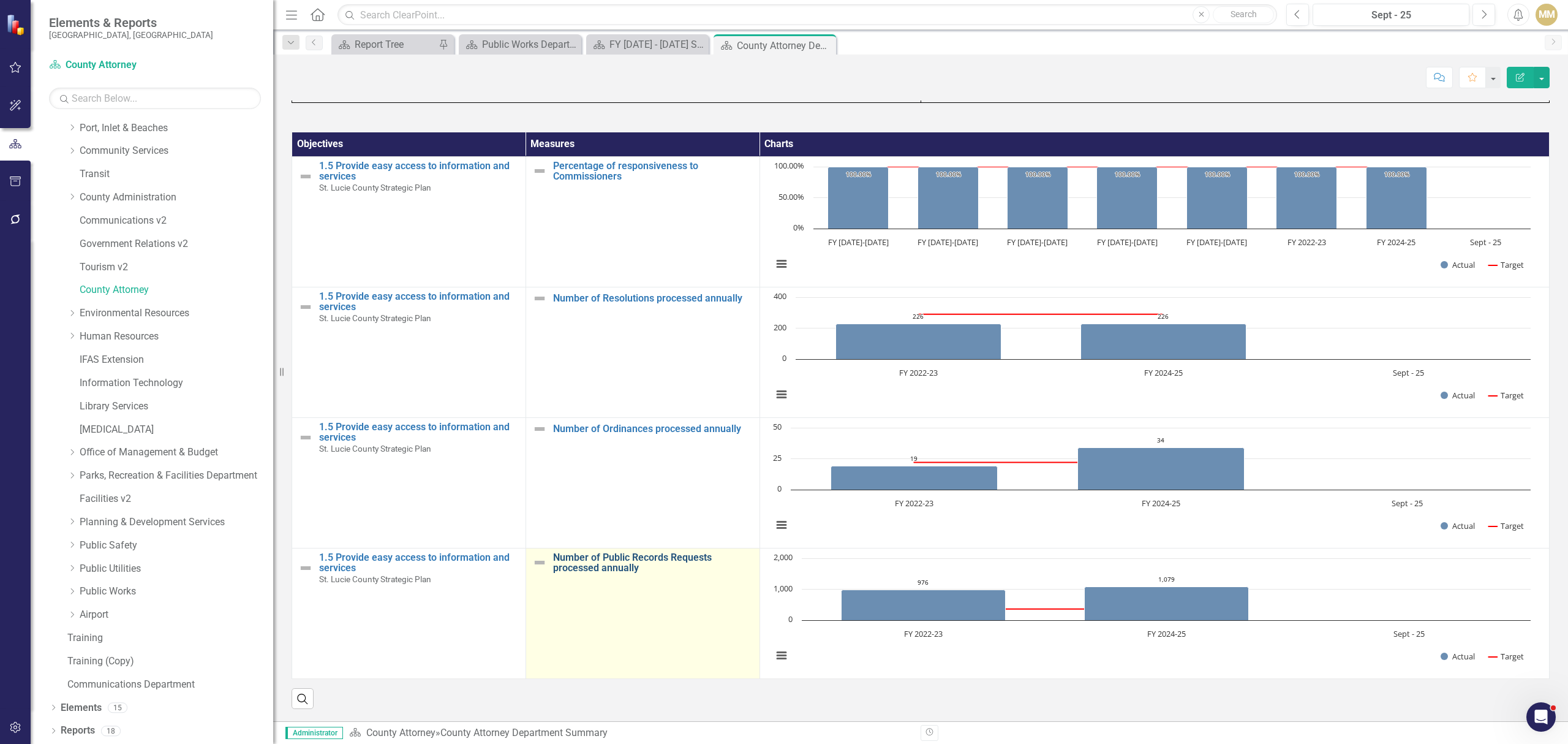
click at [608, 570] on link "Number of Public Records Requests processed annually" at bounding box center [653, 563] width 200 height 22
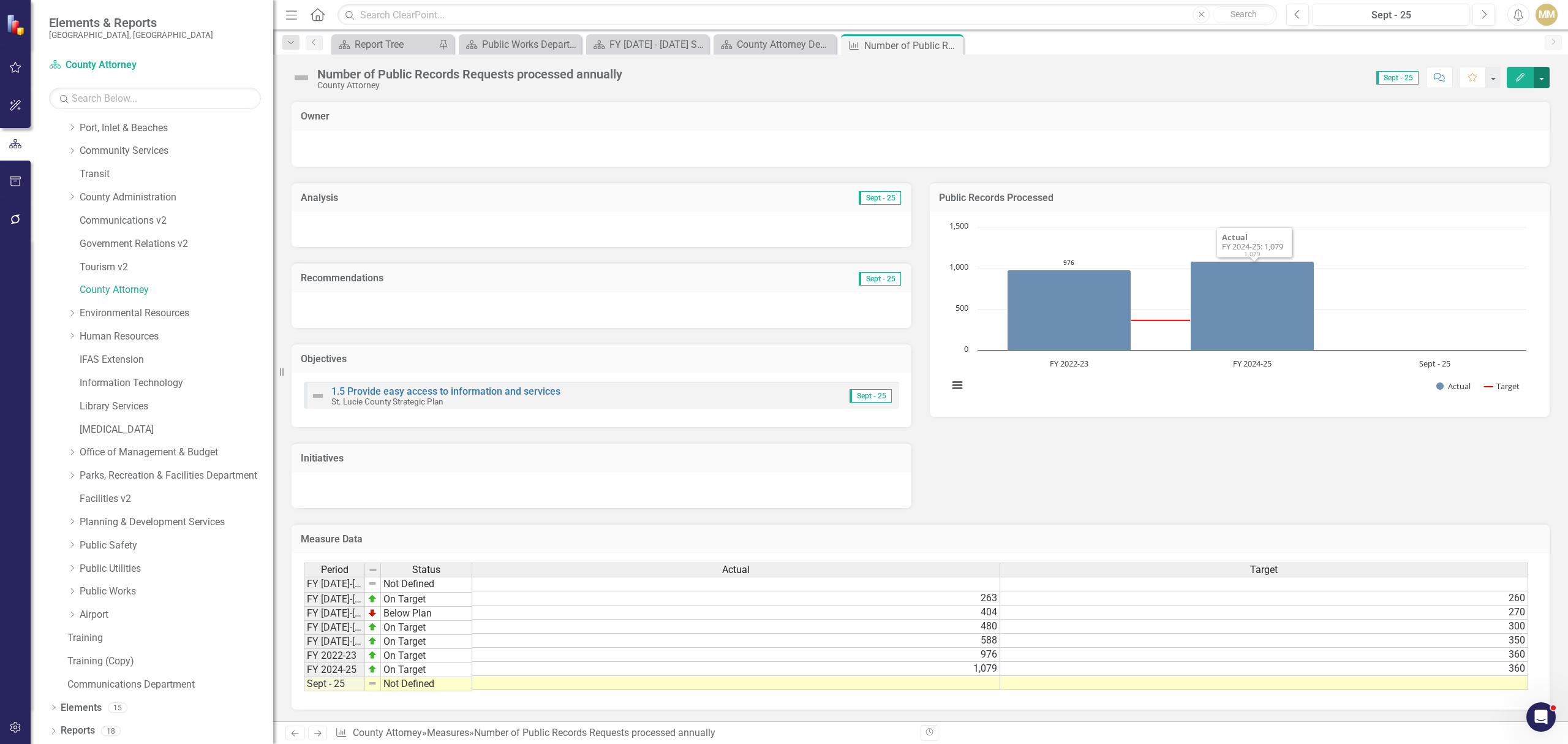
click at [1539, 82] on button "button" at bounding box center [1541, 77] width 16 height 22
click at [1176, 483] on div "Analysis Sept - 25 Recommendations Sept - 25 Objectives 1.5 Provide easy access…" at bounding box center [920, 337] width 1276 height 341
click at [959, 592] on td "263" at bounding box center [736, 597] width 528 height 14
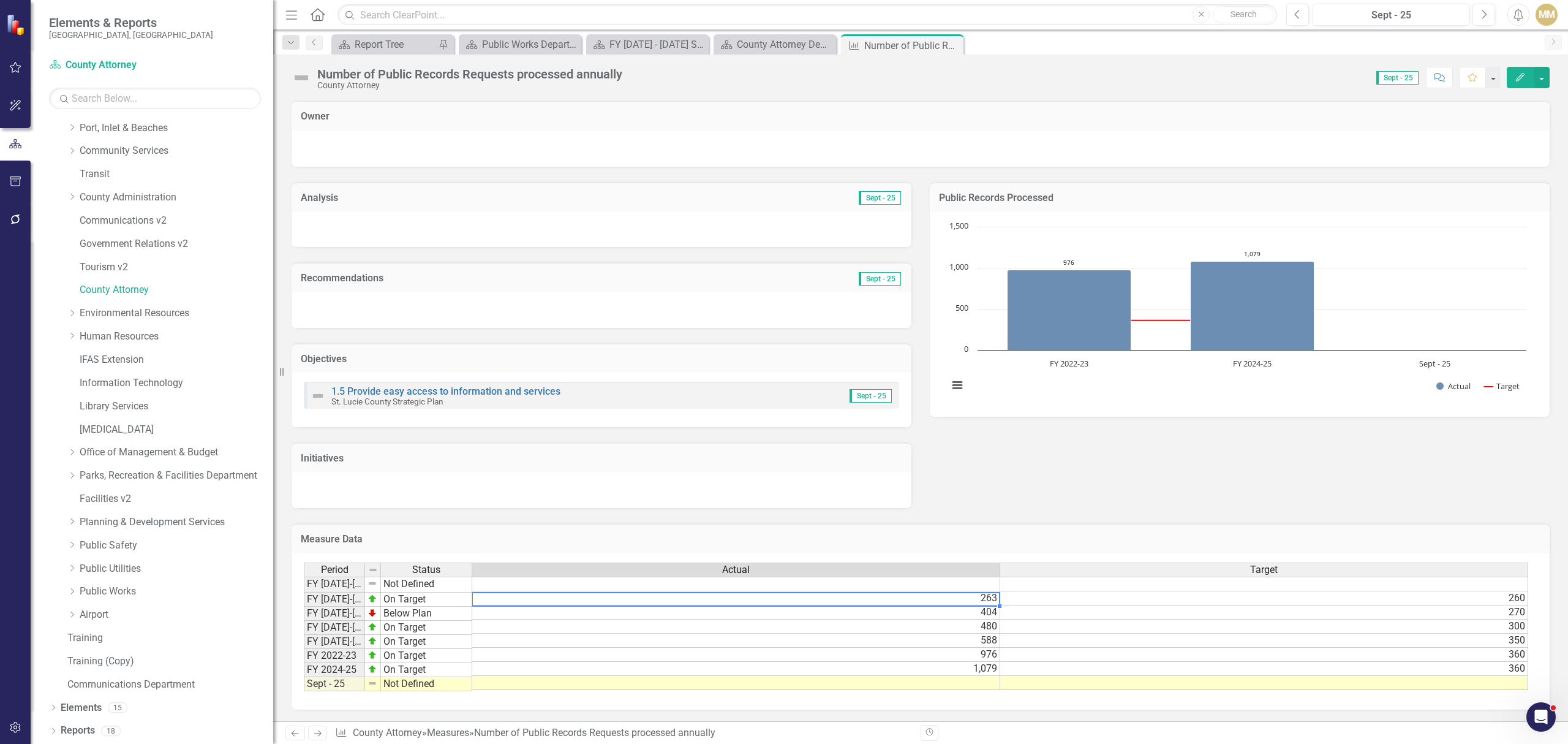
click at [959, 592] on td "263" at bounding box center [736, 598] width 528 height 14
type textarea "263"
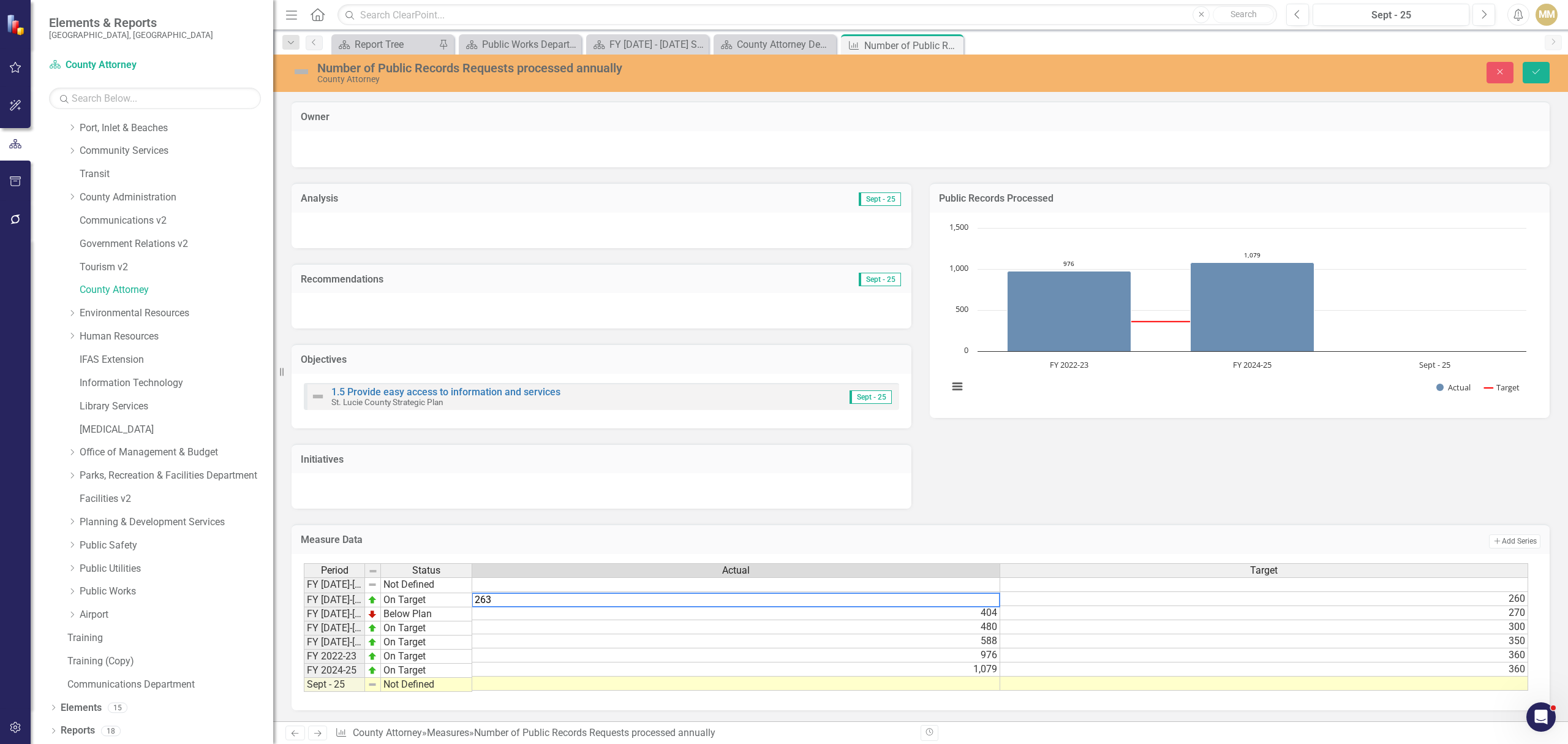
click at [984, 508] on div "Measure Data Add Add Series Period Status Actual Target FY [DATE]-[DATE] Not De…" at bounding box center [920, 609] width 1276 height 202
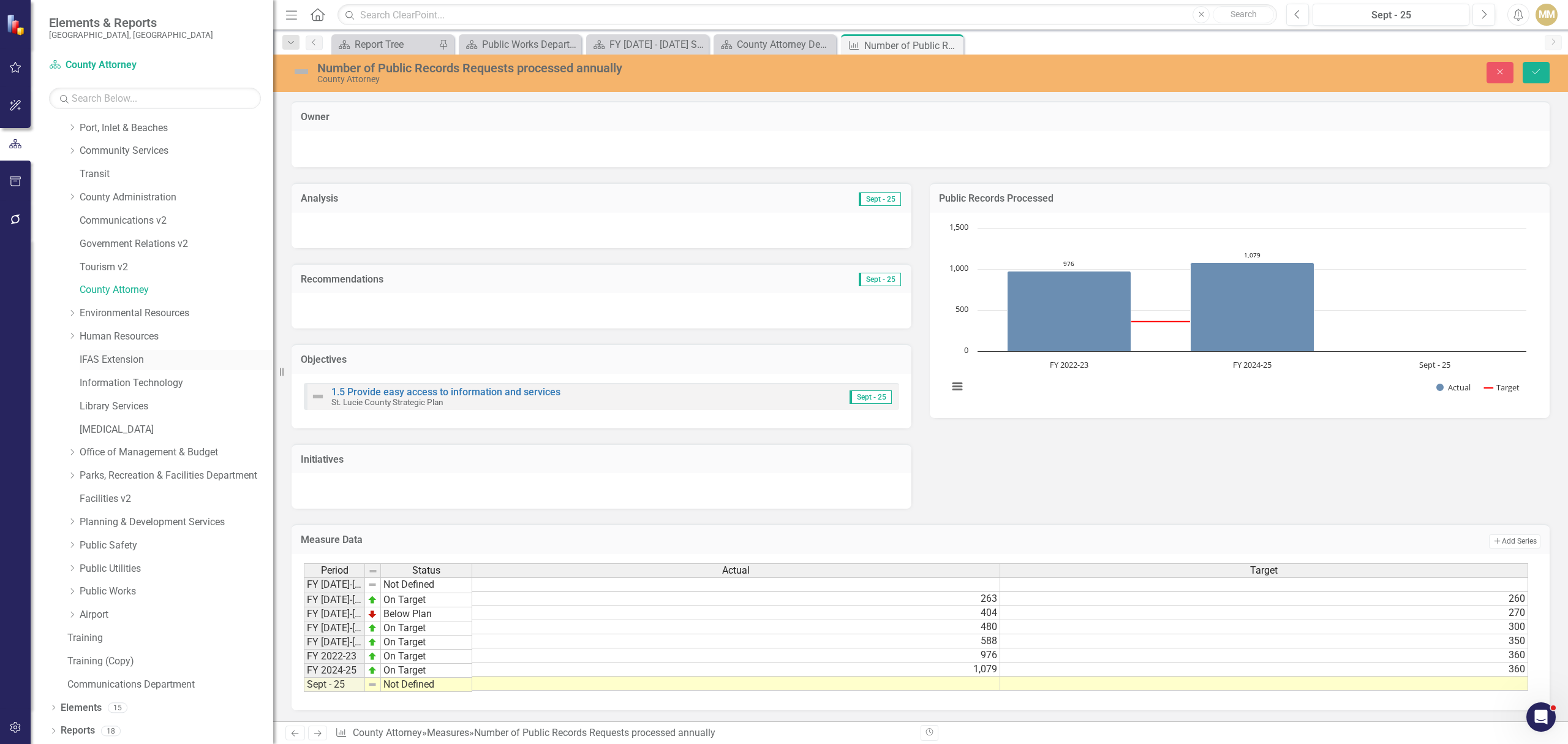
click at [126, 358] on link "IFAS Extension" at bounding box center [176, 360] width 193 height 14
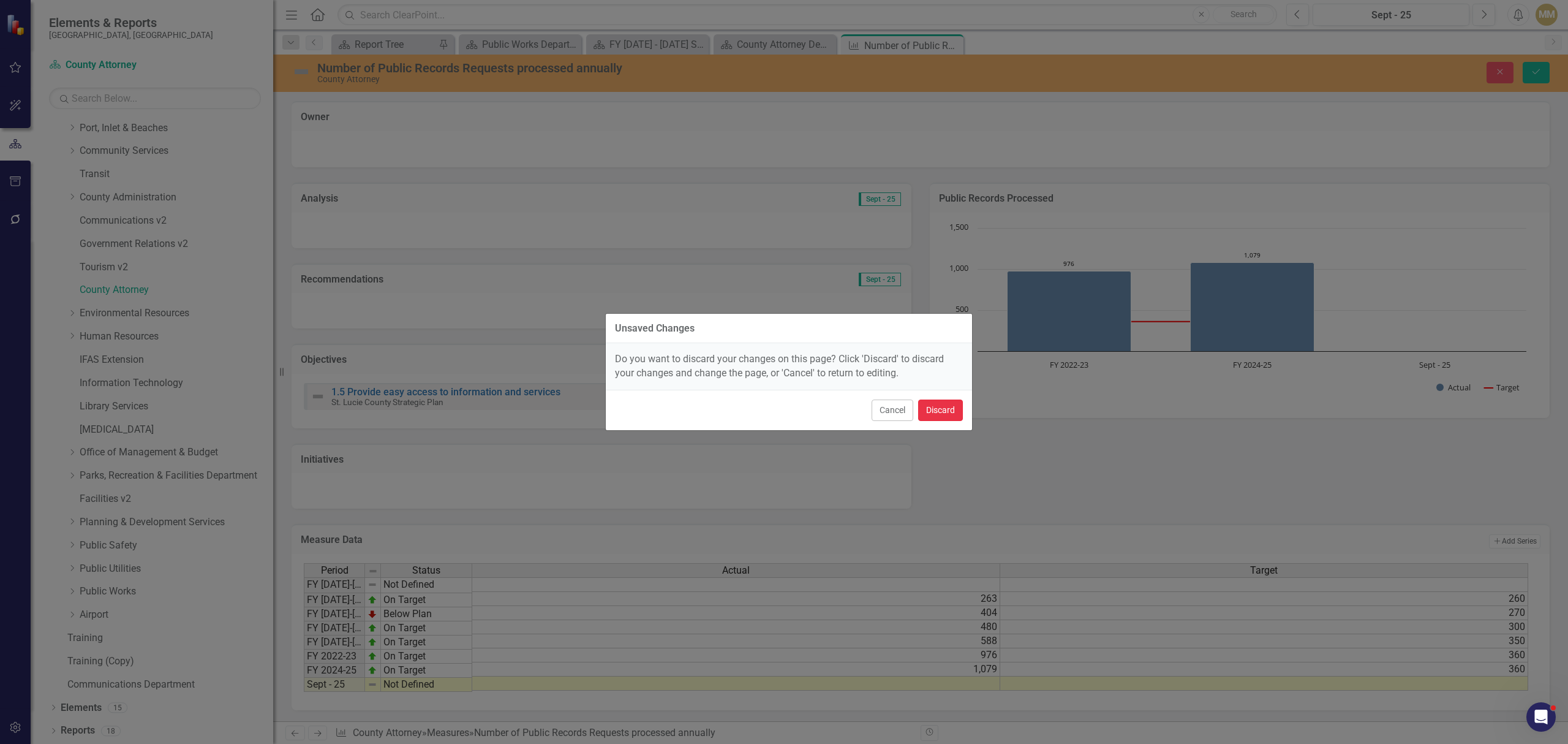
click at [941, 407] on button "Discard" at bounding box center [940, 411] width 45 height 22
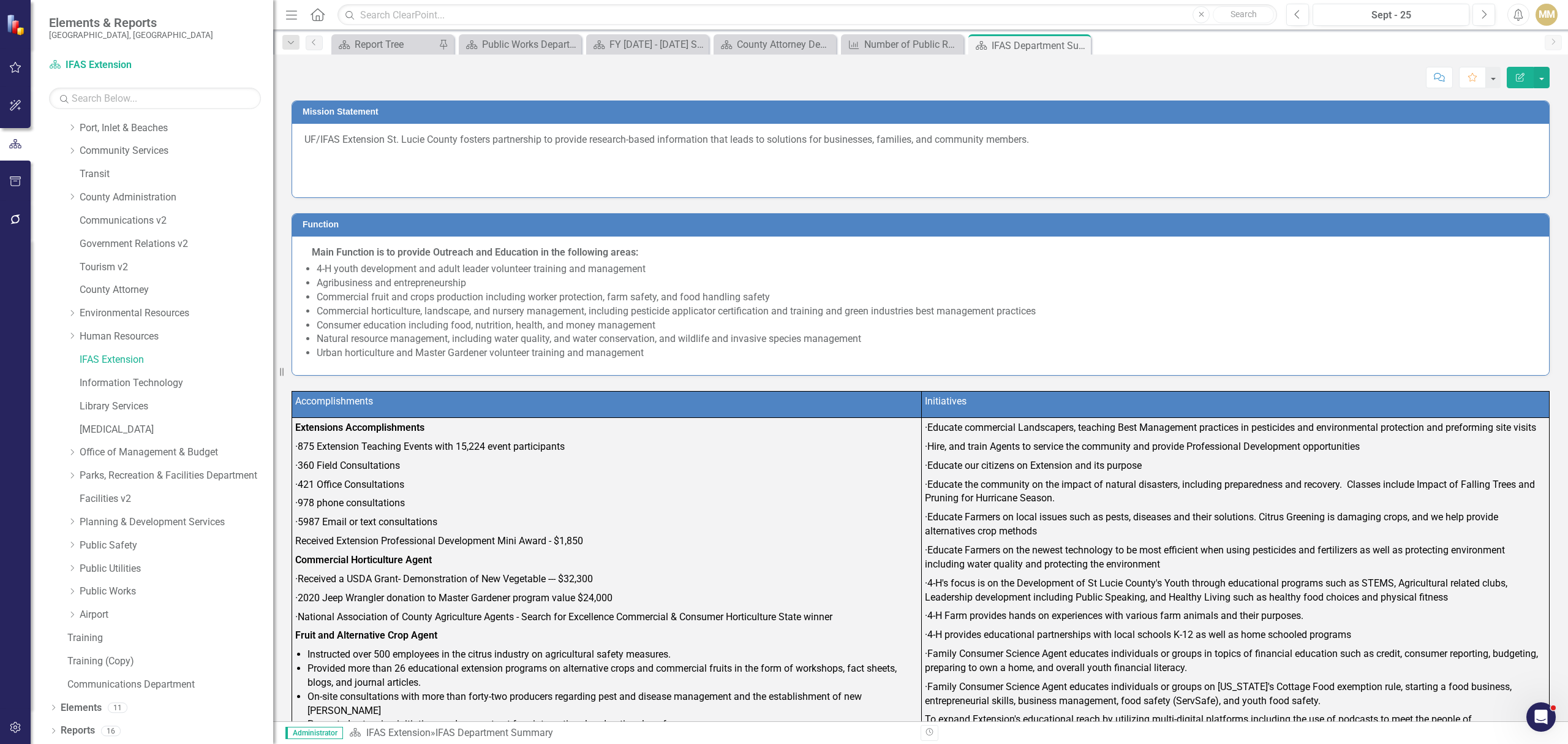
click at [716, 152] on p at bounding box center [921, 159] width 1232 height 19
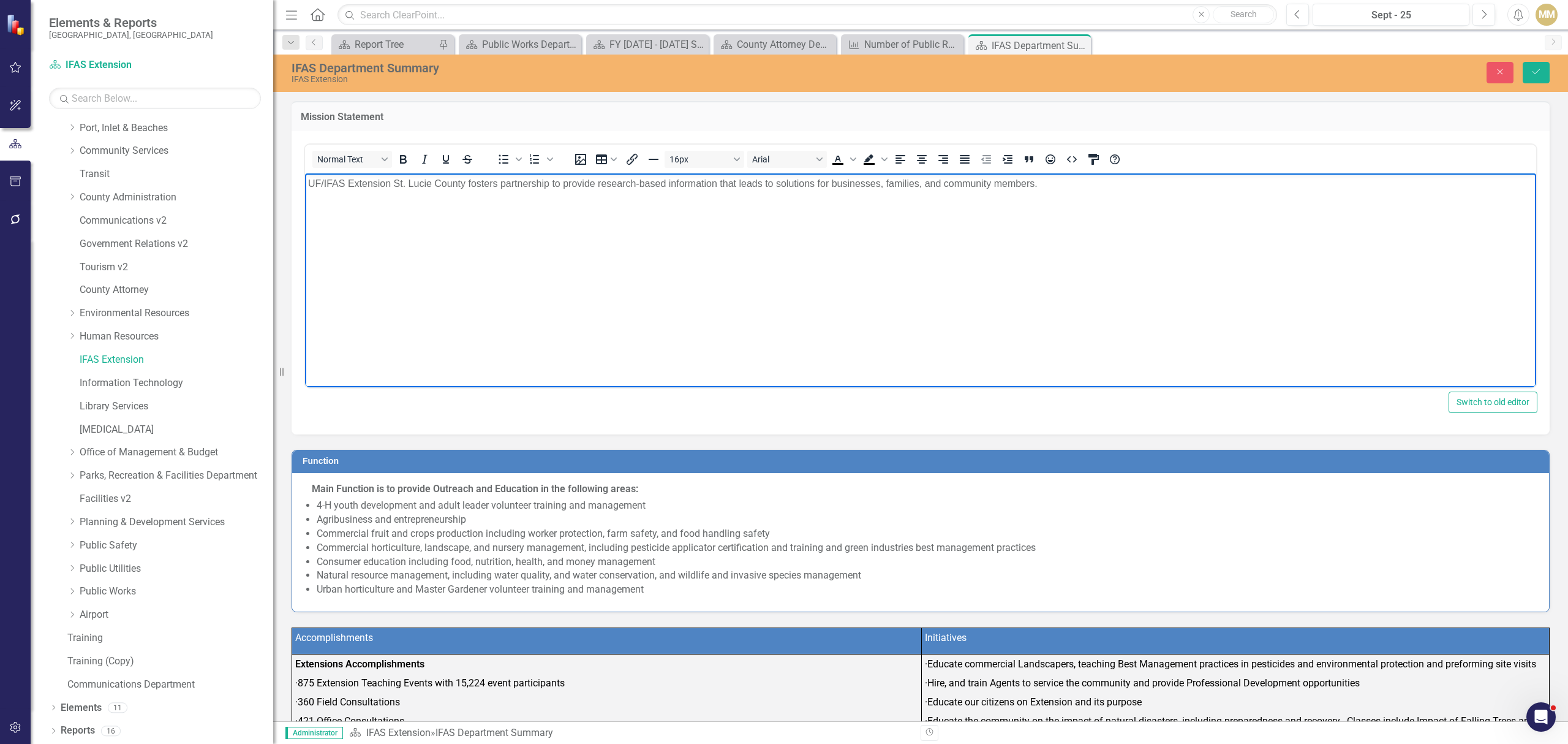
click at [429, 179] on p "UF/IFAS Extension St. Lucie County fosters partnership to provide research-base…" at bounding box center [920, 183] width 1225 height 15
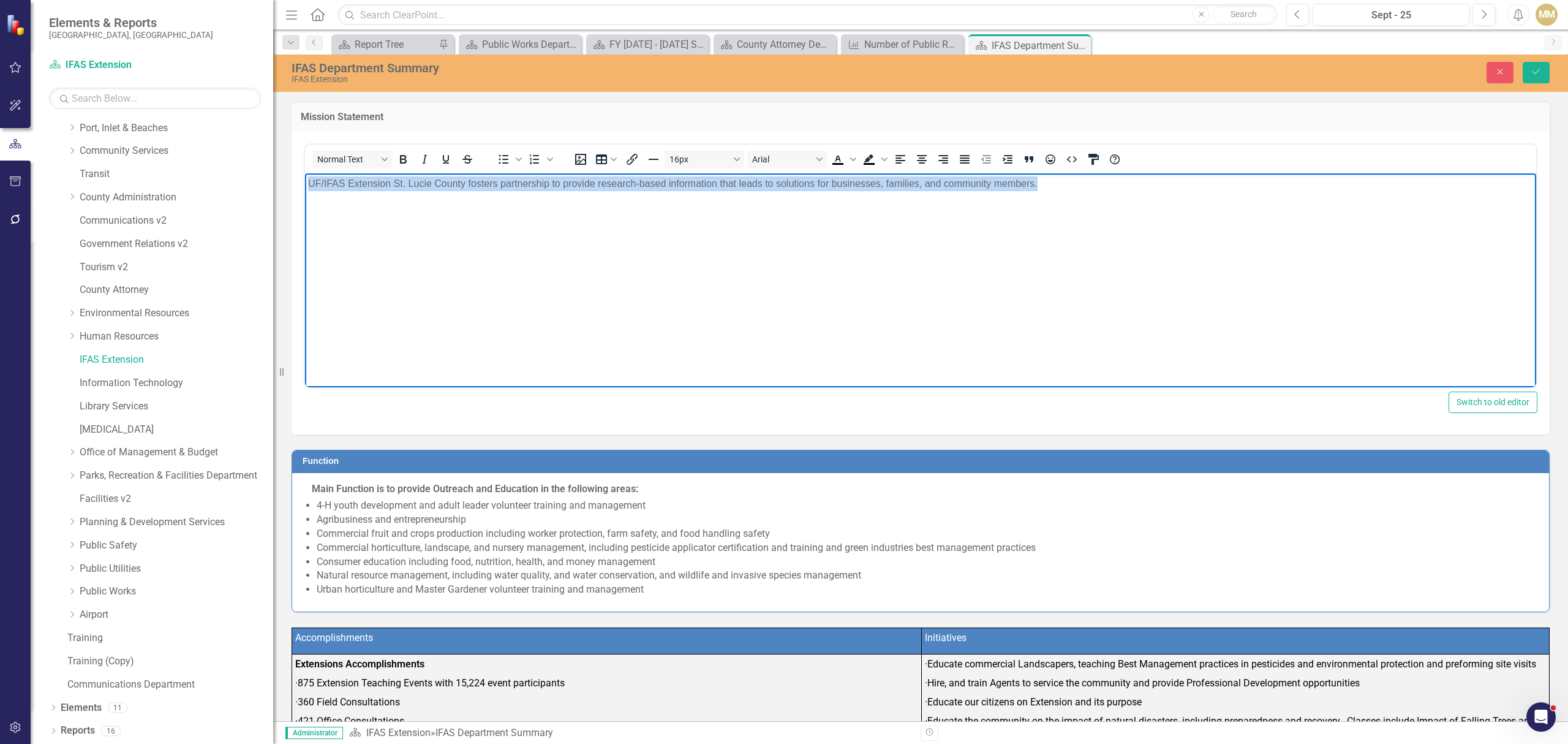
click at [429, 179] on p "UF/IFAS Extension St. Lucie County fosters partnership to provide research-base…" at bounding box center [920, 183] width 1225 height 15
click at [366, 511] on li "4-H youth development and adult leader volunteer training and management" at bounding box center [927, 506] width 1220 height 14
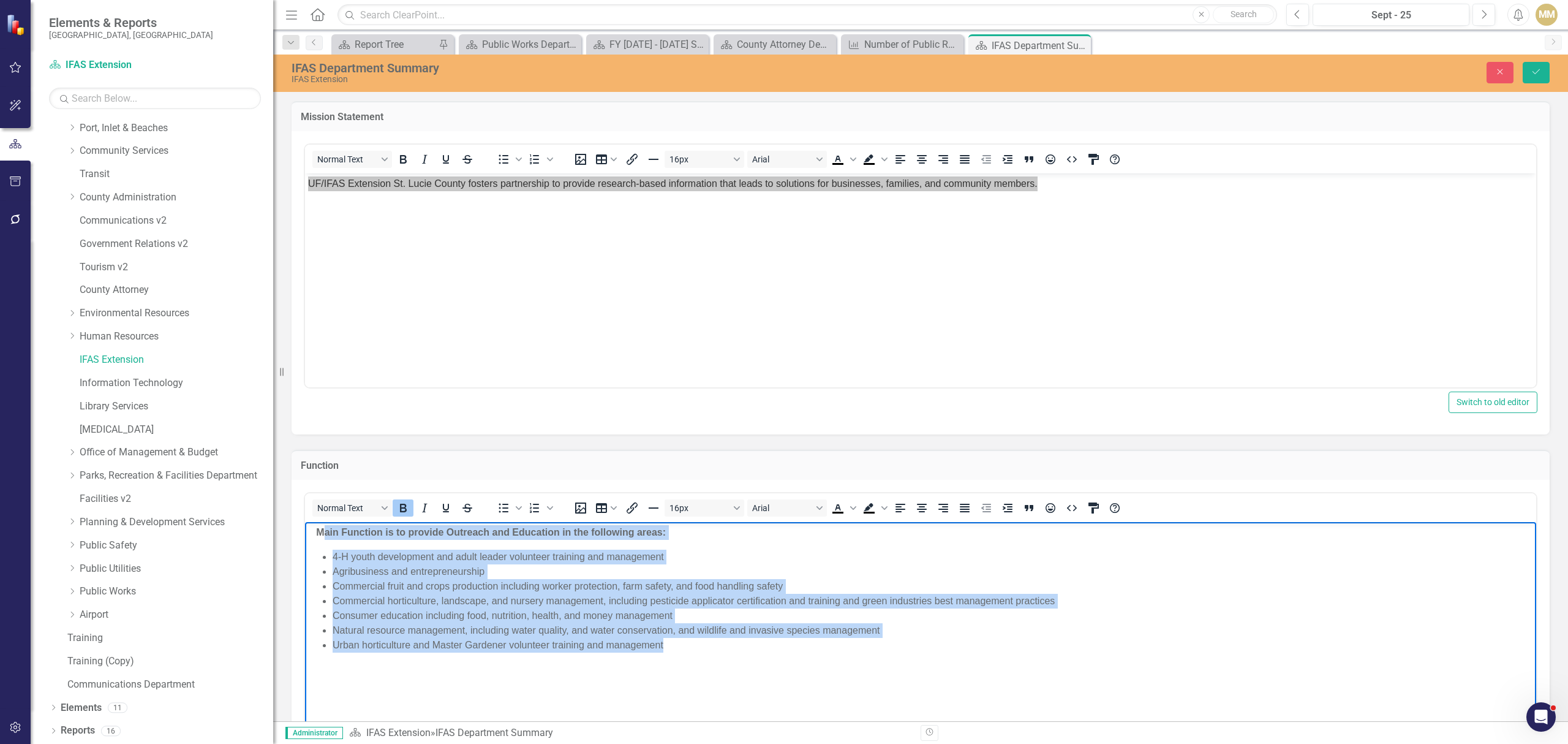
drag, startPoint x: 320, startPoint y: 527, endPoint x: 727, endPoint y: 654, distance: 426.4
click at [727, 654] on body "Main Function is to provide Outreach and Education in the following areas: 4-H …" at bounding box center [921, 613] width 1231 height 184
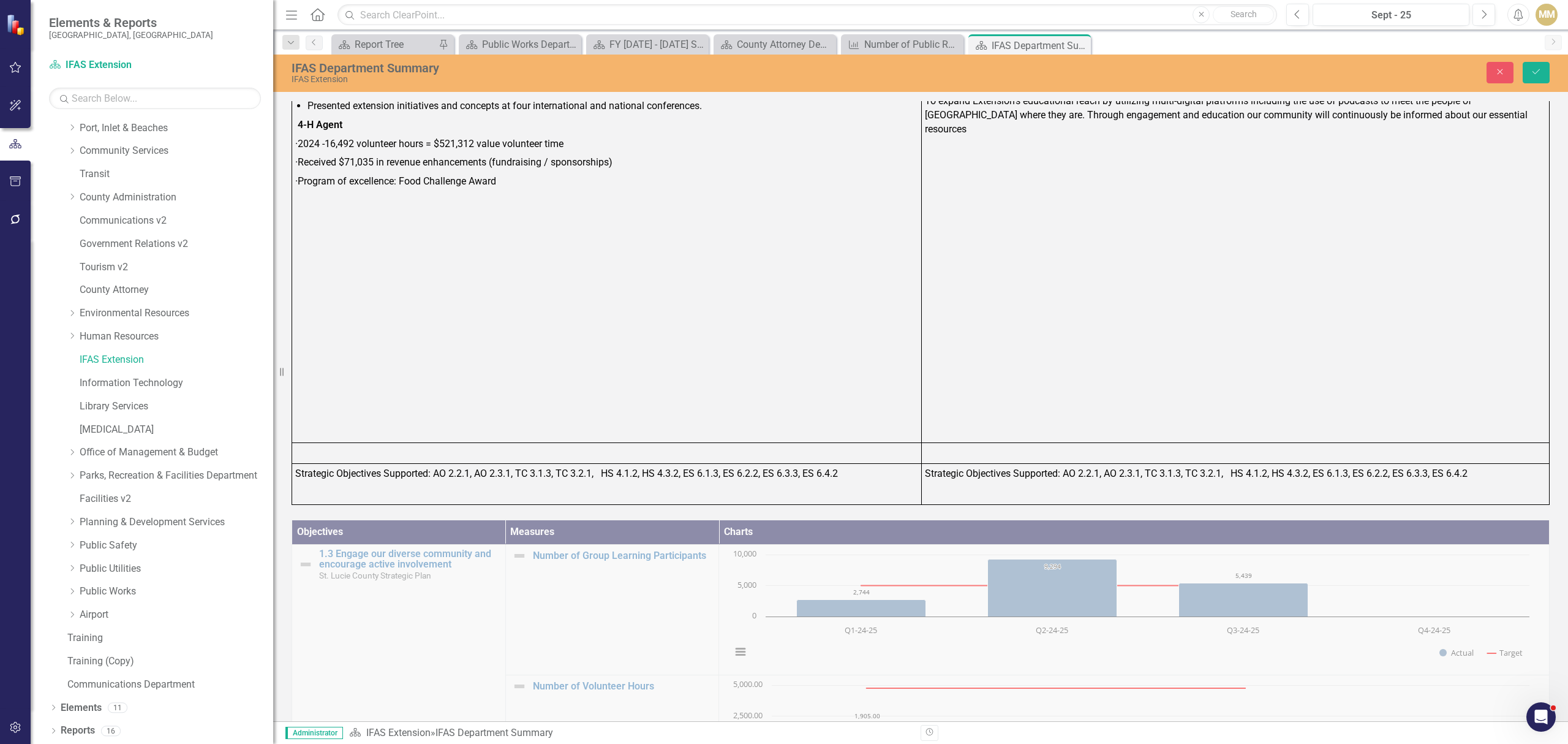
scroll to position [817, 0]
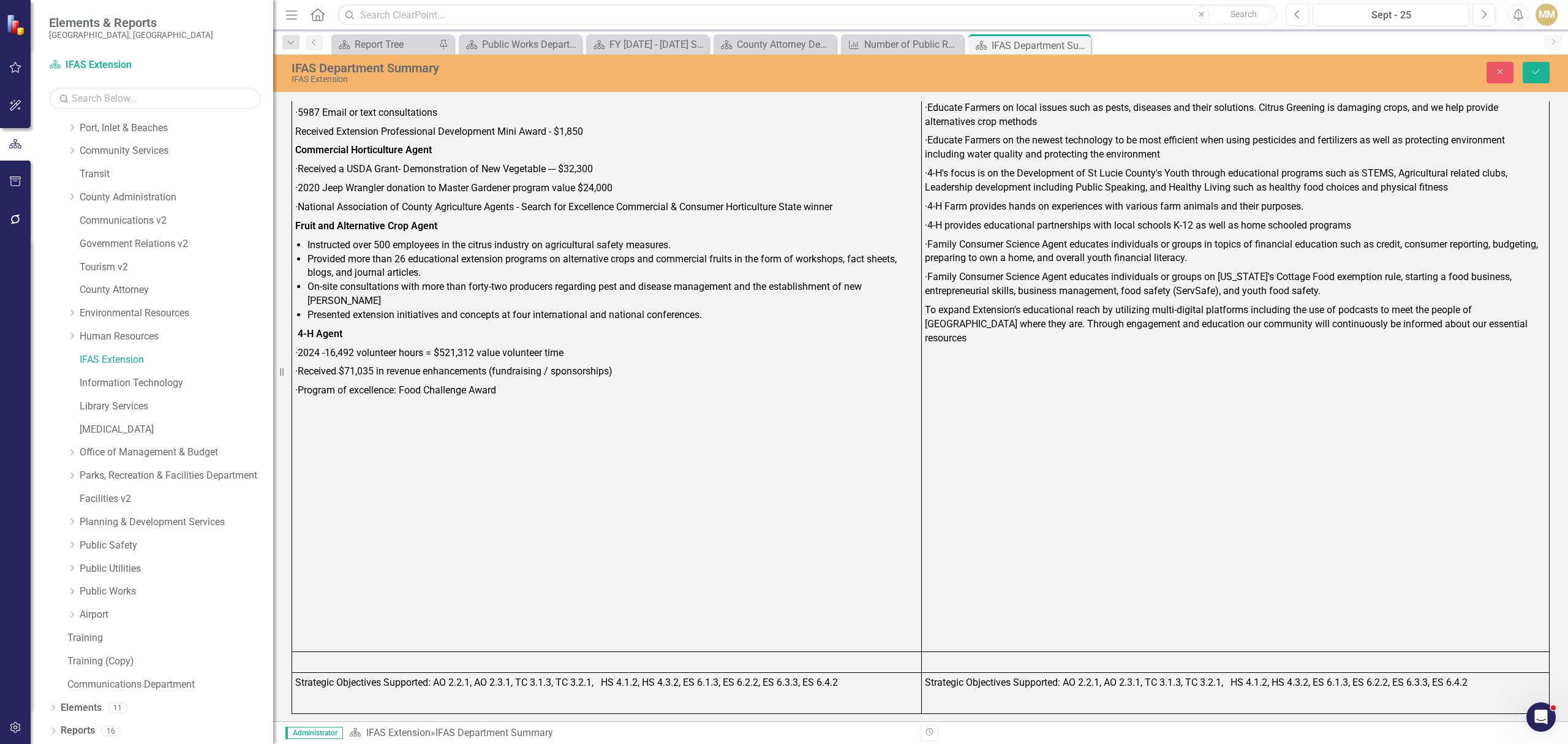
click at [525, 381] on p "· Program of excellence: Food Challenge Award" at bounding box center [607, 390] width 623 height 19
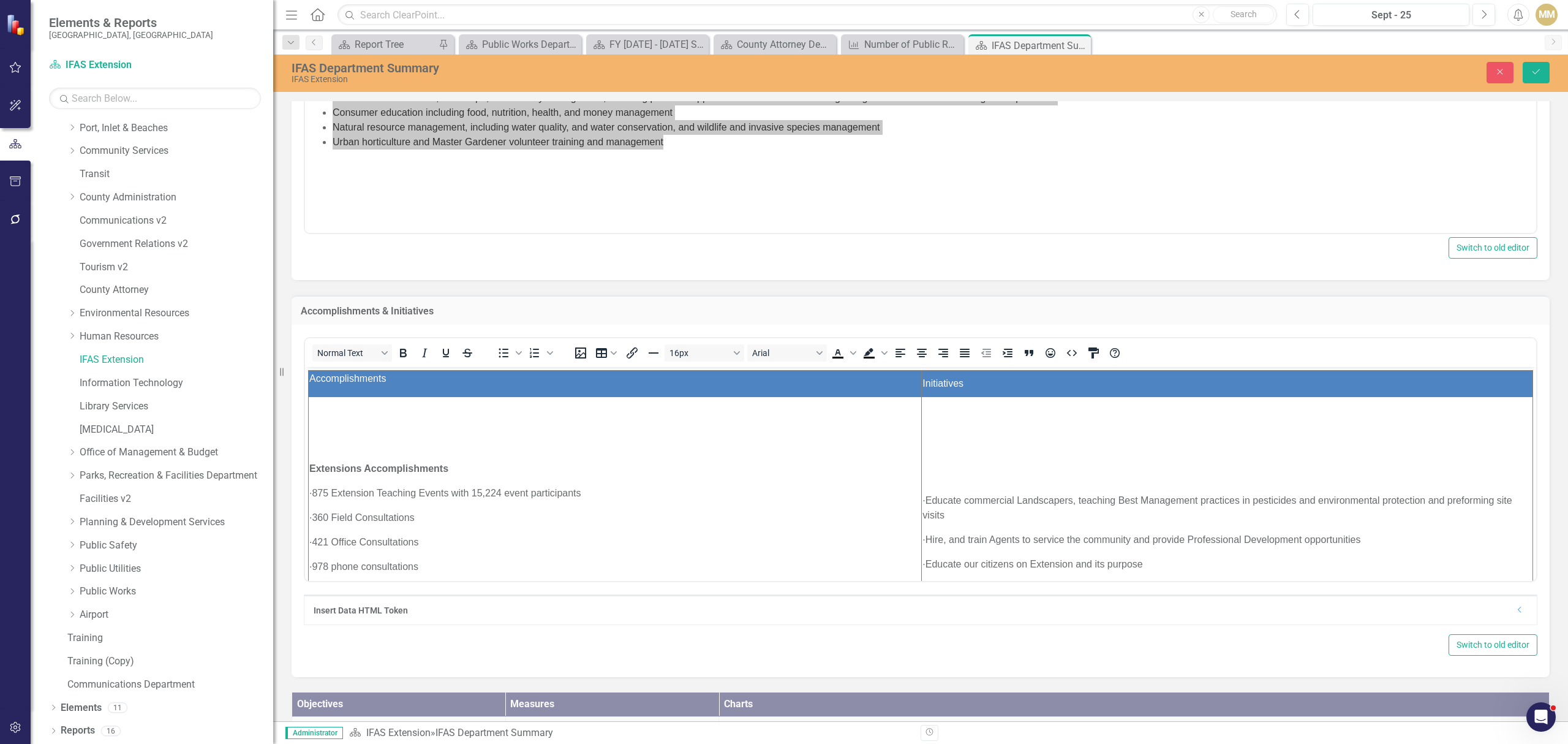
scroll to position [536, 0]
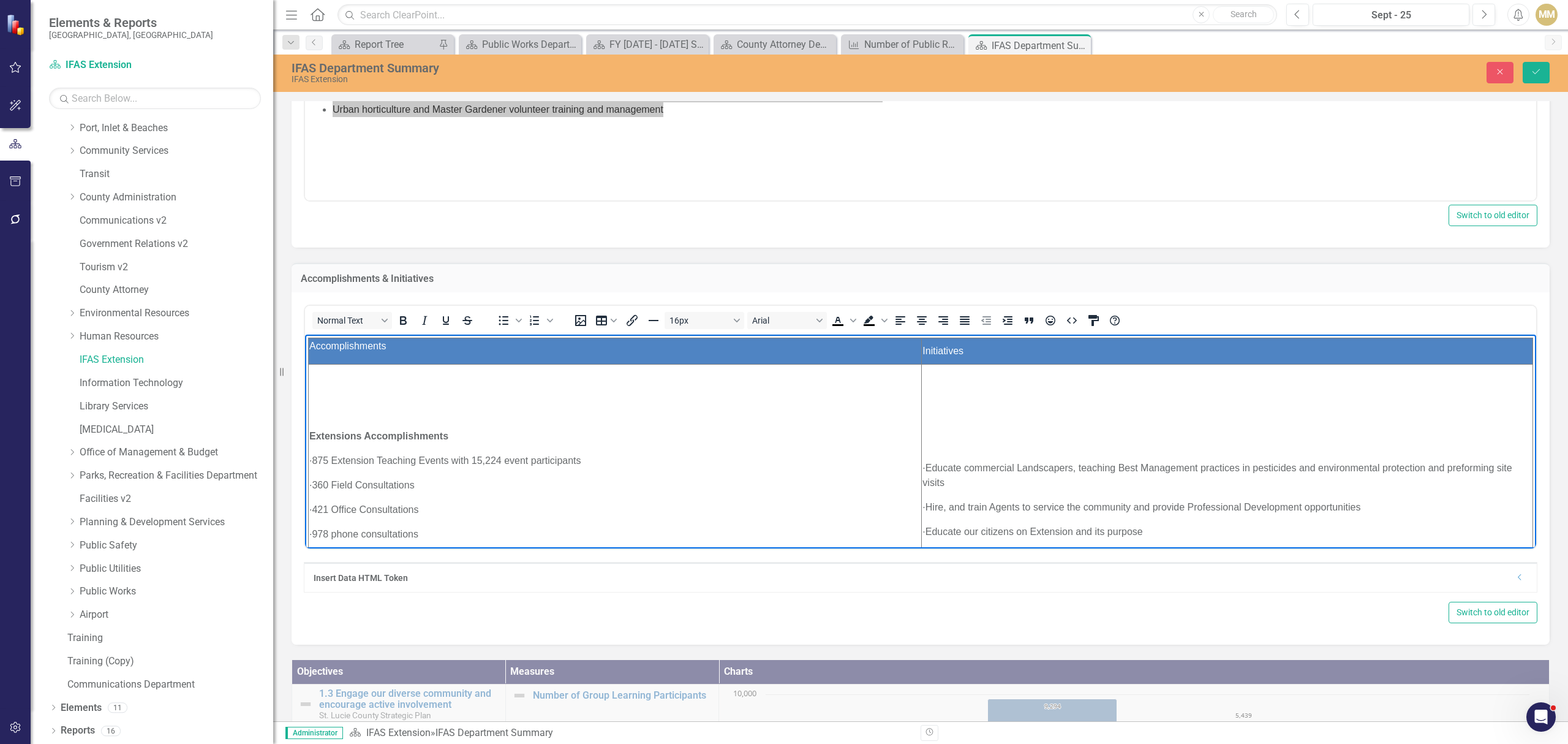
click at [463, 538] on p "· 978 phone consultations" at bounding box center [615, 534] width 611 height 15
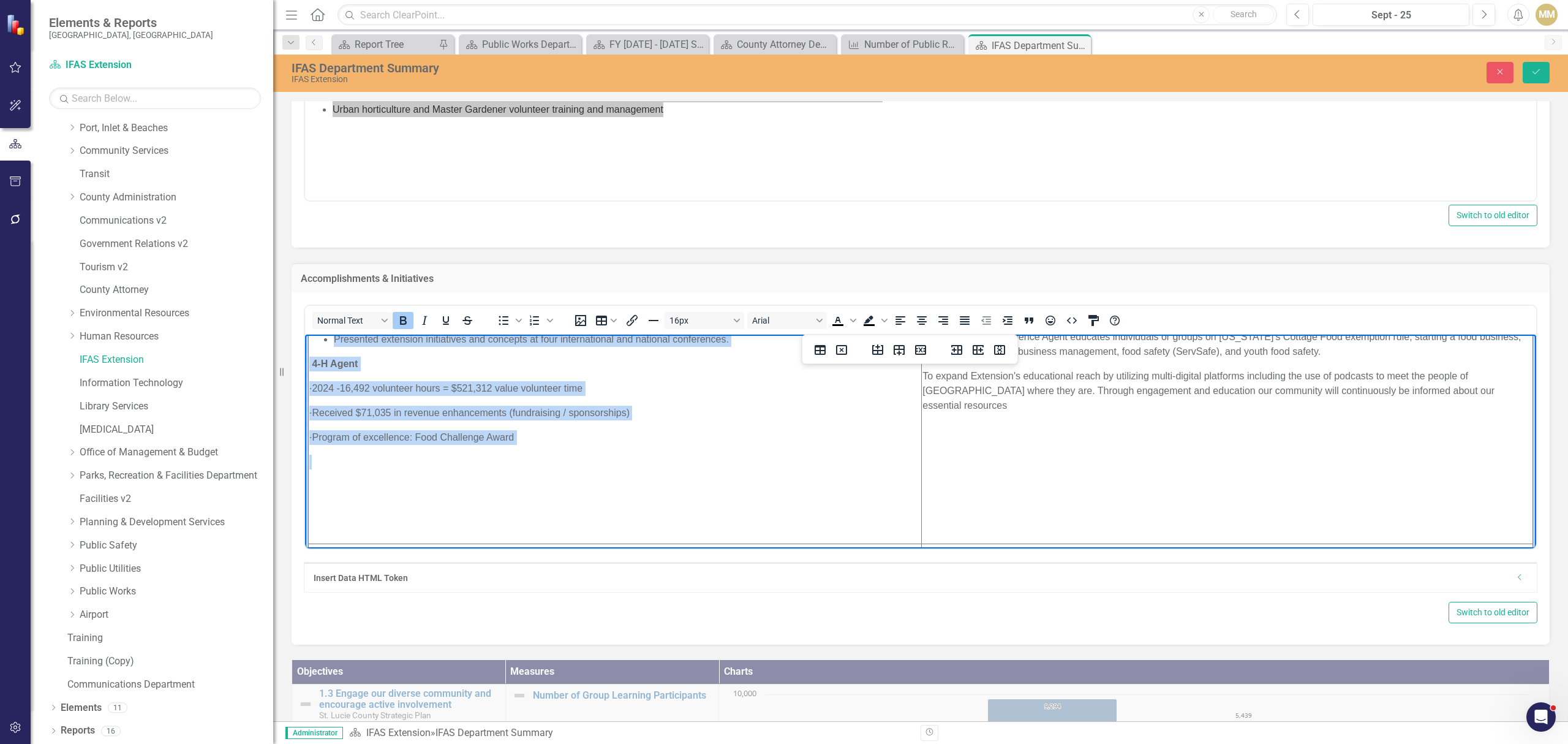
scroll to position [490, 0]
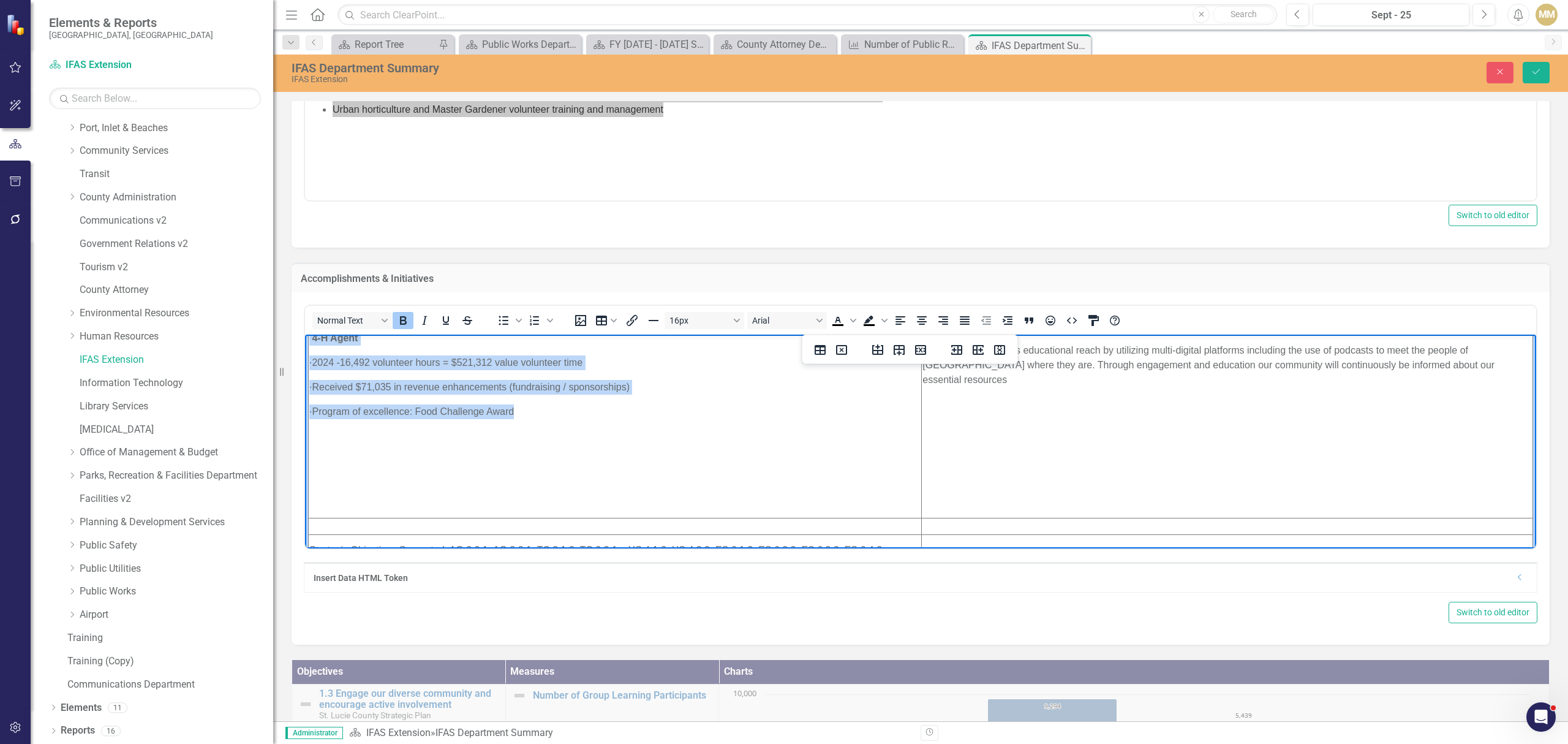
drag, startPoint x: 311, startPoint y: 438, endPoint x: 558, endPoint y: 412, distance: 248.4
click at [558, 412] on td "Extensions Accomplishments · 875 Extension Teaching Events with 15,224 event pa…" at bounding box center [615, 196] width 613 height 644
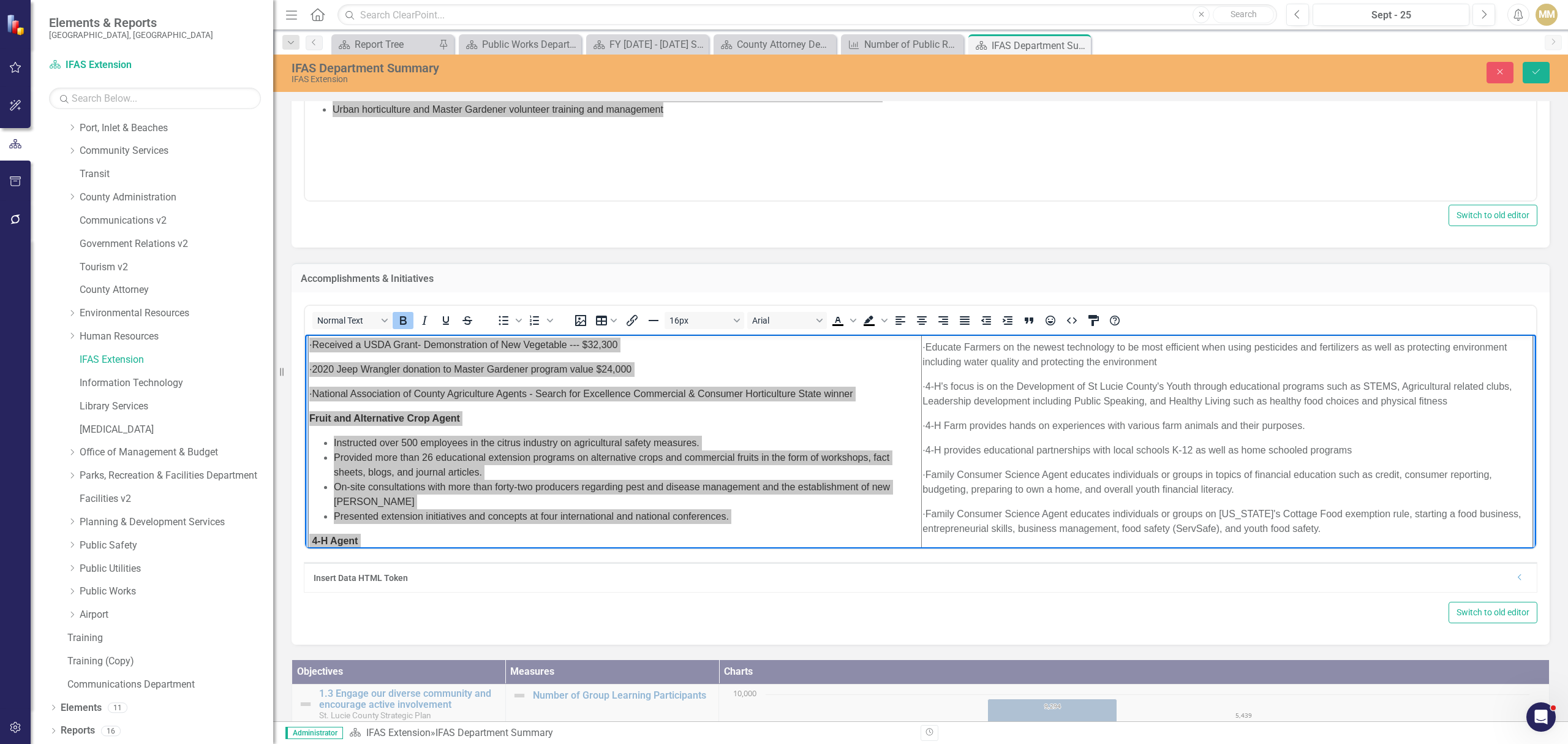
scroll to position [327, 0]
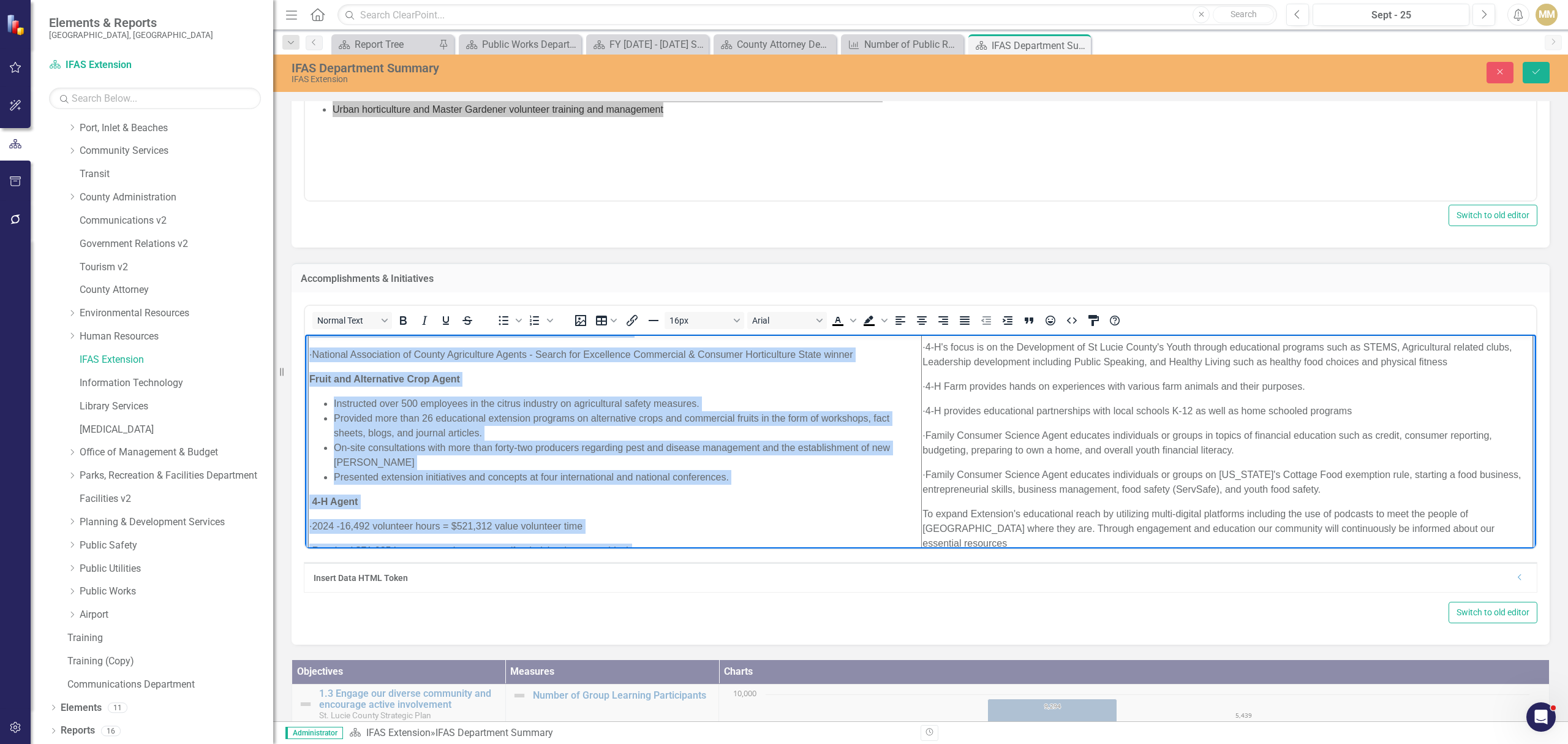
drag, startPoint x: 992, startPoint y: 383, endPoint x: 978, endPoint y: 389, distance: 15.2
click at [992, 383] on p "· 4-H Farm provides hands on experiences with various farm animals and their pu…" at bounding box center [1227, 387] width 609 height 15
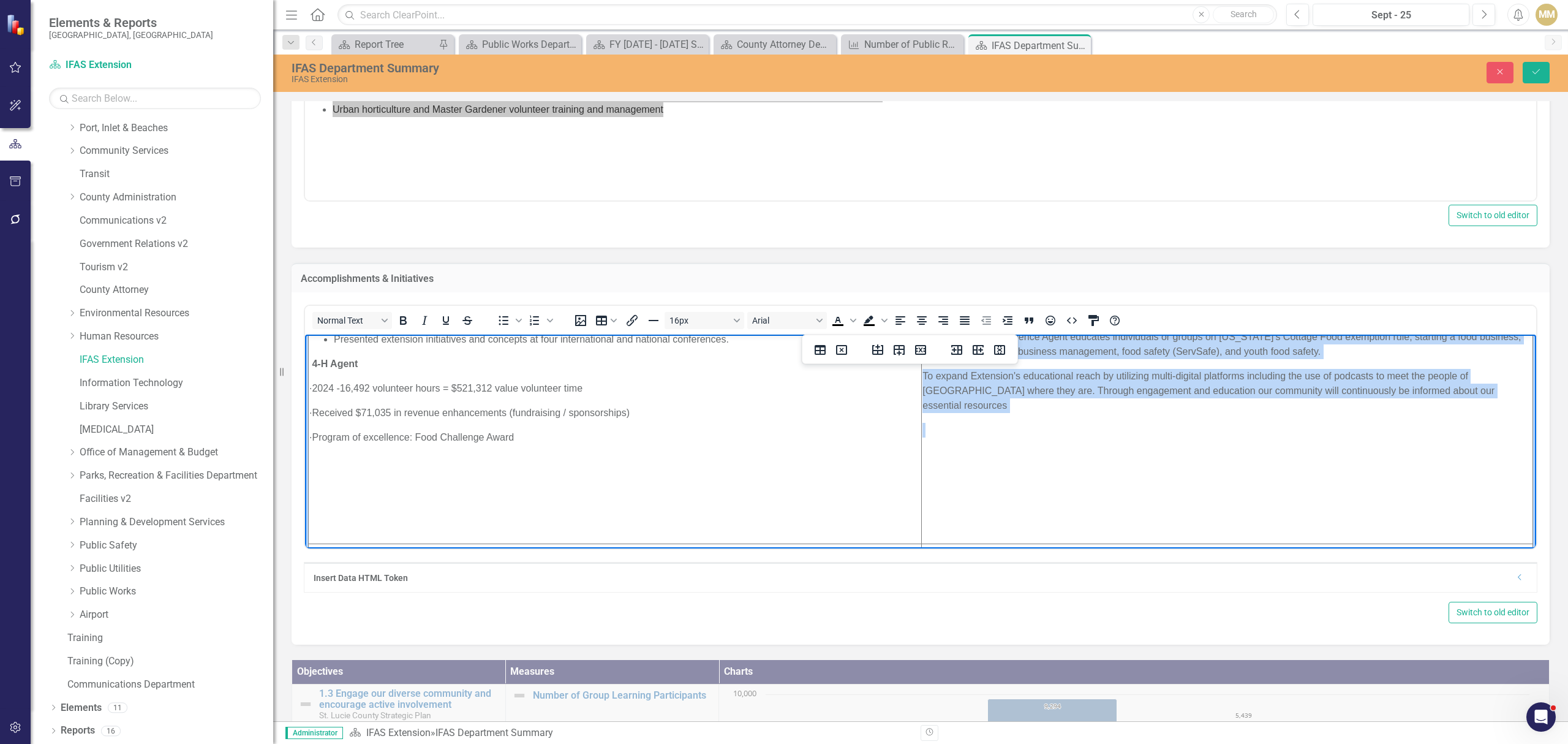
scroll to position [490, 0]
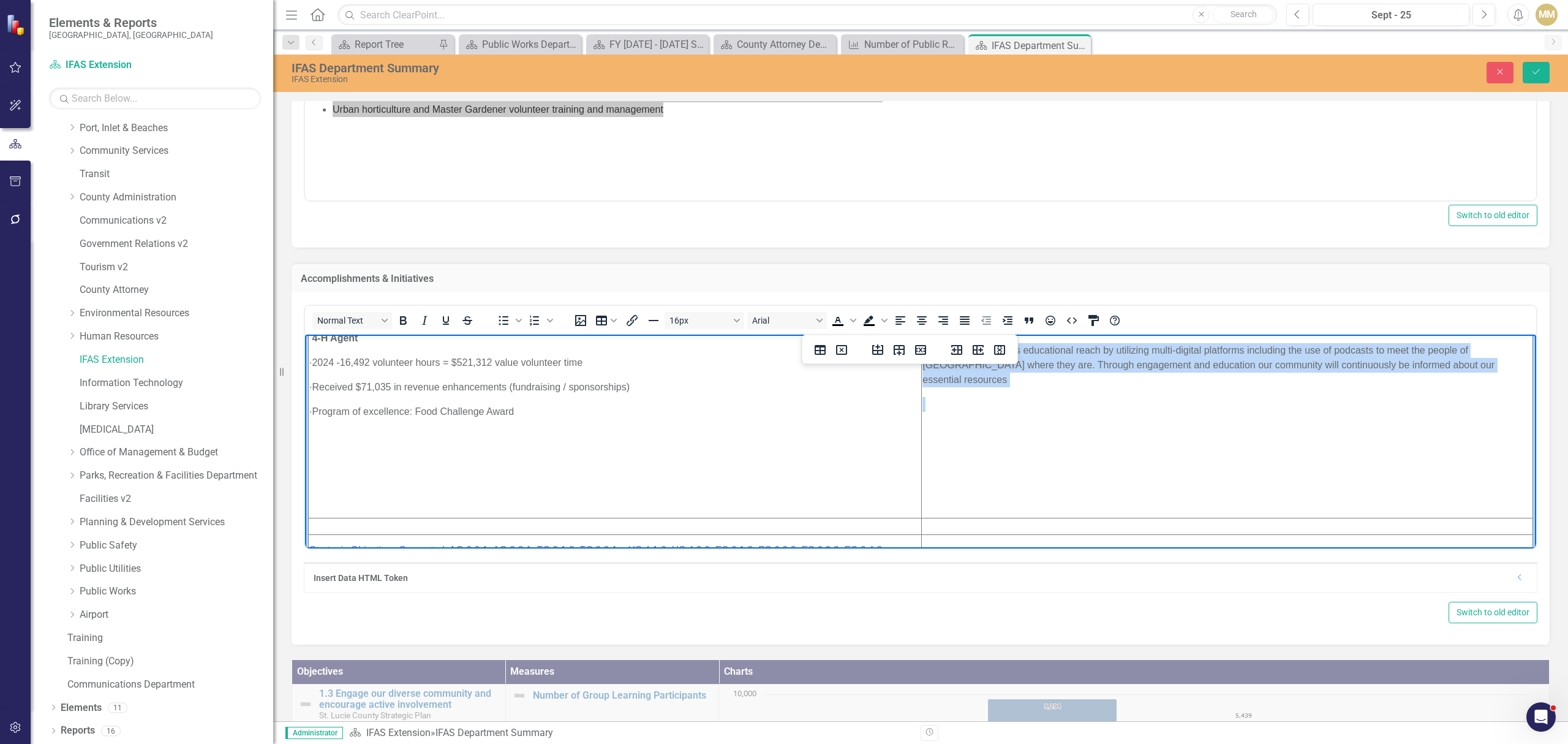
drag, startPoint x: 914, startPoint y: 467, endPoint x: 987, endPoint y: 487, distance: 75.7
click at [987, 487] on td "· Educate commercial Landscapers, teaching Best Management practices in pestici…" at bounding box center [1227, 196] width 611 height 644
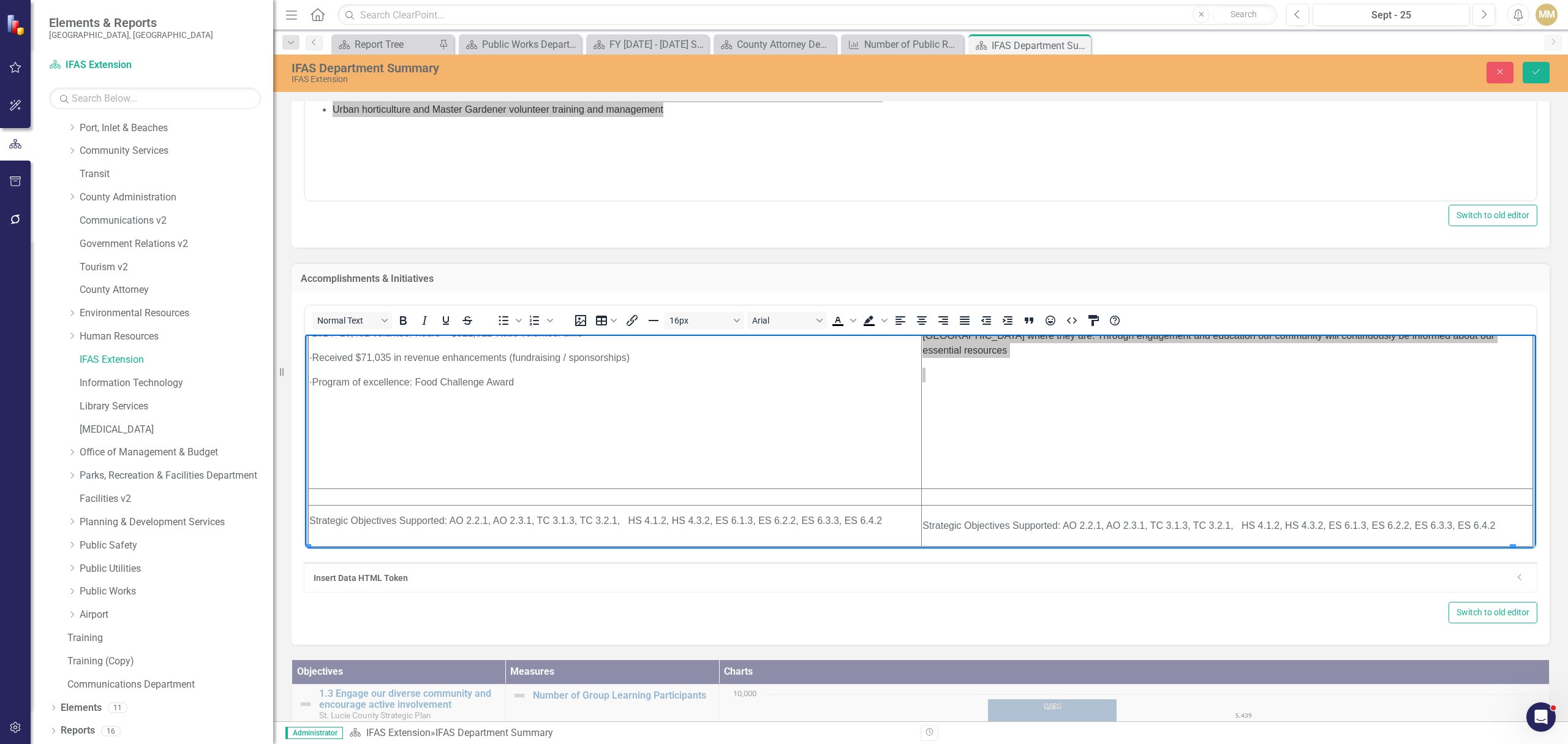
scroll to position [520, 0]
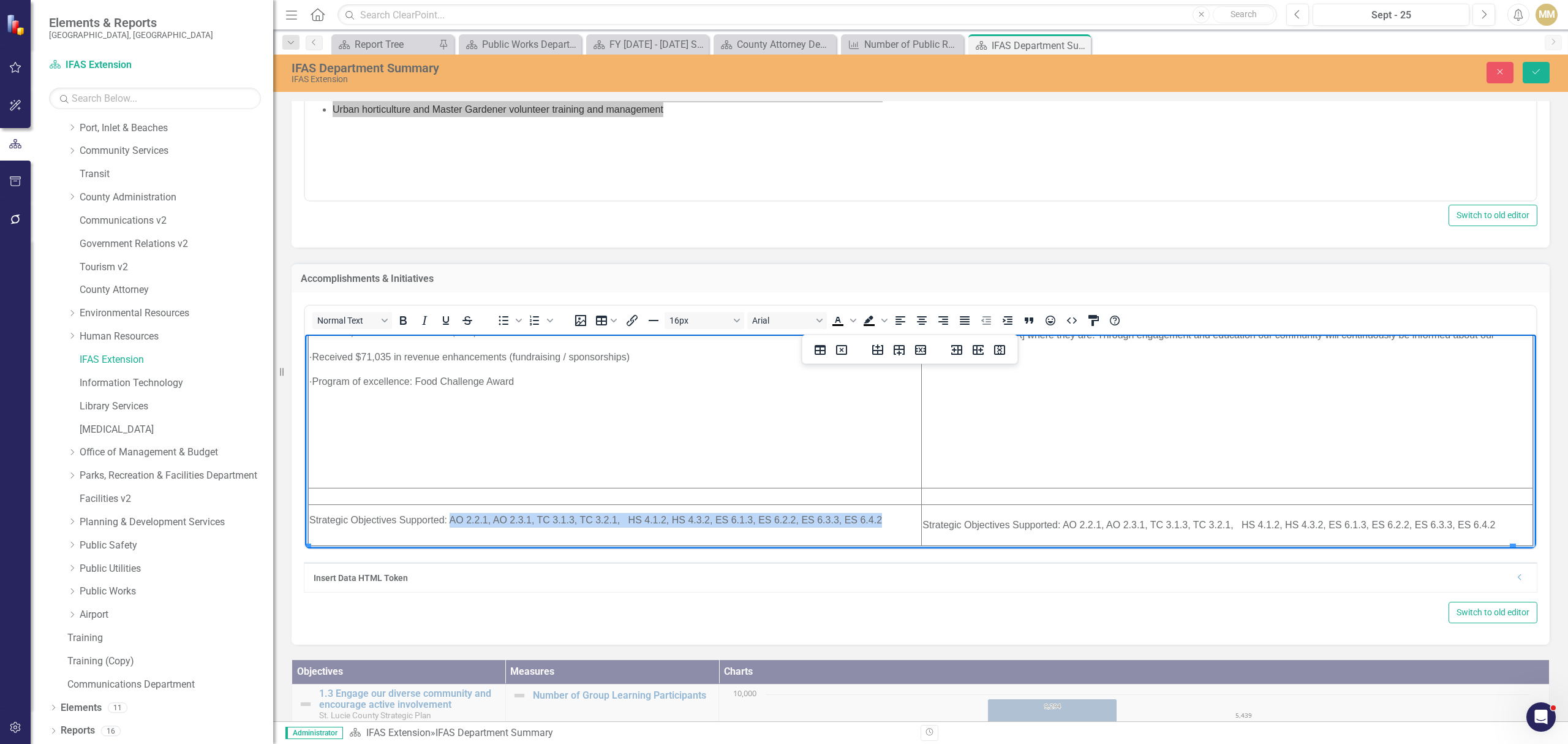
drag, startPoint x: 450, startPoint y: 523, endPoint x: 899, endPoint y: 520, distance: 449.0
click at [899, 520] on p "Strategic Objectives Supported: AO 2.2.1, AO 2.3.1, TC 3.1.3, TC 3.2.1, HS 4.1.…" at bounding box center [615, 520] width 611 height 15
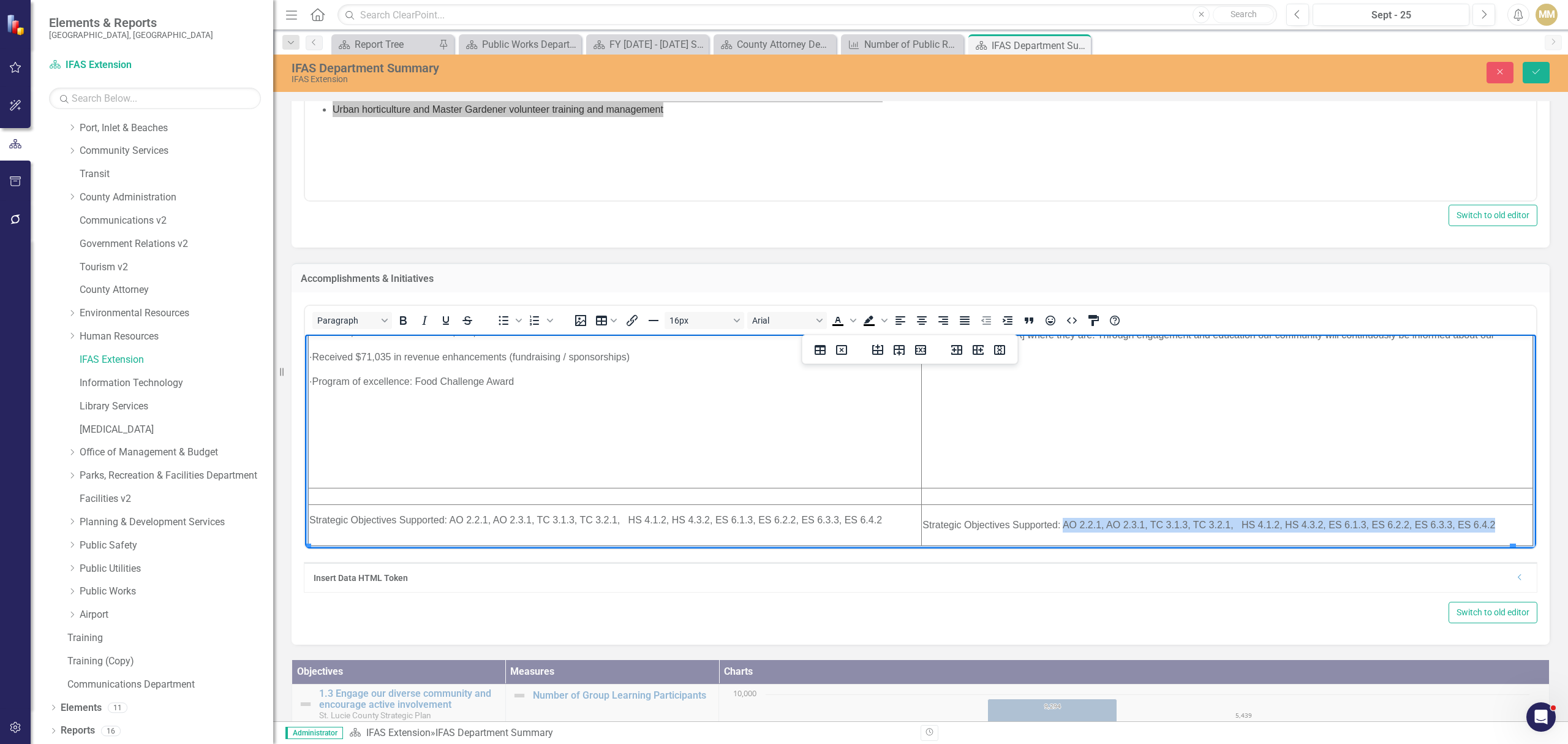
drag, startPoint x: 1053, startPoint y: 526, endPoint x: 1493, endPoint y: 523, distance: 440.0
click at [1493, 523] on td "Strategic Objectives Supported: AO 2.2.1, AO 2.3.1, TC 3.1.3, TC 3.2.1, HS 4.1.…" at bounding box center [1227, 525] width 611 height 41
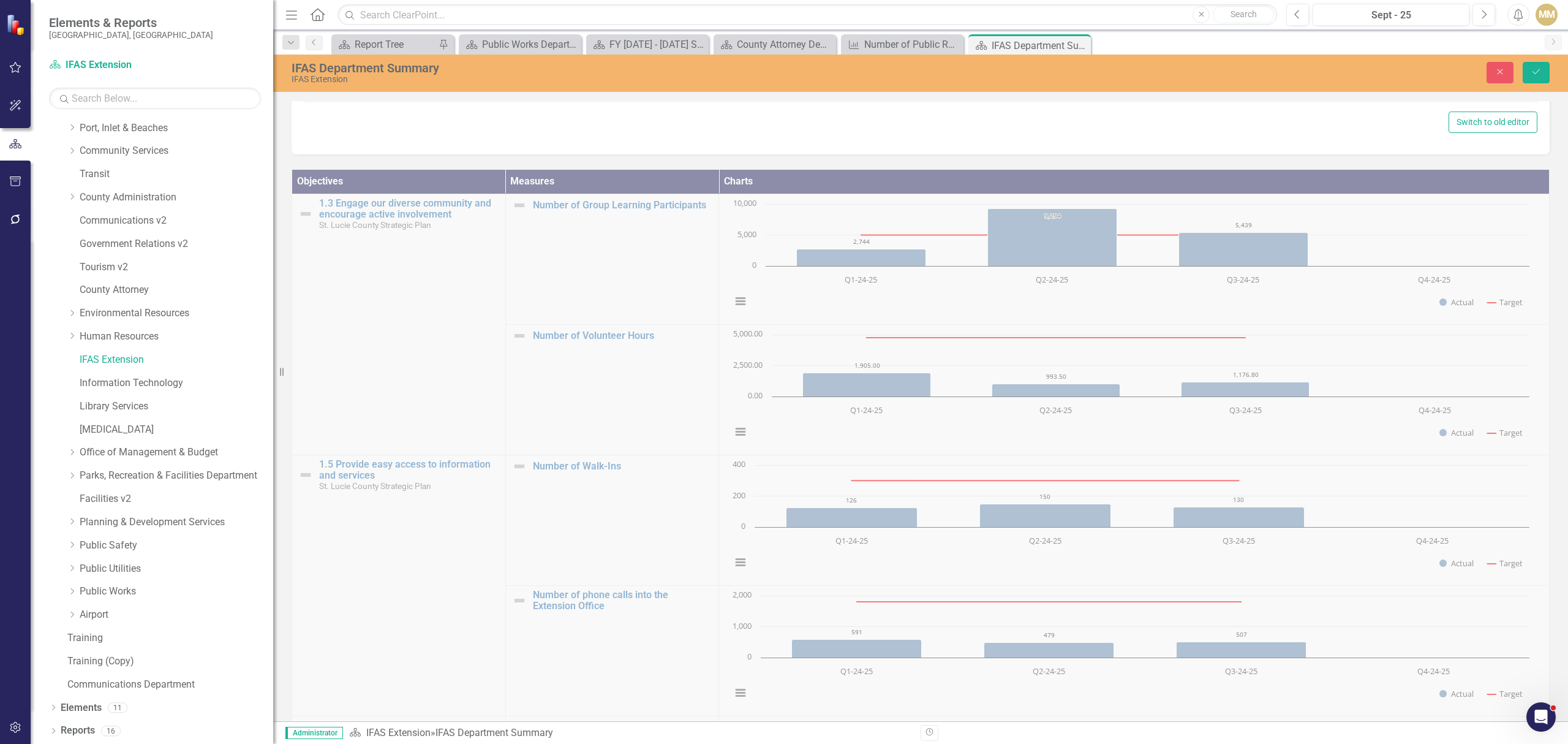
scroll to position [1077, 0]
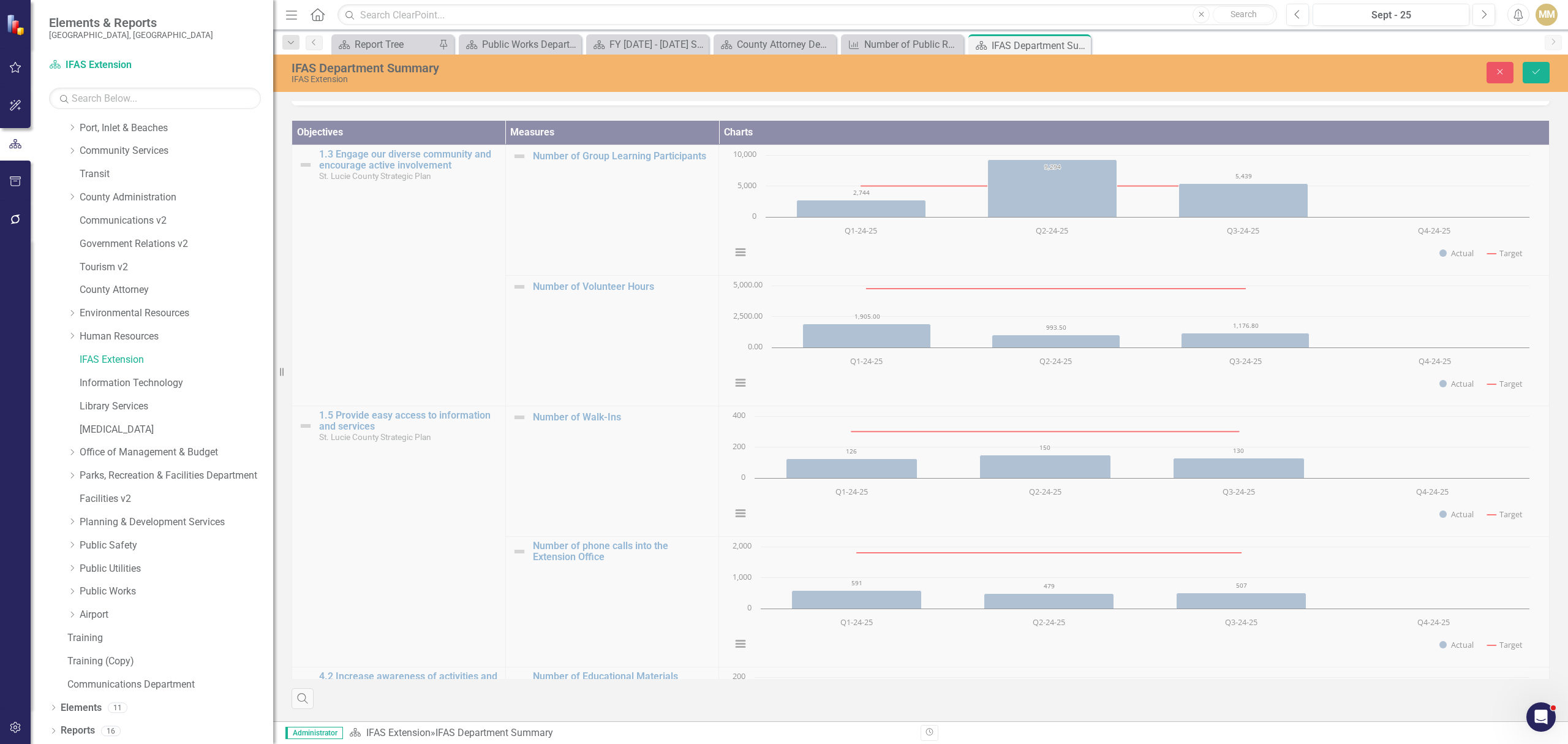
click at [512, 199] on div "Objectives Measures Charts 1.3 Engage our diverse community and encourage activ…" at bounding box center [920, 407] width 1276 height 603
click at [615, 152] on div "Objectives Measures Charts 1.3 Engage our diverse community and encourage activ…" at bounding box center [920, 407] width 1276 height 603
click at [1493, 67] on button "Close" at bounding box center [1500, 73] width 27 height 22
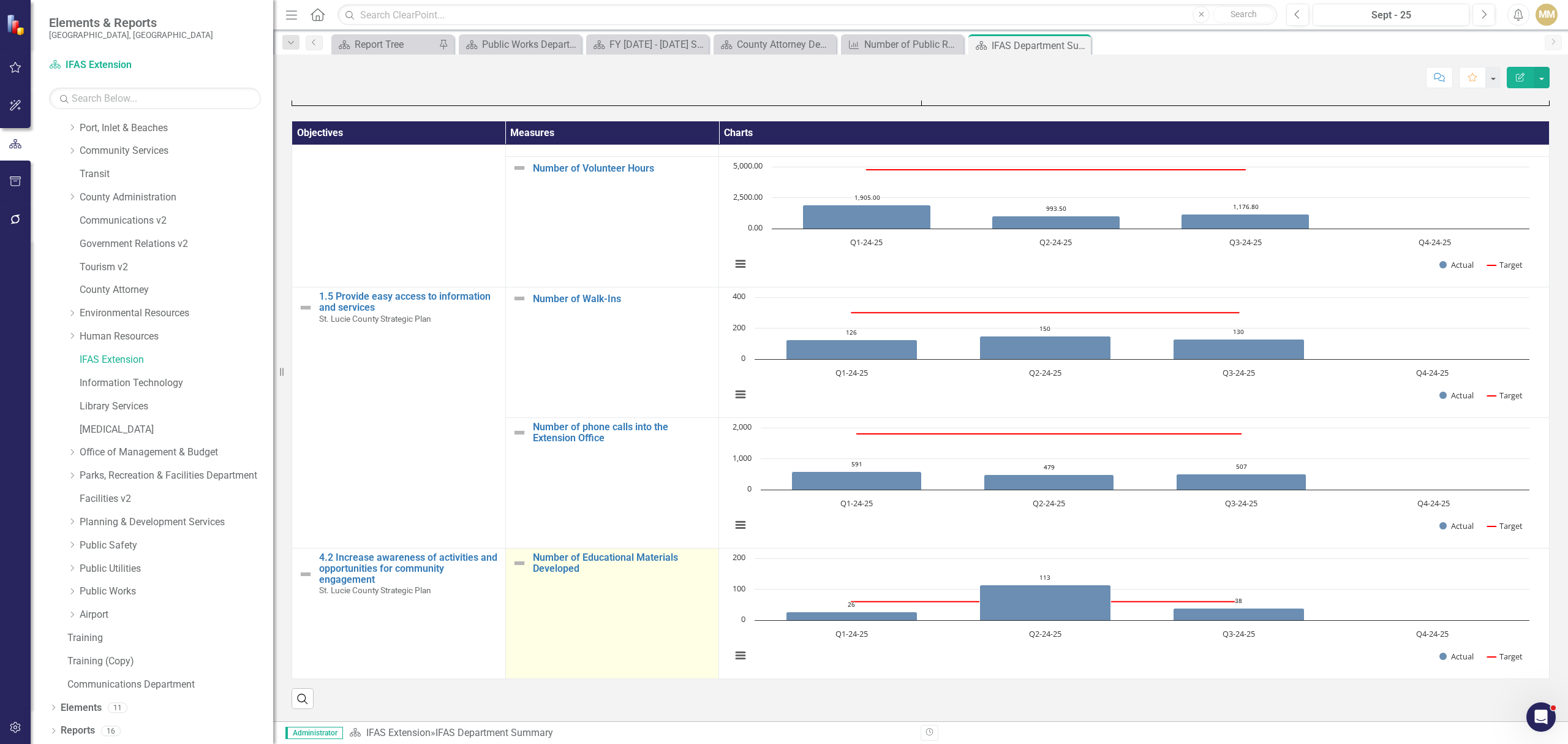
scroll to position [1020, 0]
